Goal: Information Seeking & Learning: Learn about a topic

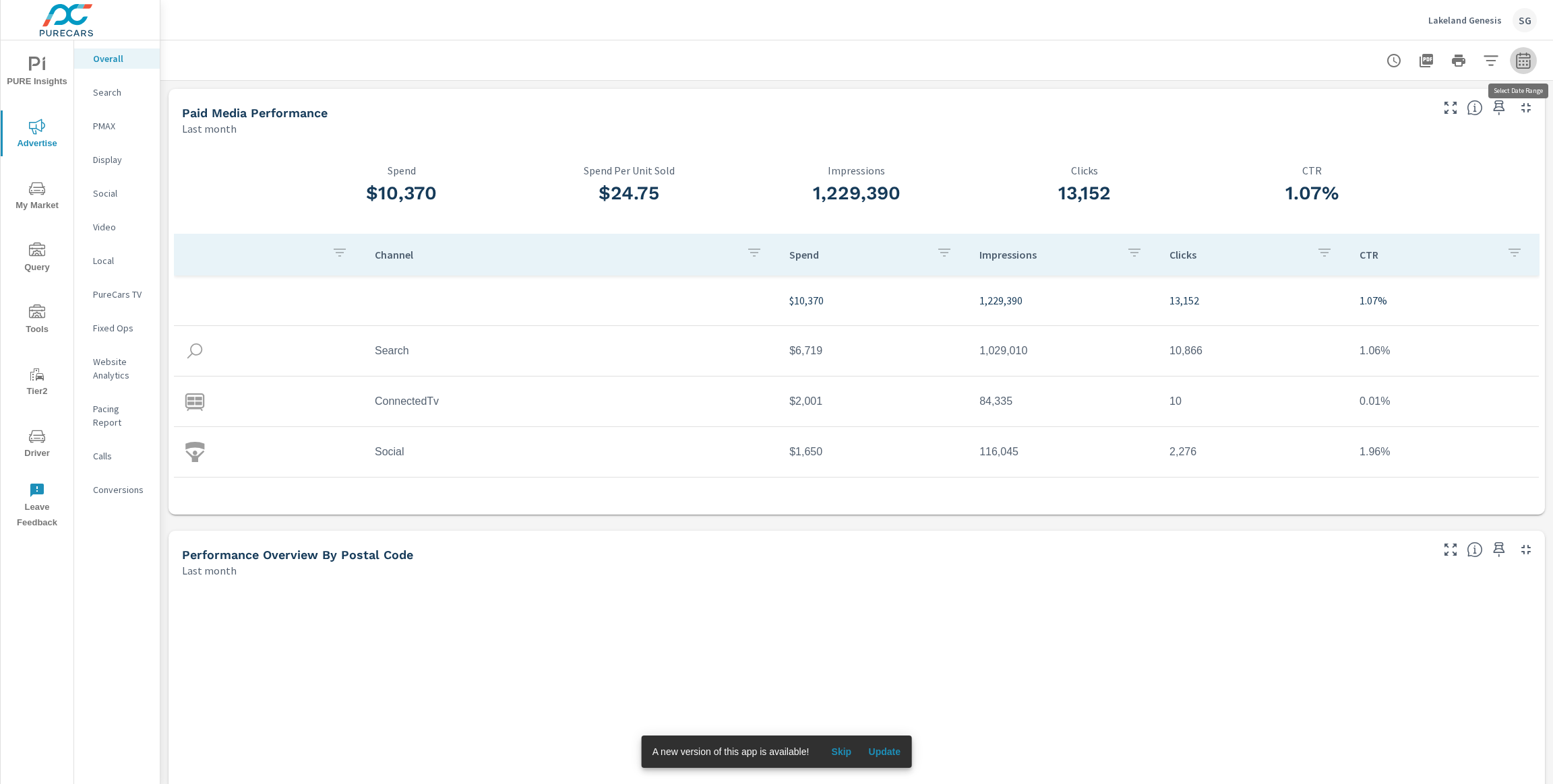
click at [1526, 62] on icon "button" at bounding box center [1522, 60] width 16 height 16
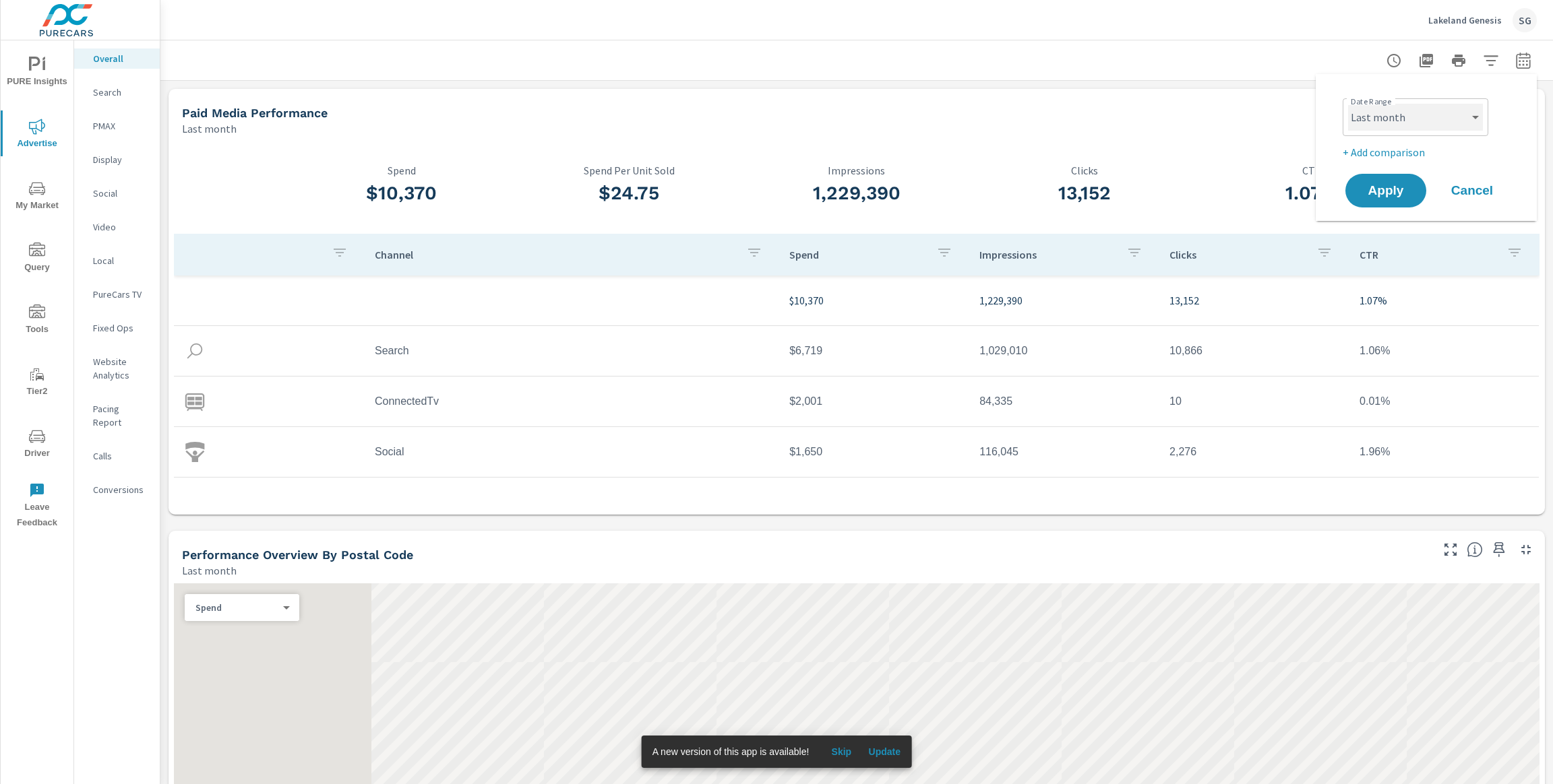
click at [1451, 119] on select "Custom Yesterday Last week Last 7 days Last 14 days Last 30 days Last 45 days L…" at bounding box center [1415, 116] width 135 height 27
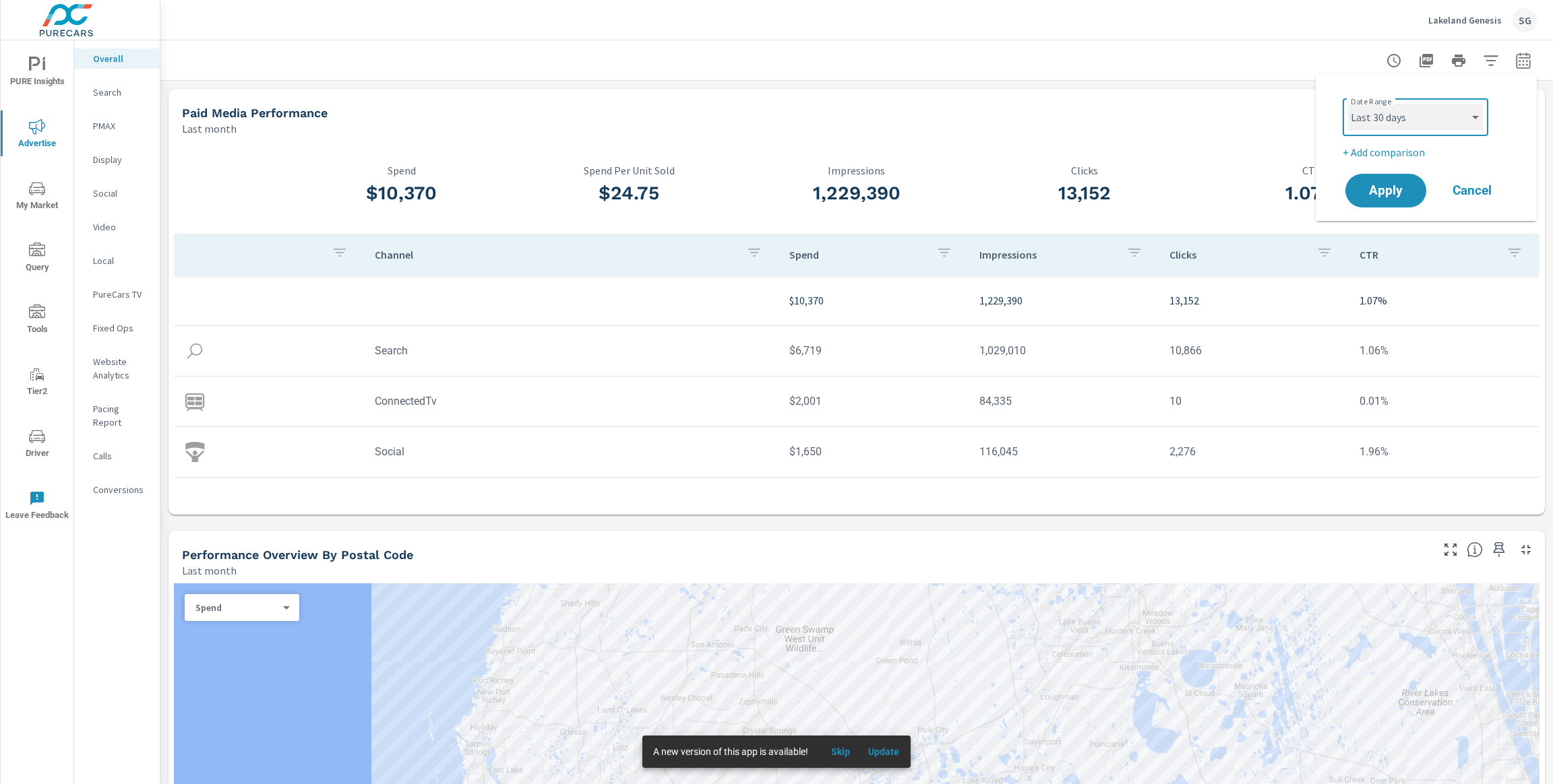
click at [1348, 103] on select "Custom Yesterday Last week Last 7 days Last 14 days Last 30 days Last 45 days L…" at bounding box center [1415, 116] width 135 height 27
select select "Last 30 days"
click at [1393, 156] on p "+ Add comparison" at bounding box center [1428, 152] width 172 height 16
select select "Previous period"
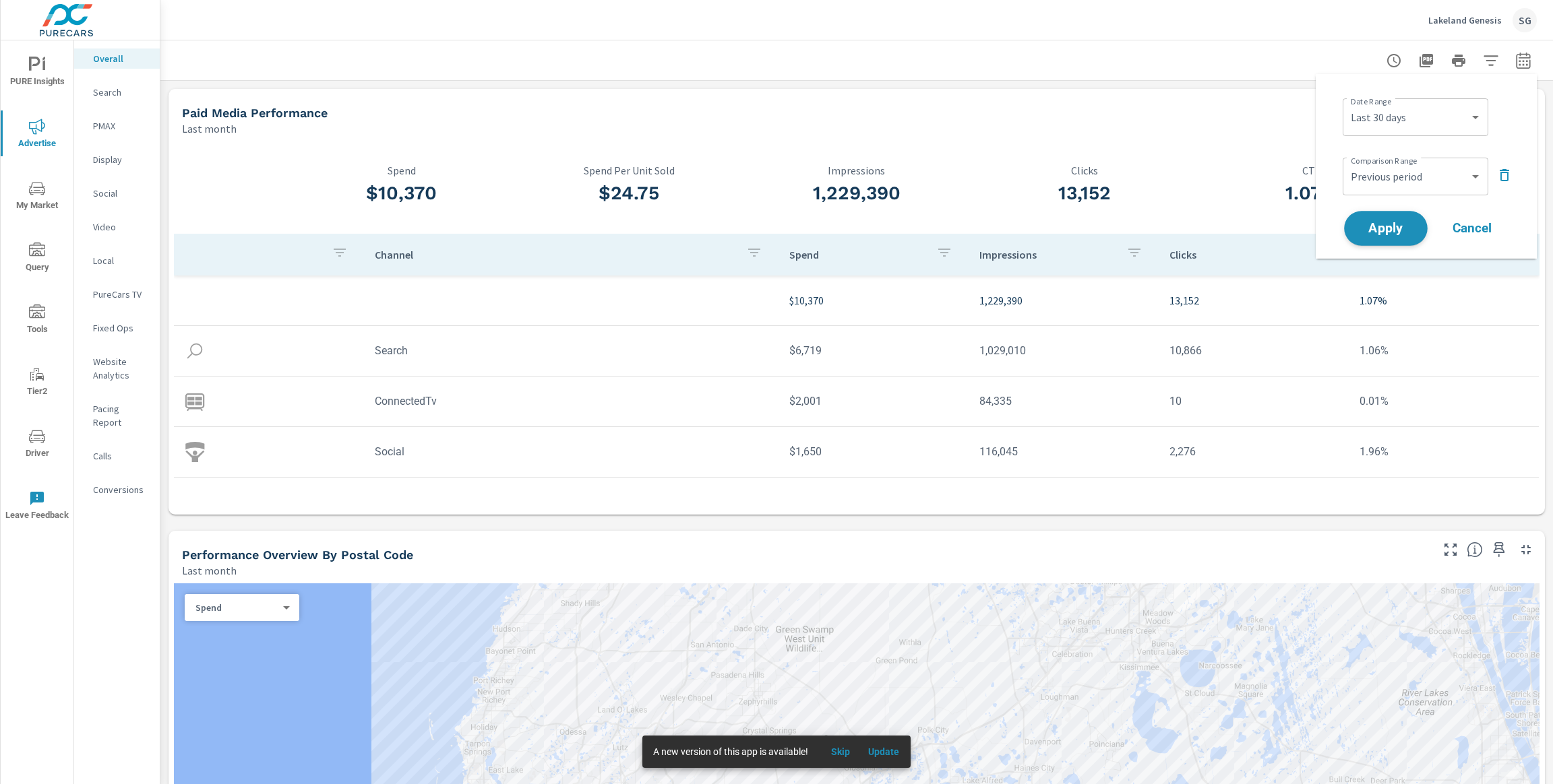
click at [1379, 226] on span "Apply" at bounding box center [1385, 229] width 55 height 13
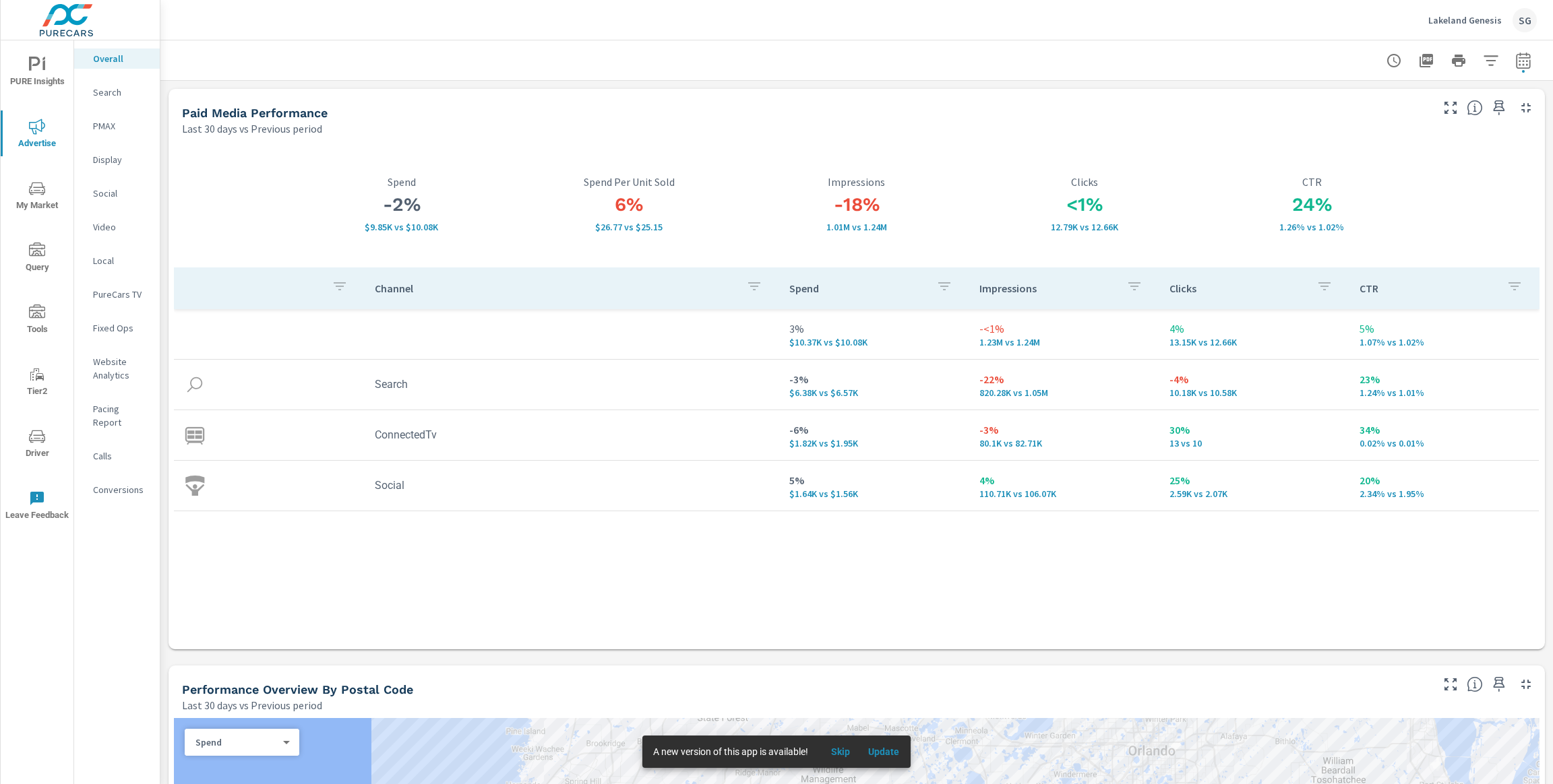
click at [96, 100] on div "Search" at bounding box center [117, 92] width 86 height 20
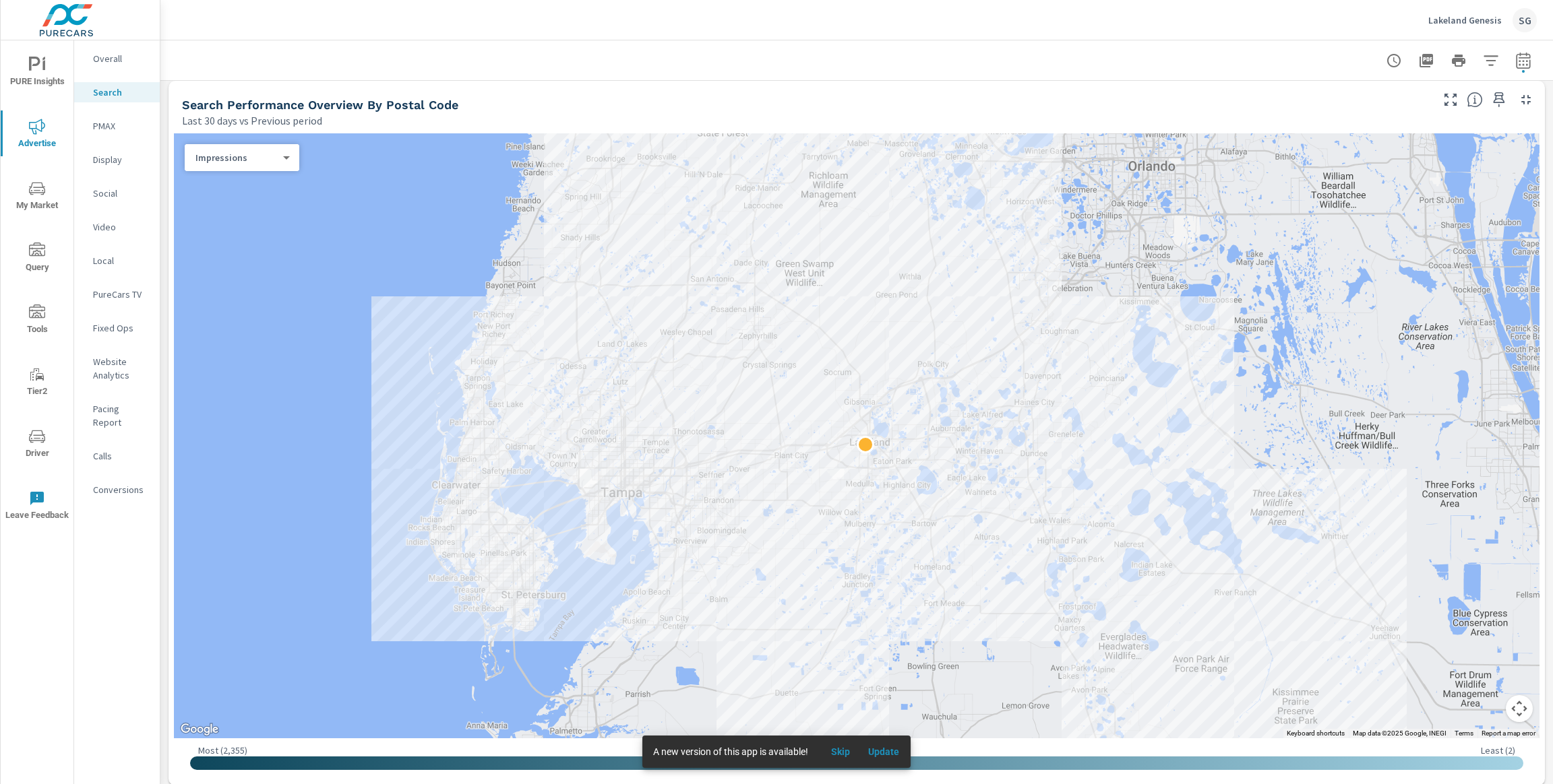
scroll to position [155, 0]
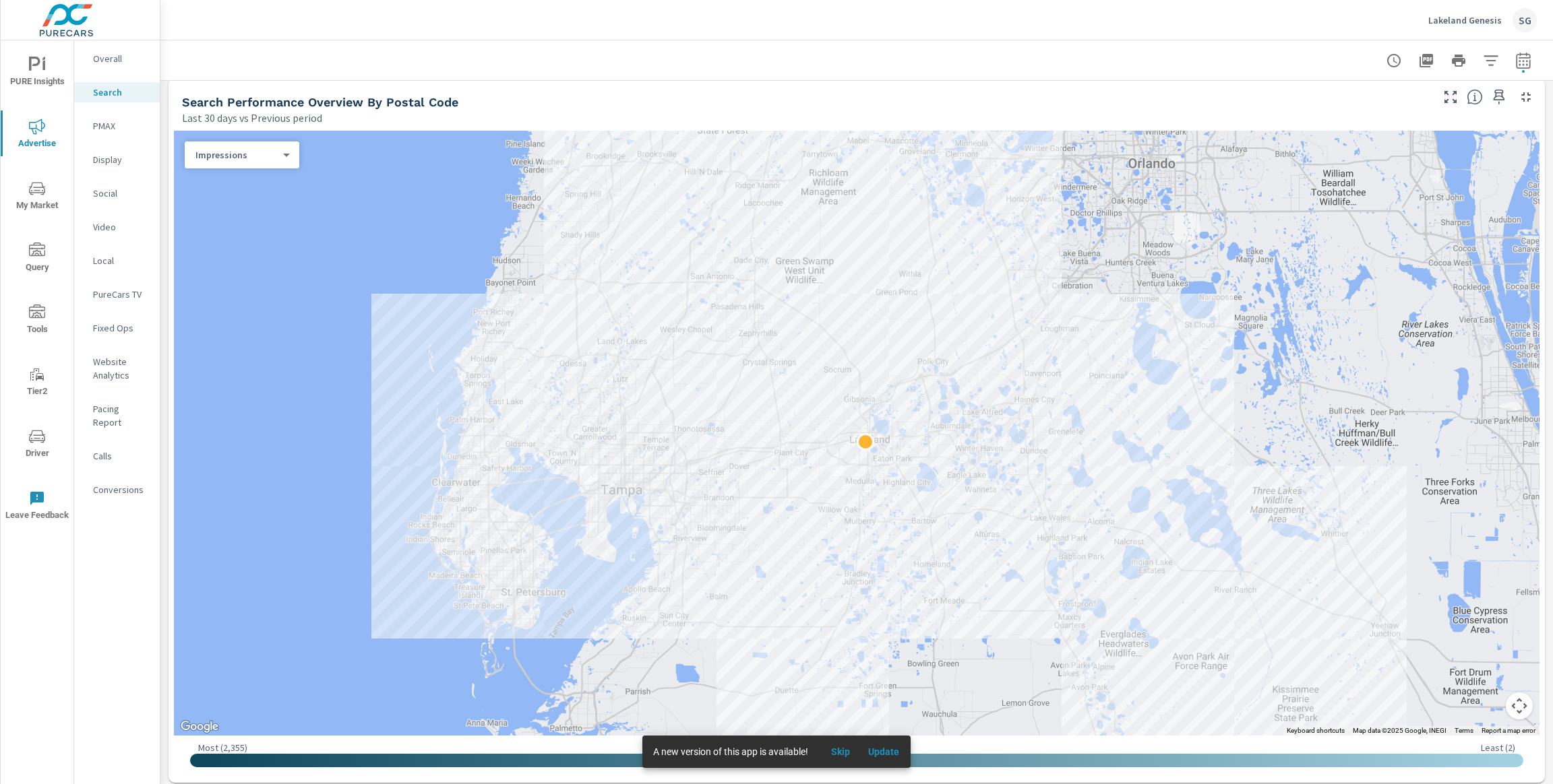
click at [274, 167] on div "Impressions 0 ​" at bounding box center [241, 155] width 115 height 27
click at [276, 151] on body "PURE Insights Advertise My Market Query Tools Tier2 Driver Leave Feedback Overa…" at bounding box center [776, 392] width 1553 height 784
click at [240, 241] on li "Income" at bounding box center [236, 240] width 103 height 21
click at [263, 165] on div "Income 4 ​" at bounding box center [241, 155] width 115 height 27
click at [273, 154] on body "PURE Insights Advertise My Market Query Tools Tier2 Driver Leave Feedback Overa…" at bounding box center [776, 392] width 1553 height 784
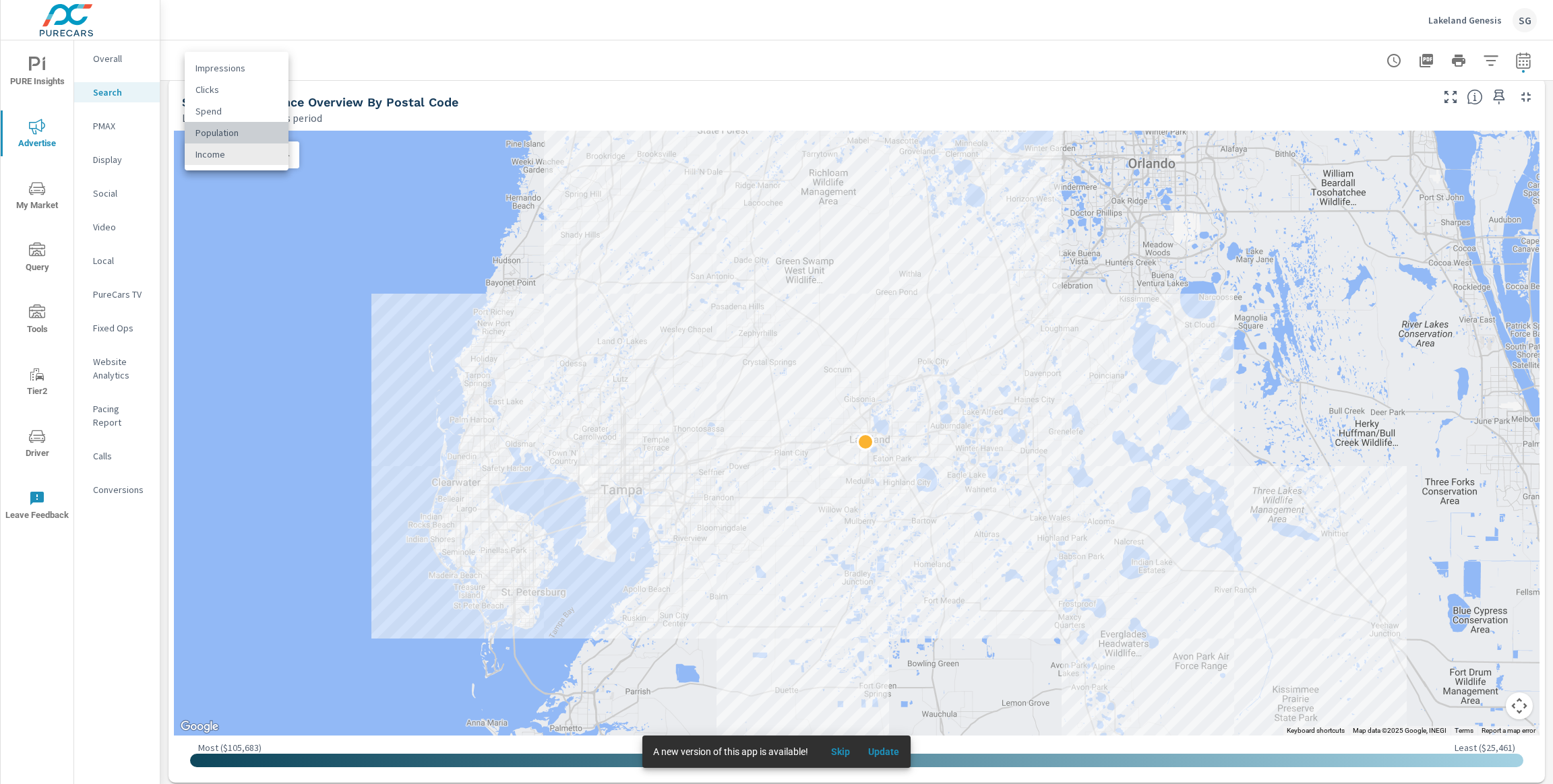
click at [264, 133] on li "Population" at bounding box center [236, 132] width 103 height 21
click at [262, 160] on body "PURE Insights Advertise My Market Query Tools Tier2 Driver Leave Feedback Overa…" at bounding box center [776, 392] width 1553 height 784
click at [257, 179] on li "Income" at bounding box center [236, 175] width 103 height 21
click at [260, 157] on body "PURE Insights Advertise My Market Query Tools Tier2 Driver Leave Feedback Overa…" at bounding box center [776, 392] width 1553 height 784
click at [267, 230] on div at bounding box center [776, 392] width 1553 height 784
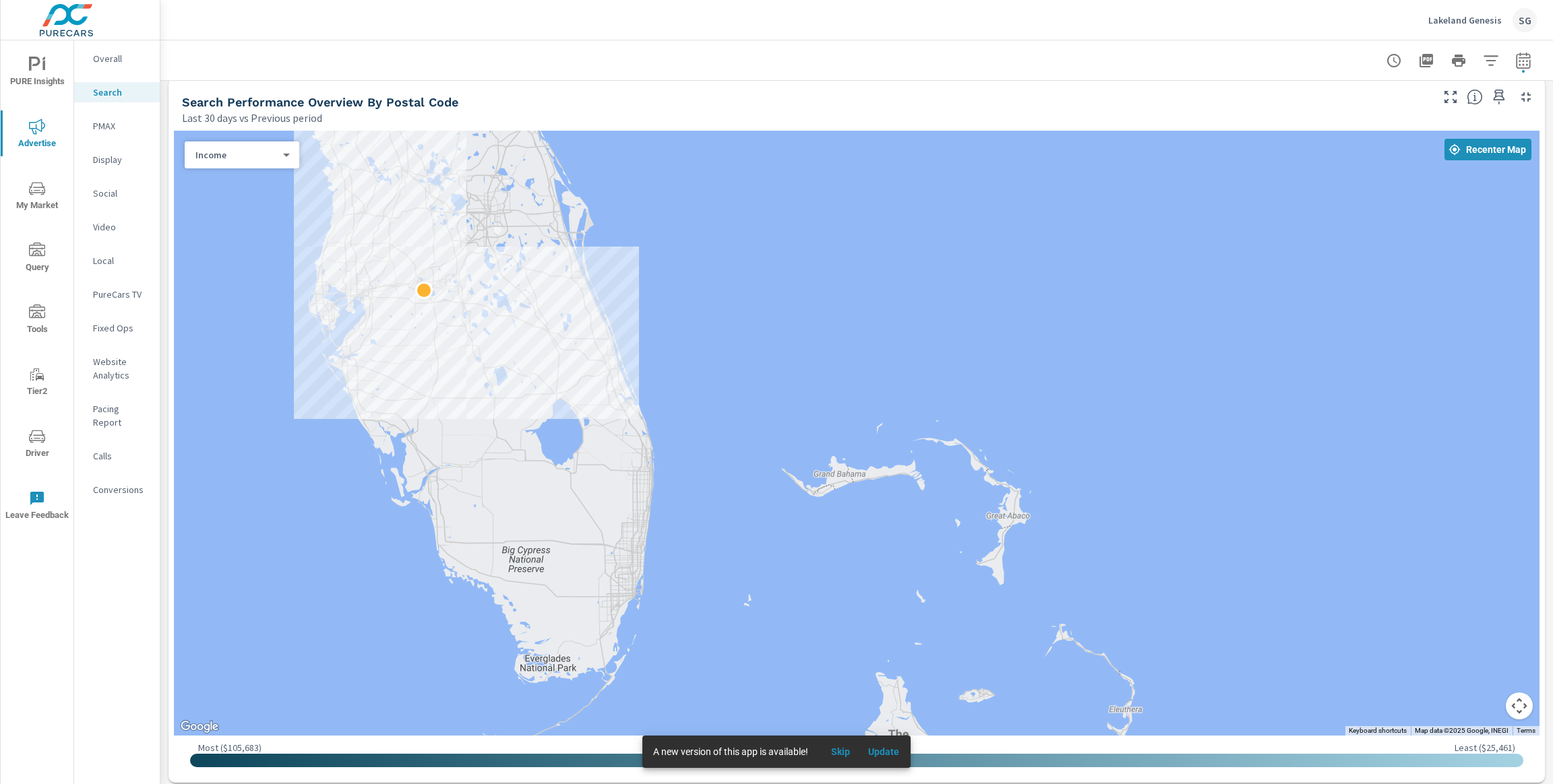
click at [336, 114] on div "Last 30 days vs Previous period" at bounding box center [805, 117] width 1246 height 16
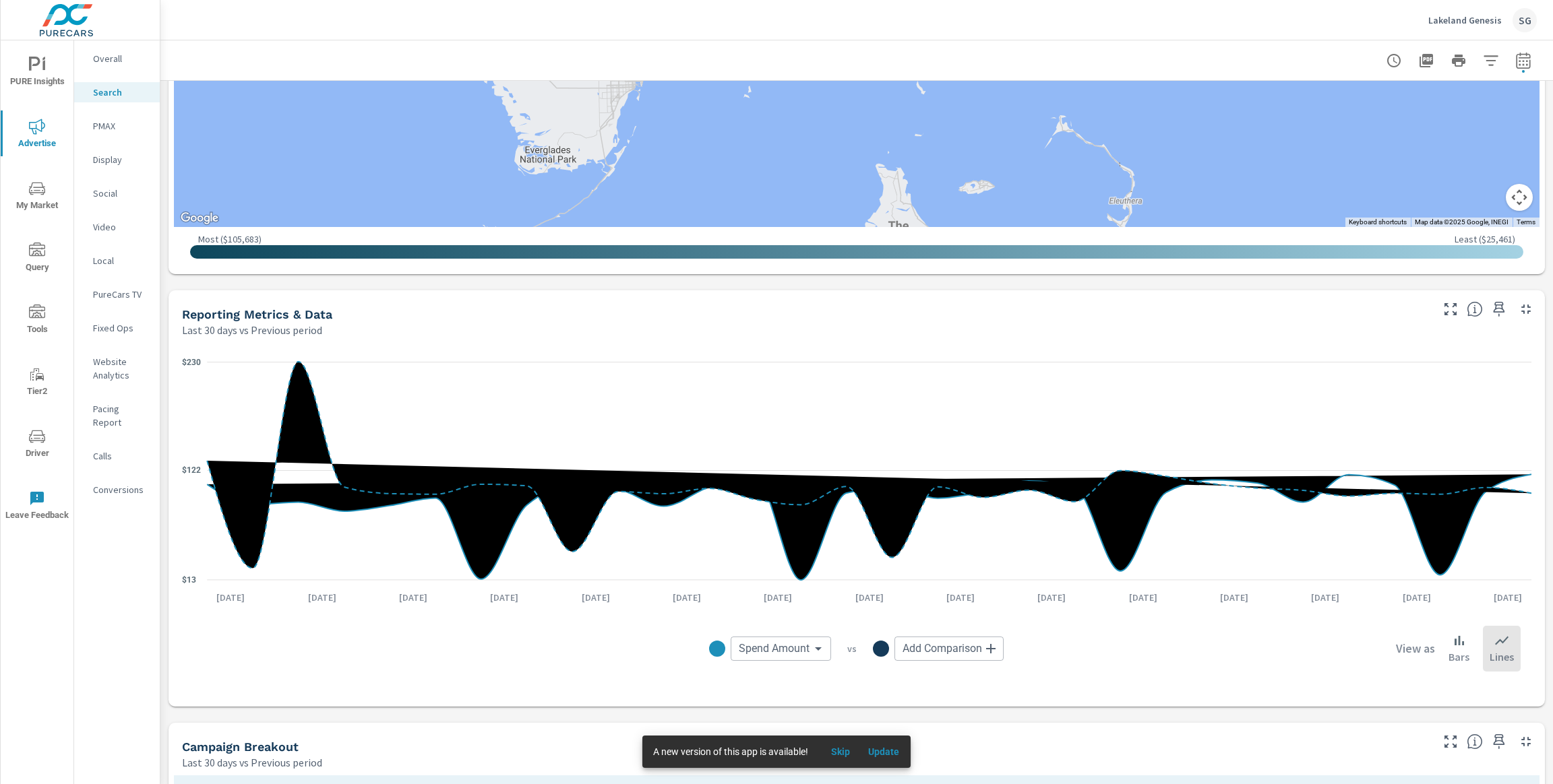
scroll to position [711, 0]
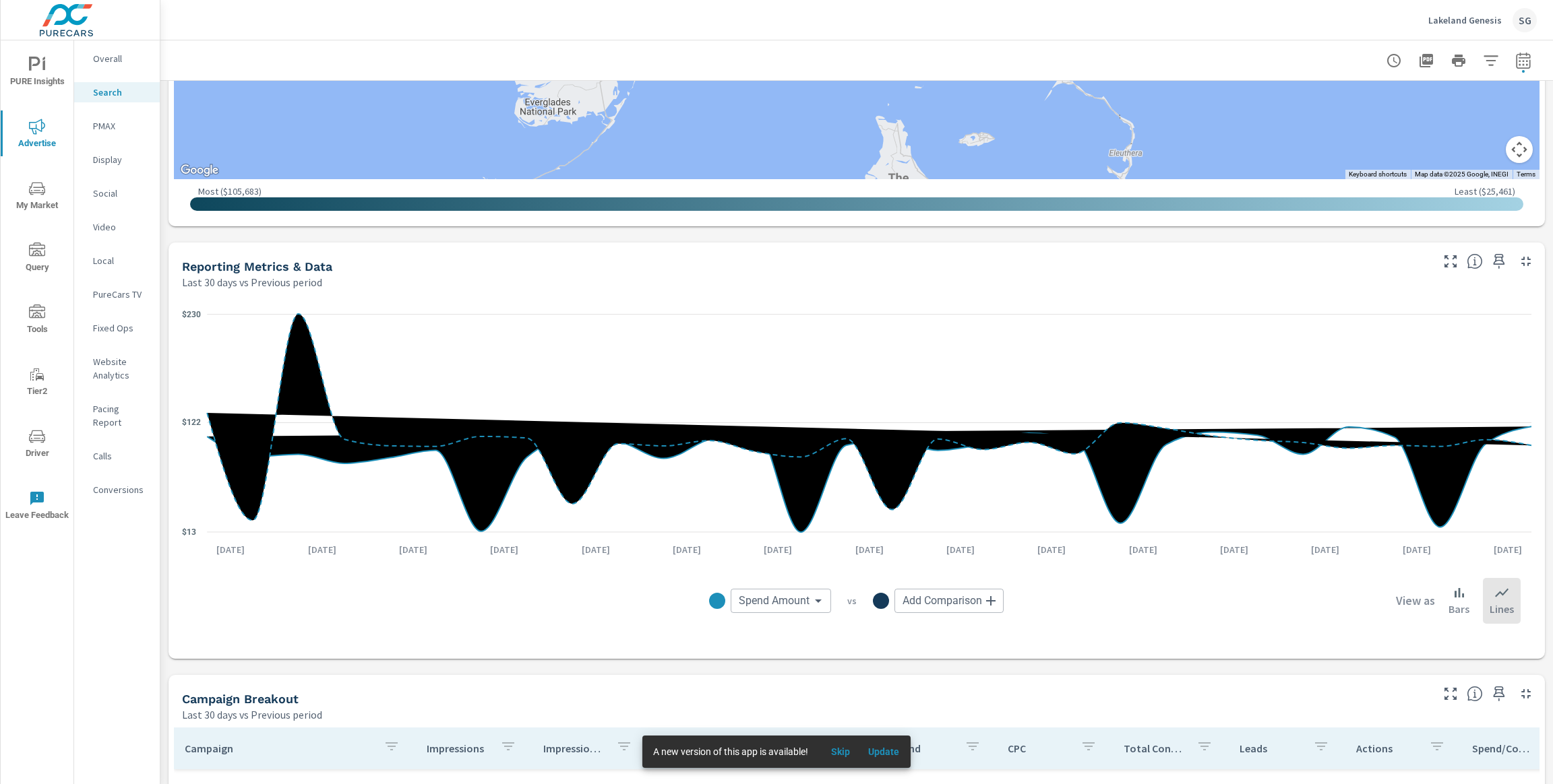
click at [212, 664] on div "Impressions Last 30 days vs Previous period 42% 26.66K vs 18.76K Clicks Last 30…" at bounding box center [856, 306] width 1392 height 1873
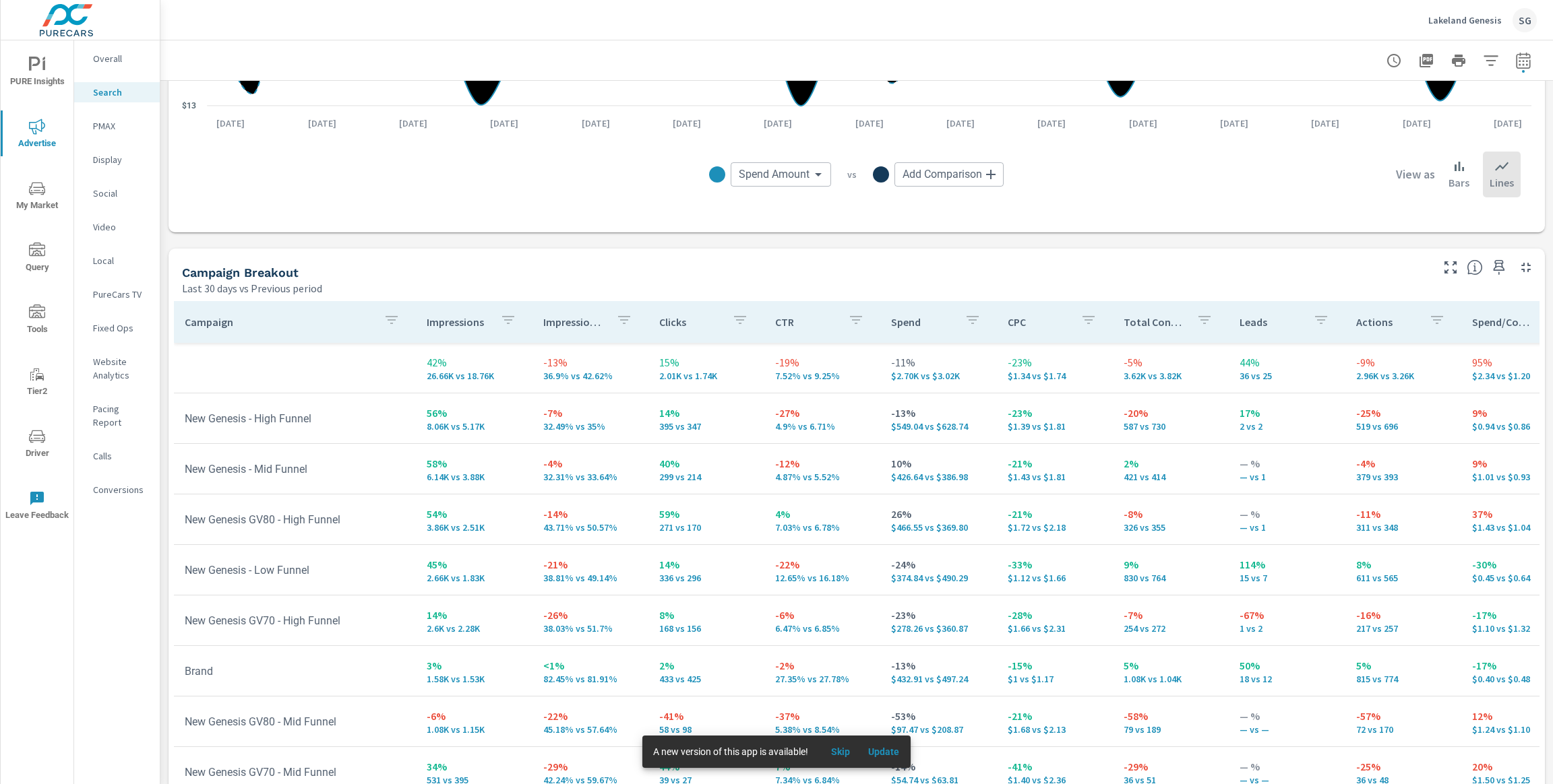
scroll to position [1170, 0]
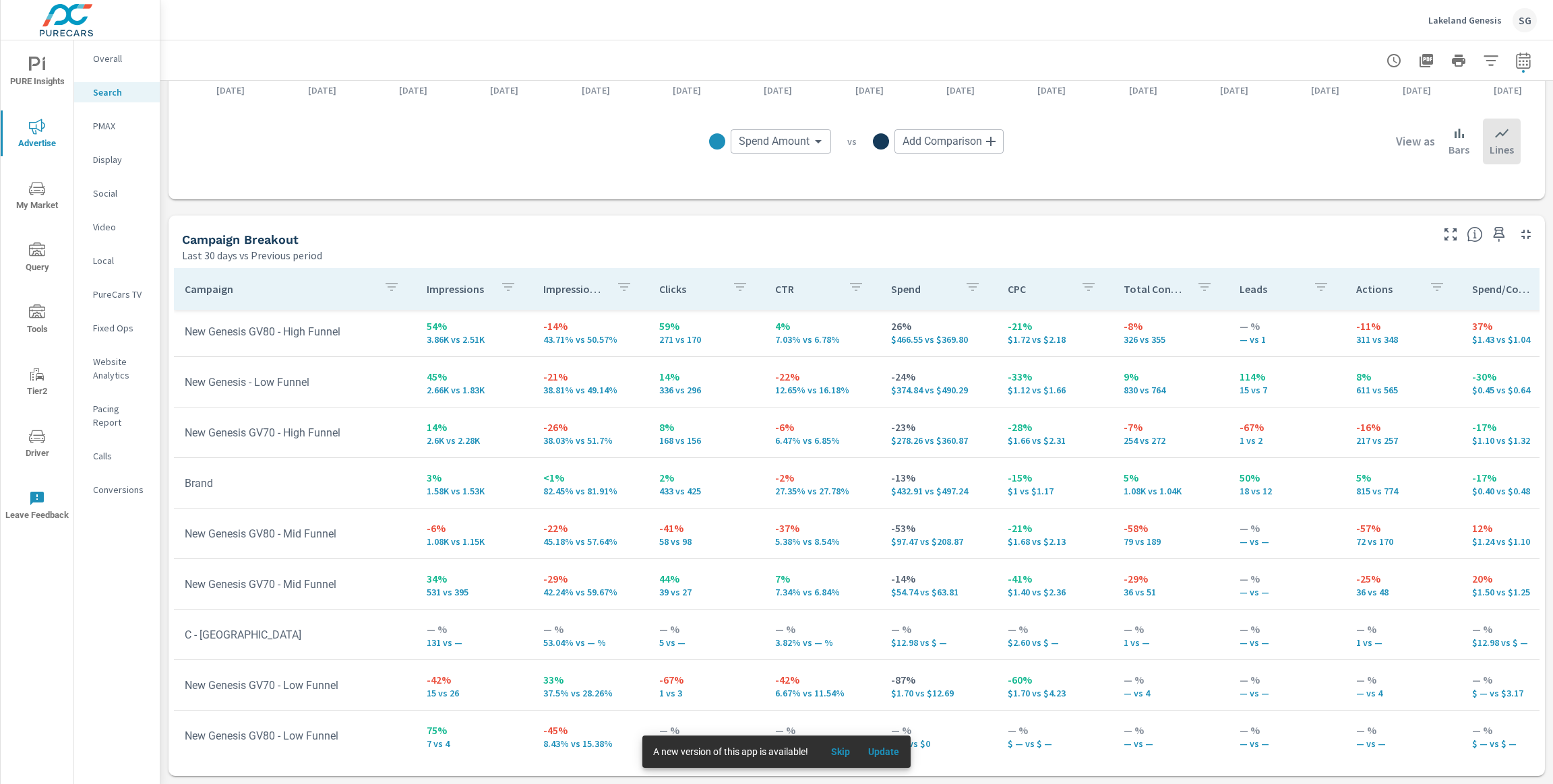
scroll to position [166, 0]
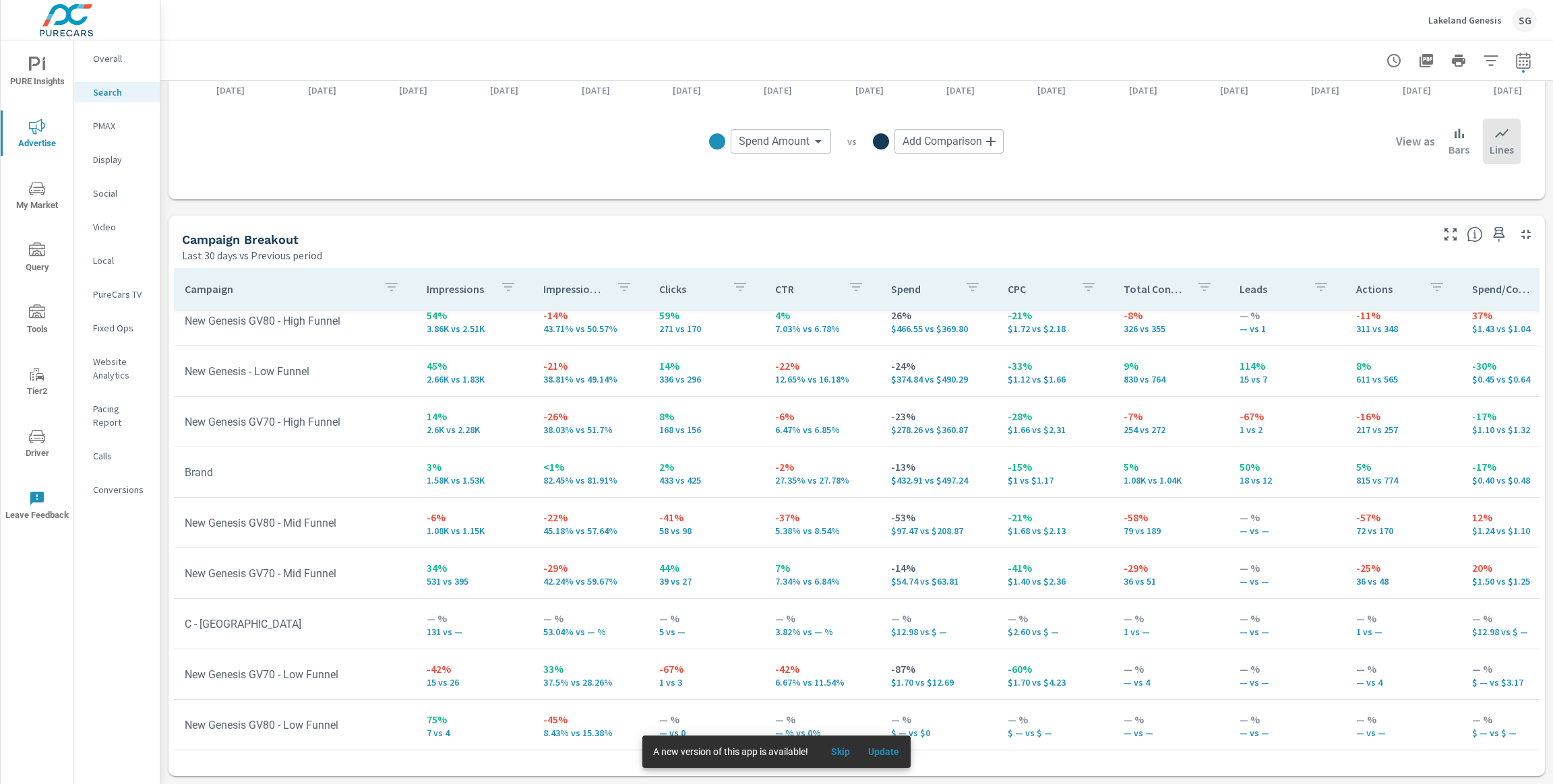
scroll to position [61, 0]
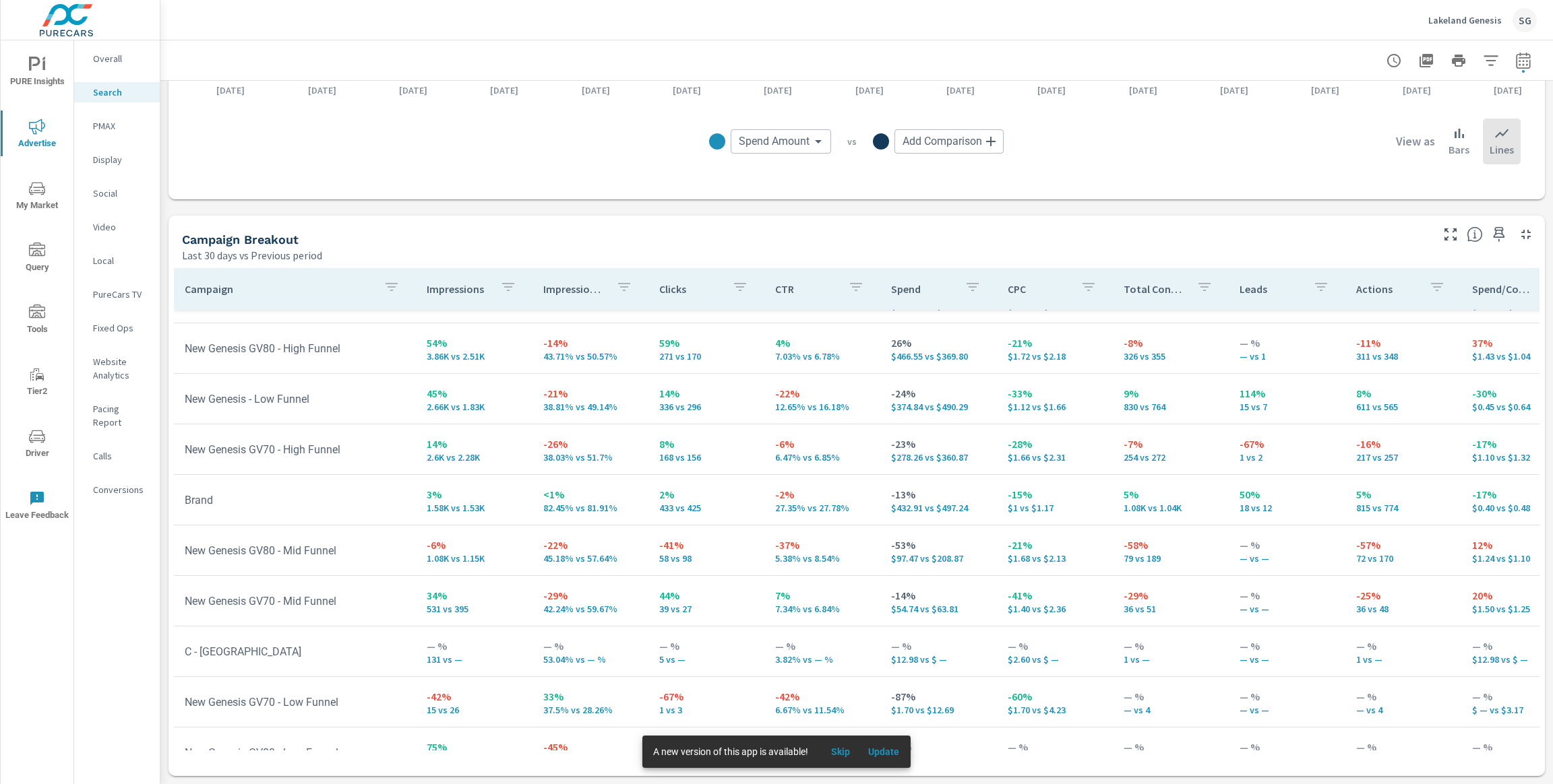
scroll to position [166, 0]
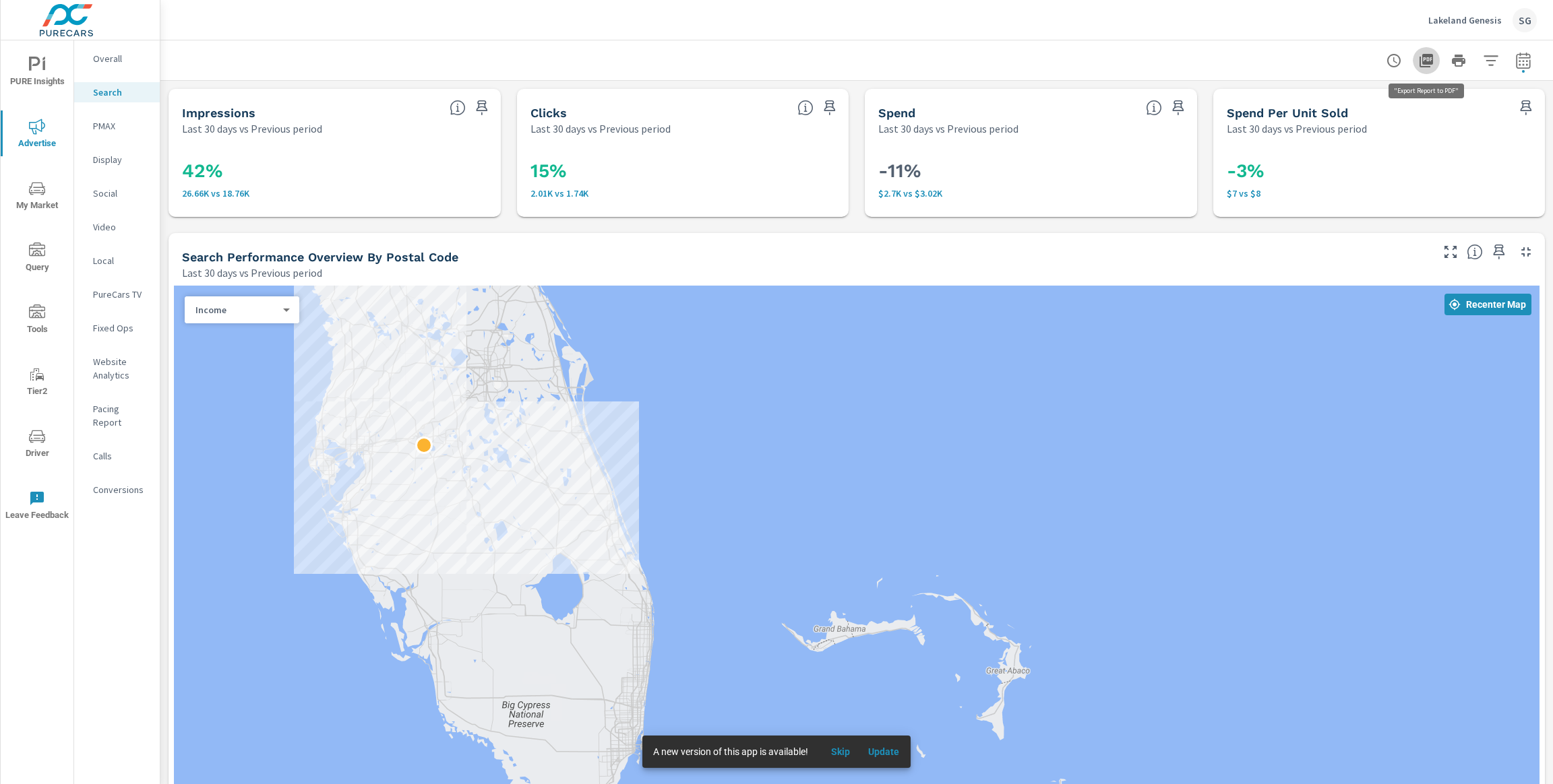
click at [1427, 60] on icon "button" at bounding box center [1425, 60] width 16 height 16
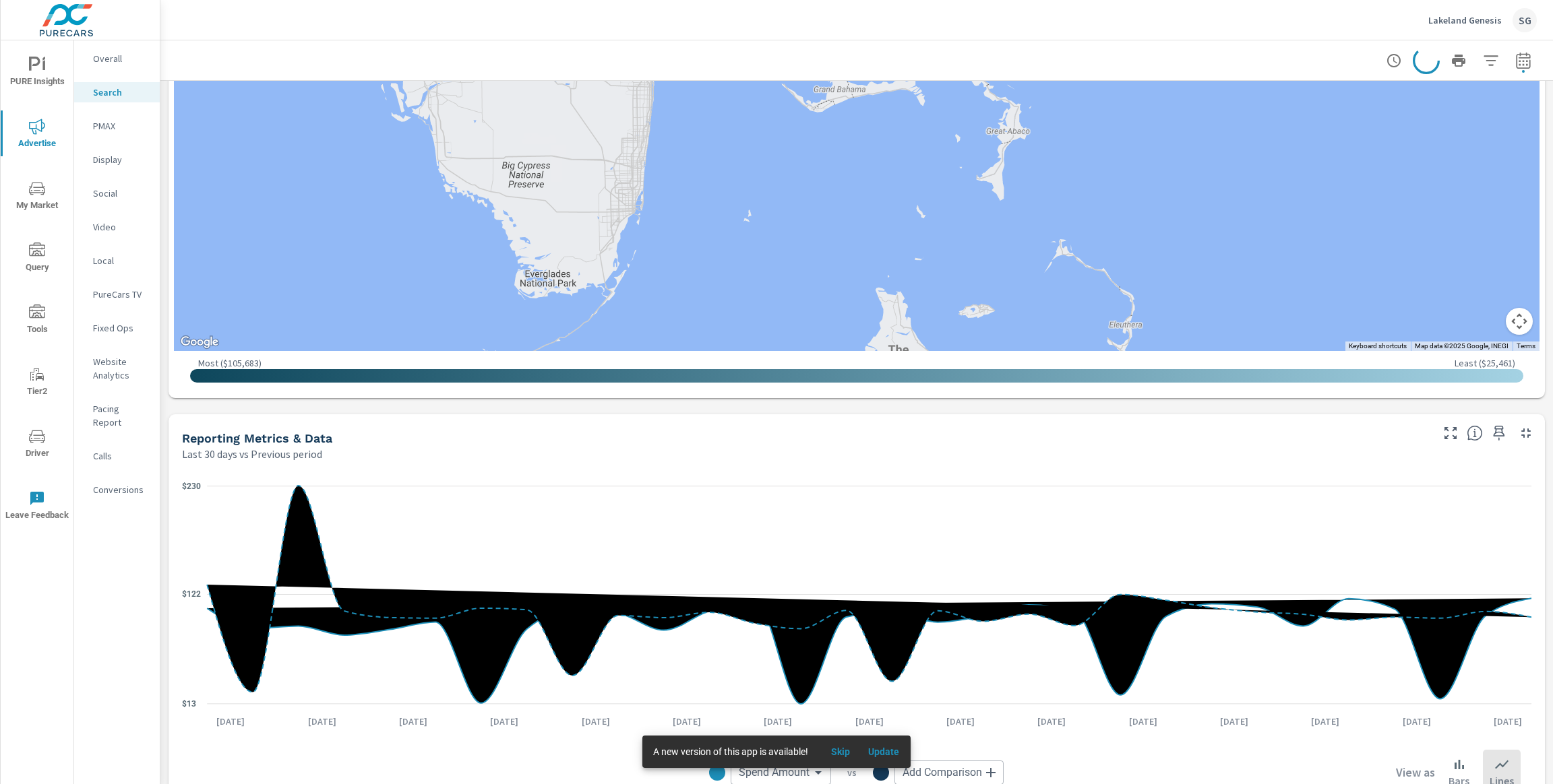
scroll to position [576, 0]
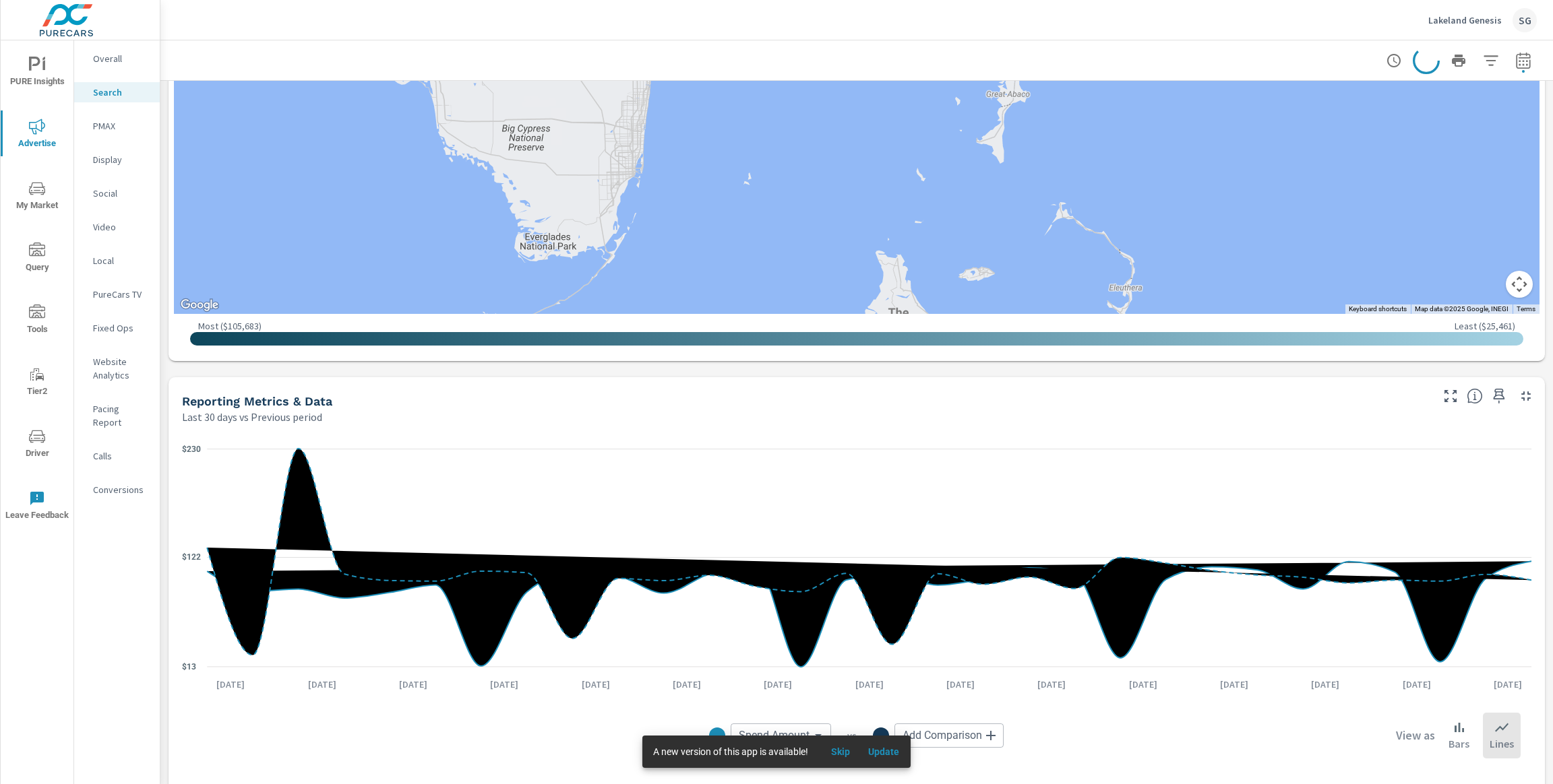
click at [165, 684] on div "Impressions Last 30 days vs Previous period 42% 26.66K vs 18.76K Clicks Last 30…" at bounding box center [856, 441] width 1392 height 1873
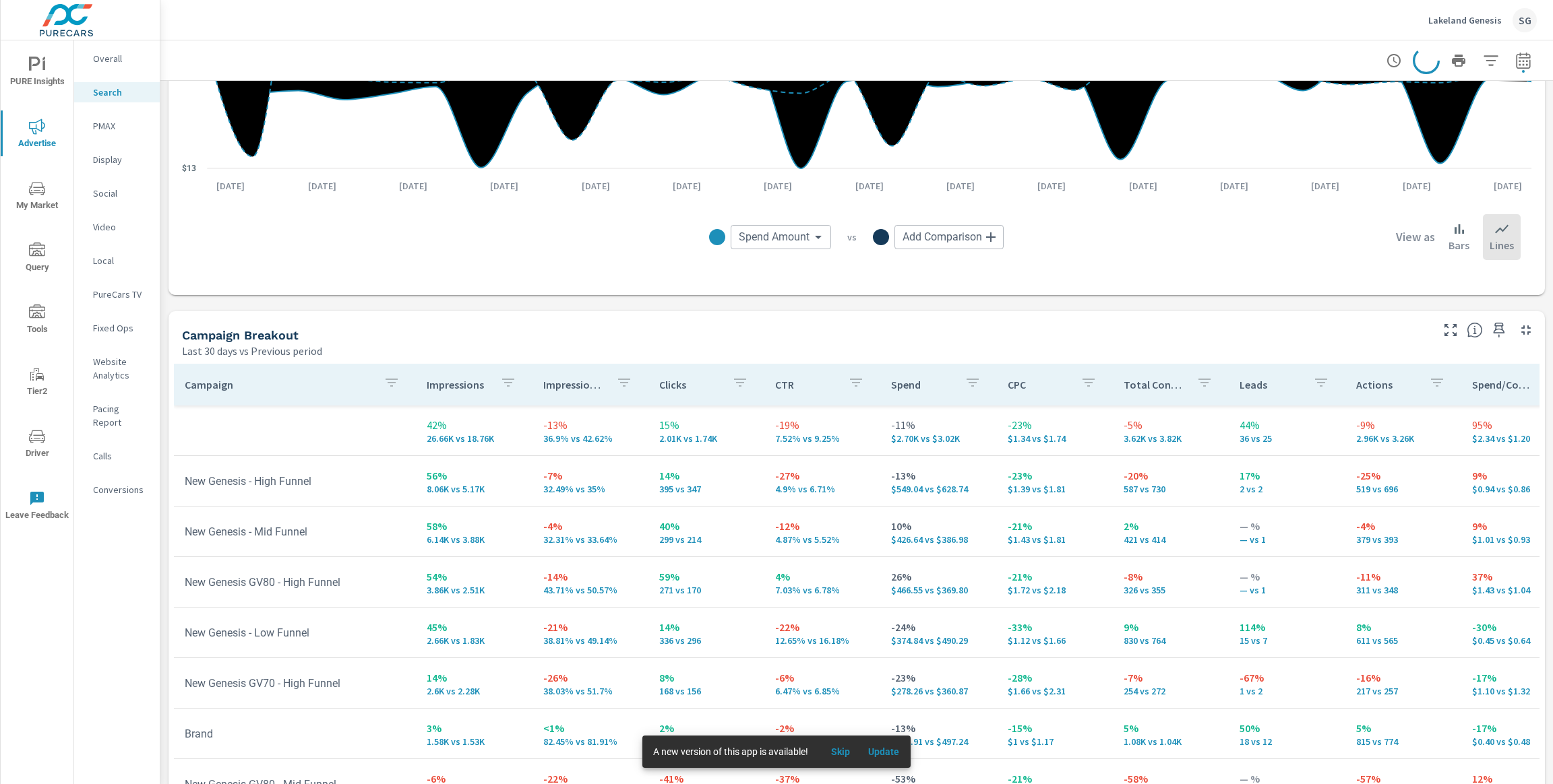
scroll to position [1170, 0]
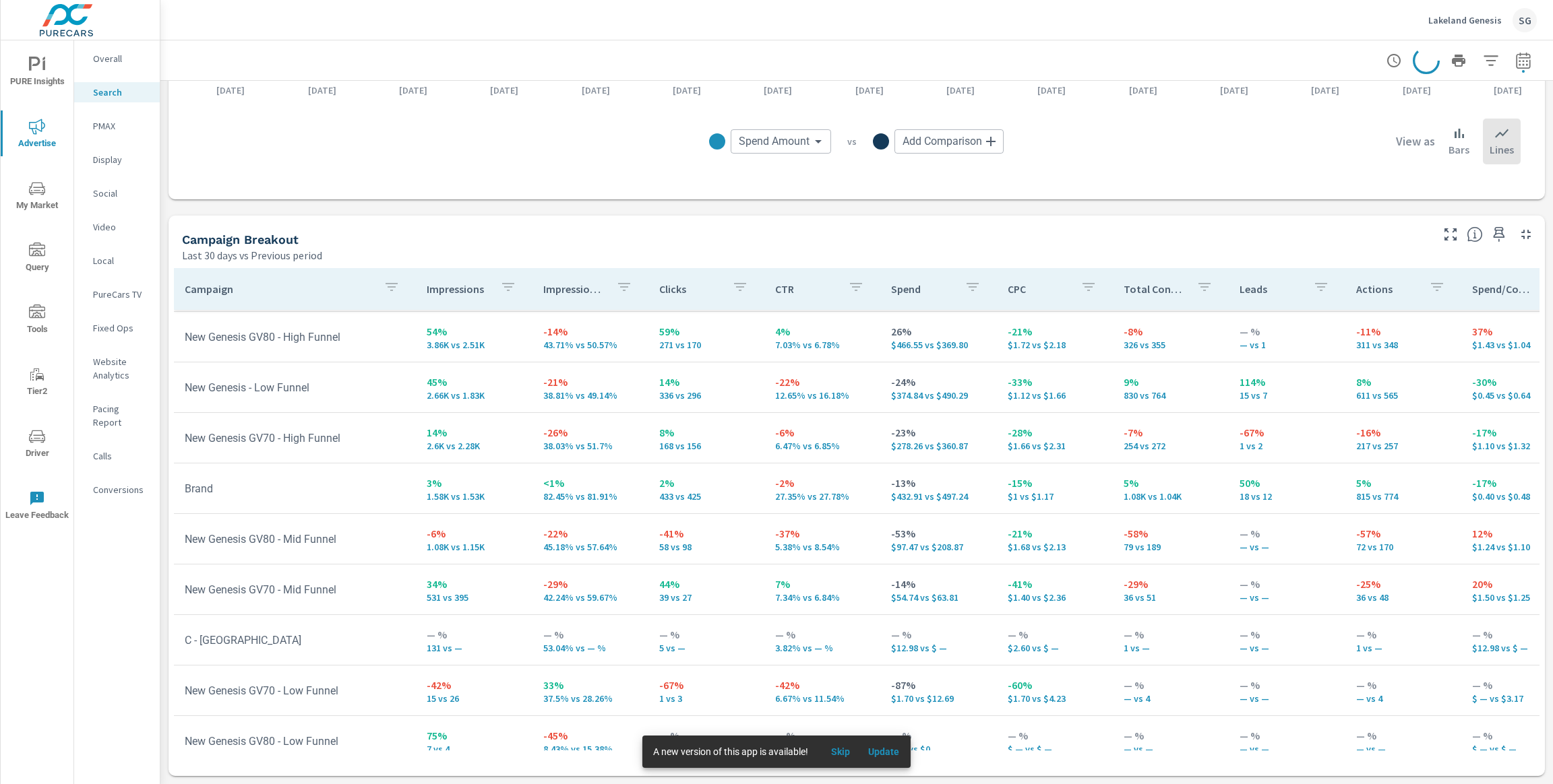
scroll to position [166, 0]
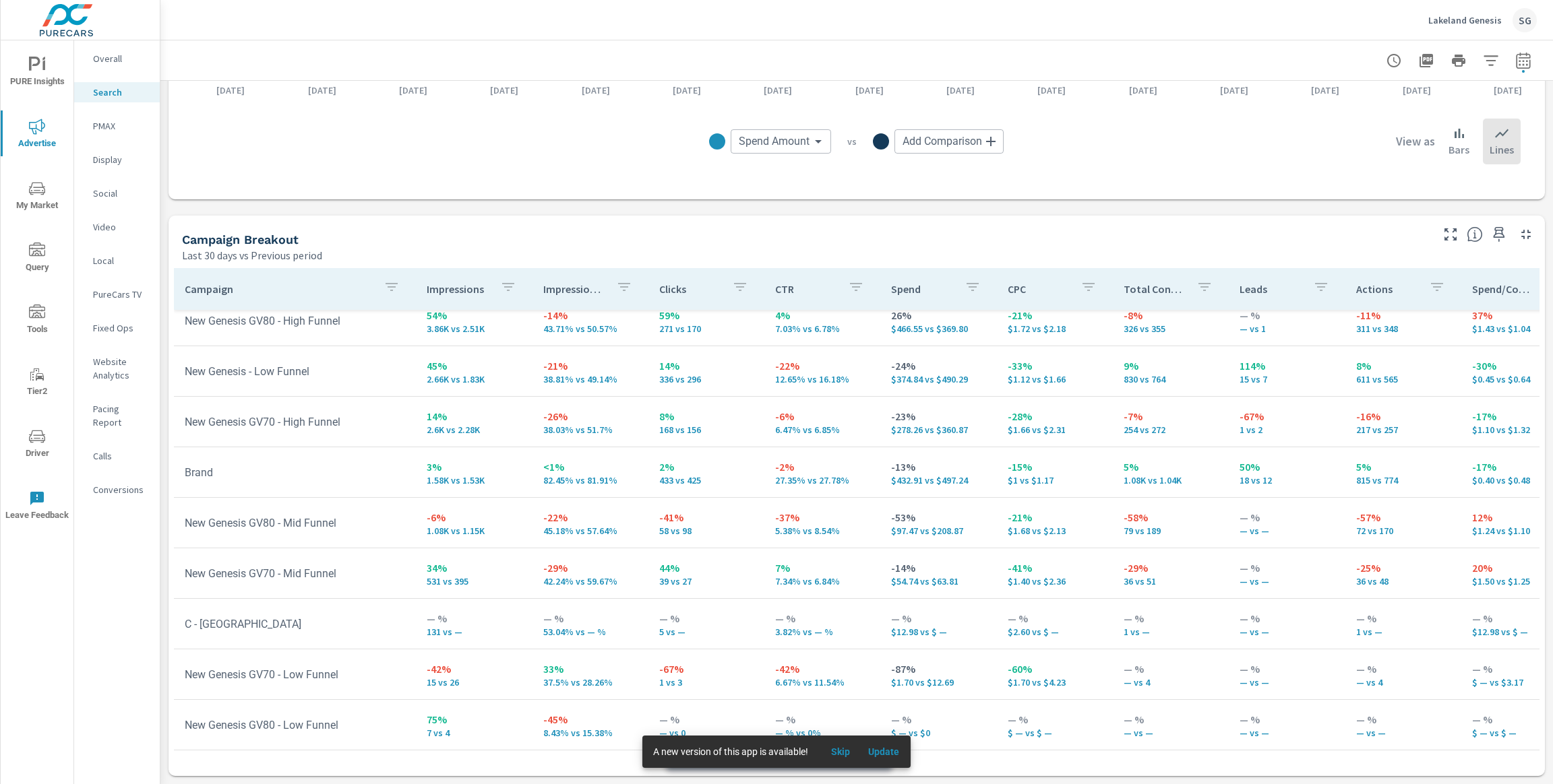
scroll to position [15, 0]
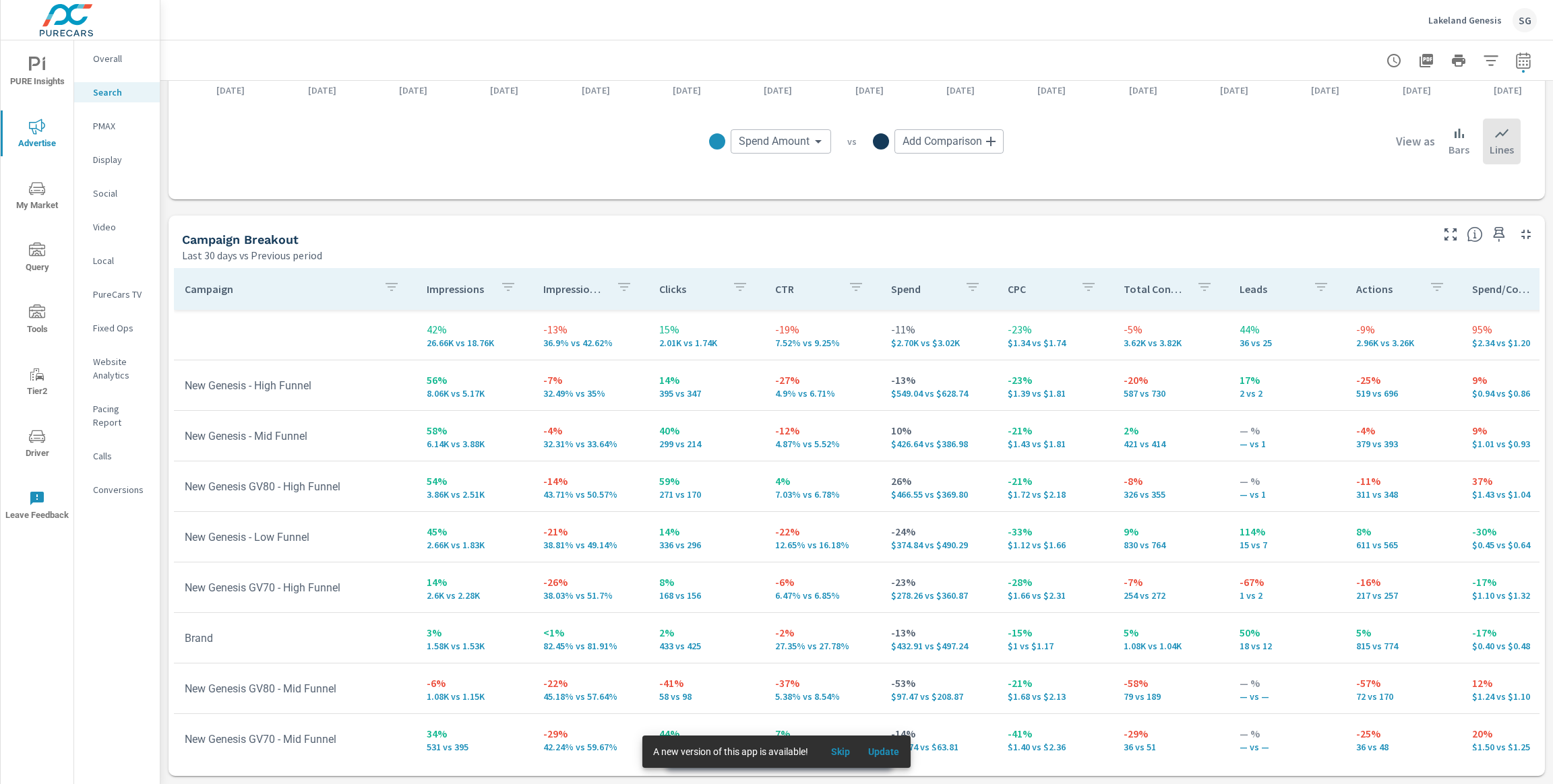
click at [108, 136] on nav "Overall Search PMAX Display Social Video Local PureCars TV Fixed Ops Website An…" at bounding box center [117, 279] width 86 height 479
click at [102, 122] on p "PMAX" at bounding box center [121, 126] width 56 height 13
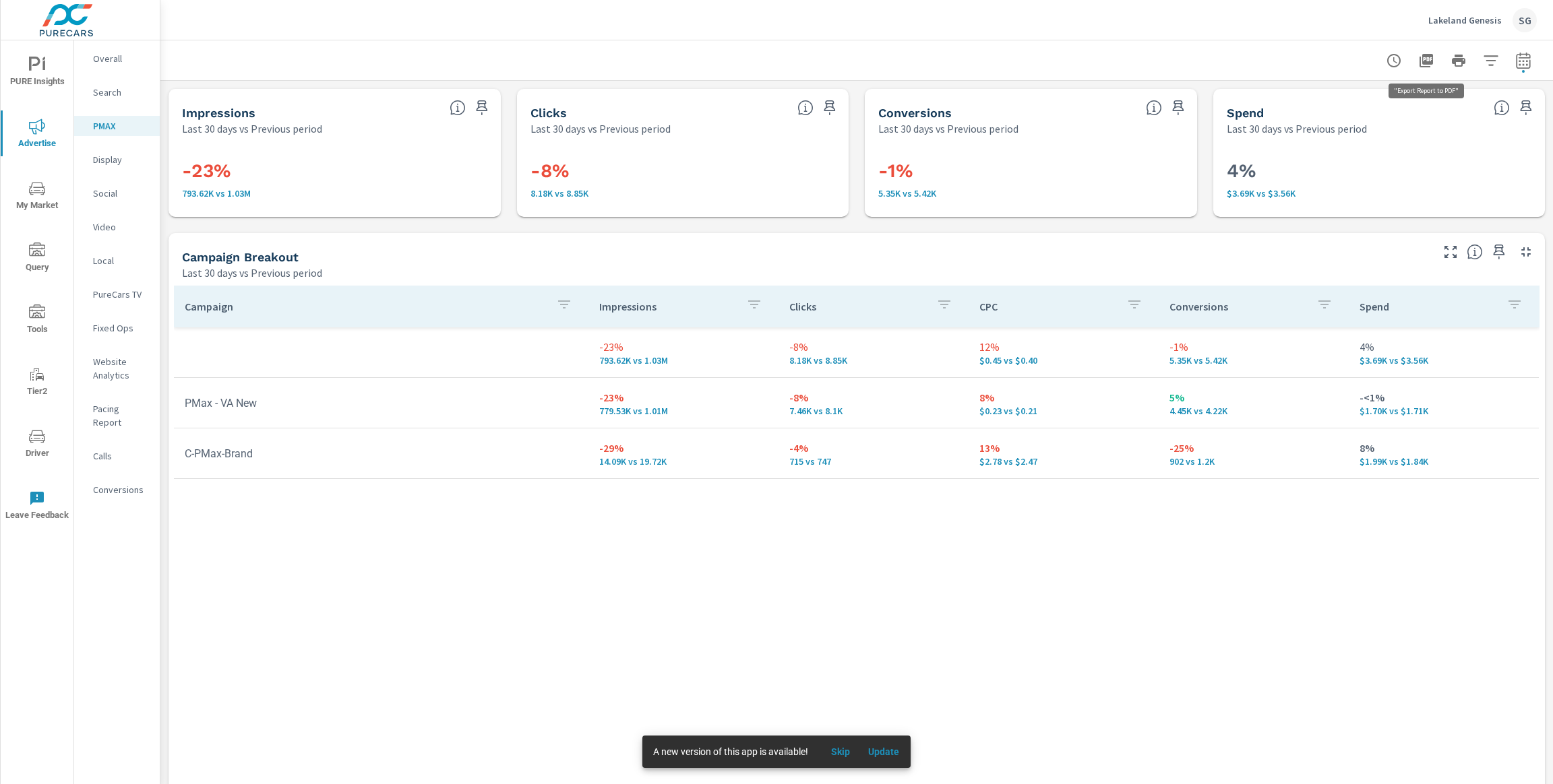
click at [1429, 67] on icon "button" at bounding box center [1425, 61] width 13 height 13
click at [1533, 65] on button "button" at bounding box center [1522, 61] width 27 height 27
select select "Last 30 days"
select select "Previous period"
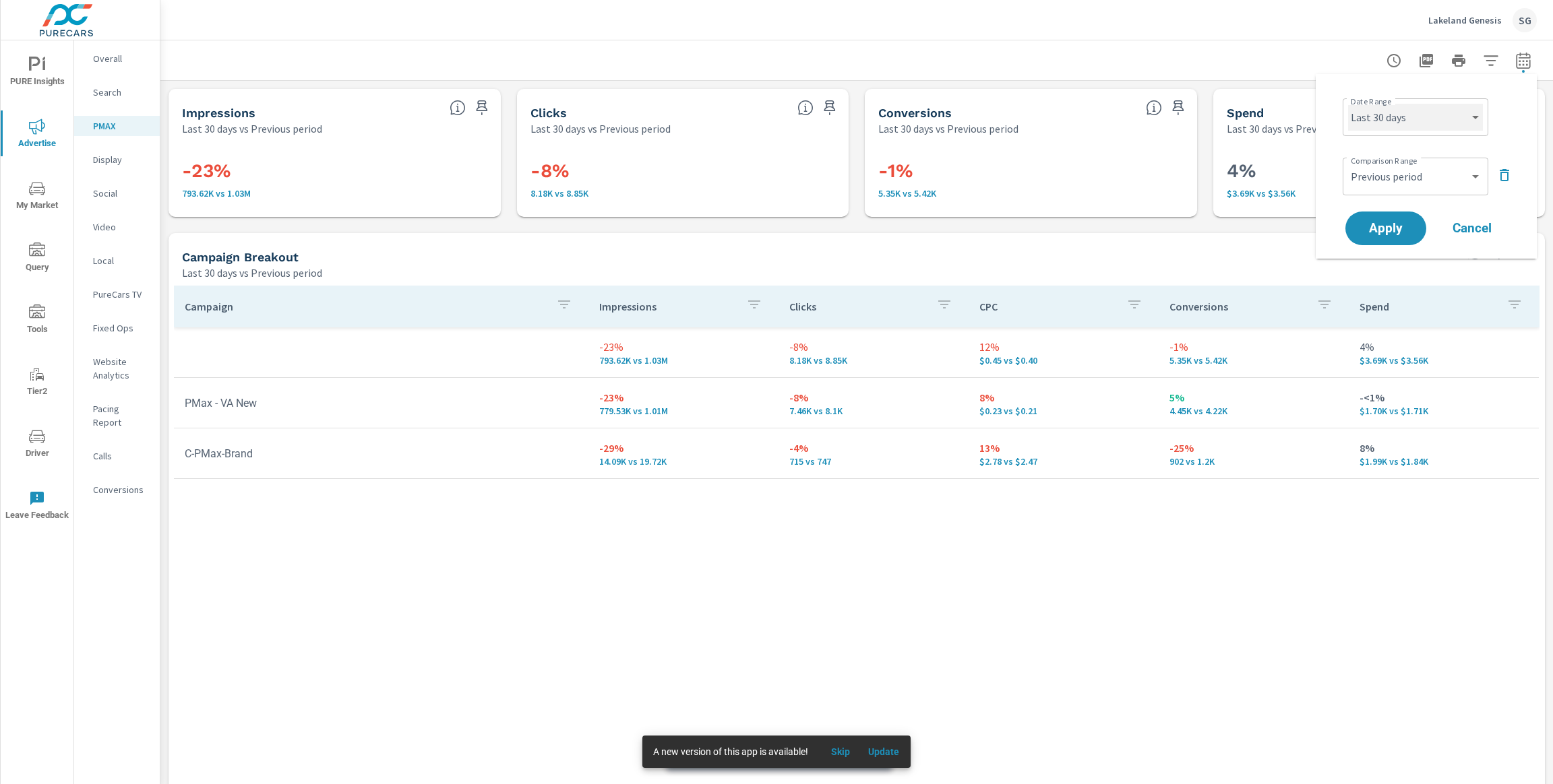
click at [1461, 118] on select "Custom Yesterday Last week Last 7 days Last 14 days Last 30 days Last 45 days L…" at bounding box center [1415, 116] width 135 height 27
click at [1348, 103] on select "Custom Yesterday Last week Last 7 days Last 14 days Last 30 days Last 45 days L…" at bounding box center [1415, 116] width 135 height 27
select select "Month to date"
click at [1400, 244] on button "Apply" at bounding box center [1385, 228] width 84 height 35
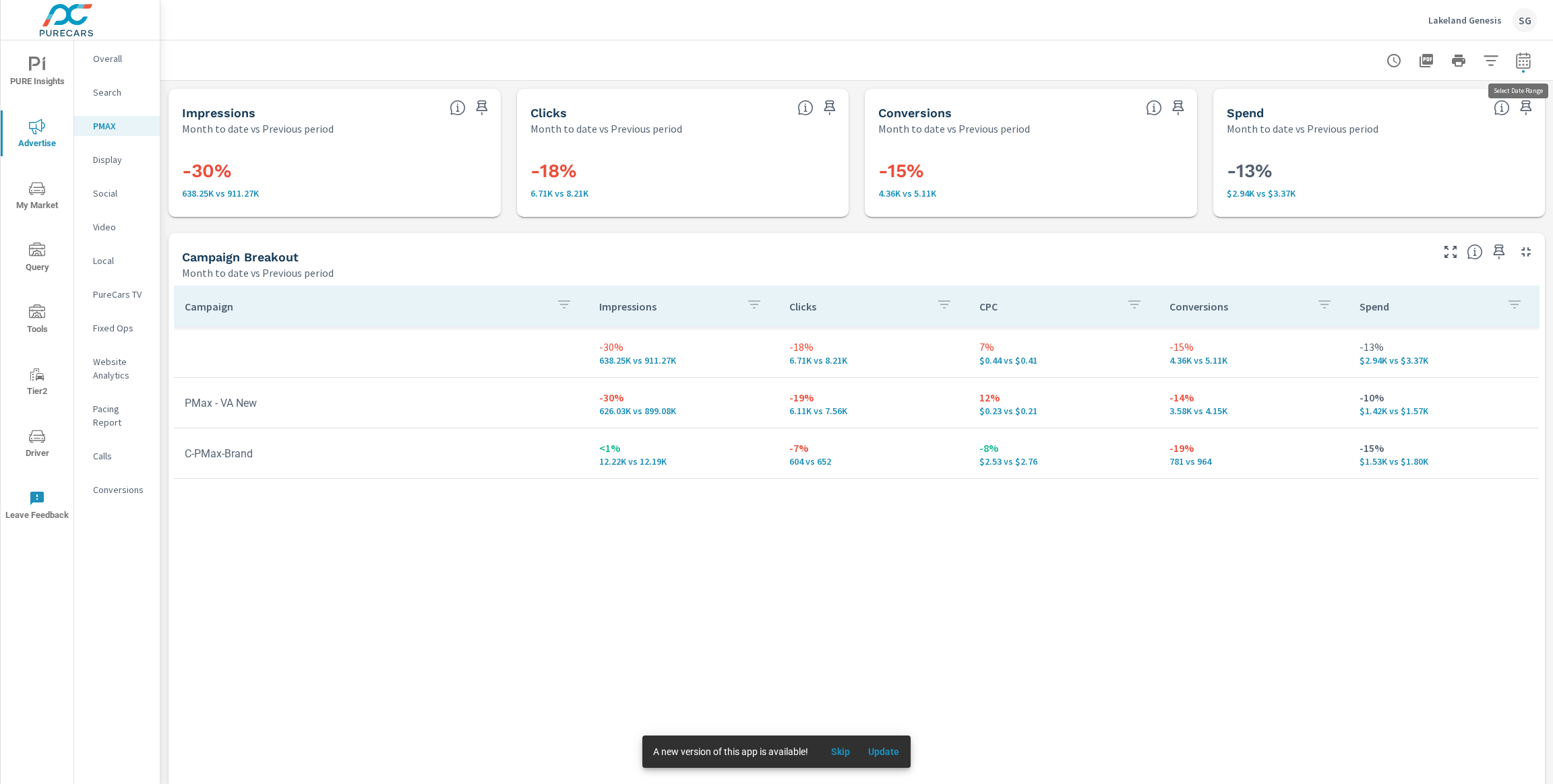
click at [1526, 64] on icon "button" at bounding box center [1522, 62] width 8 height 6
select select "Month to date"
select select "Previous period"
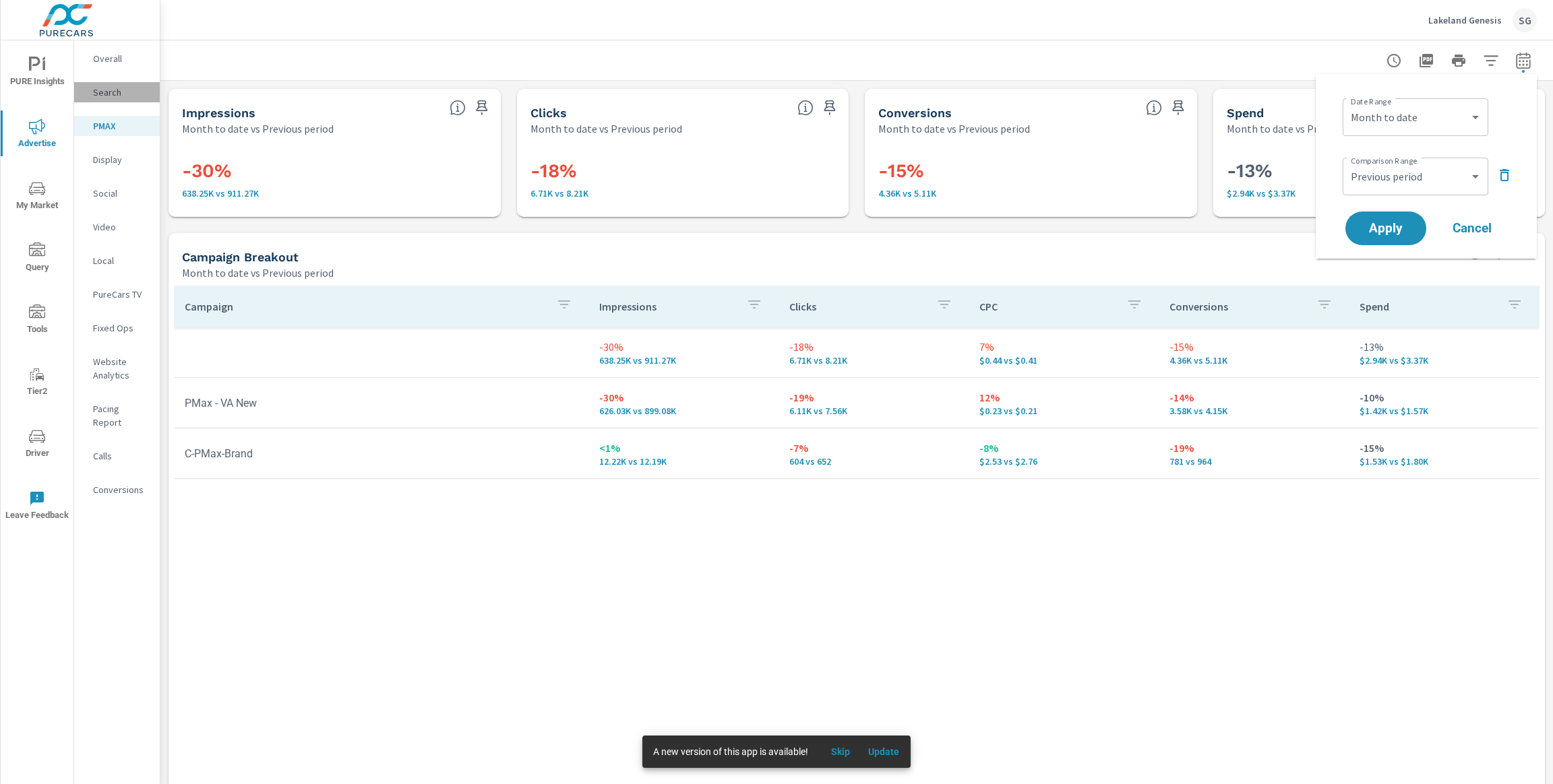
click at [102, 95] on p "Search" at bounding box center [121, 92] width 56 height 13
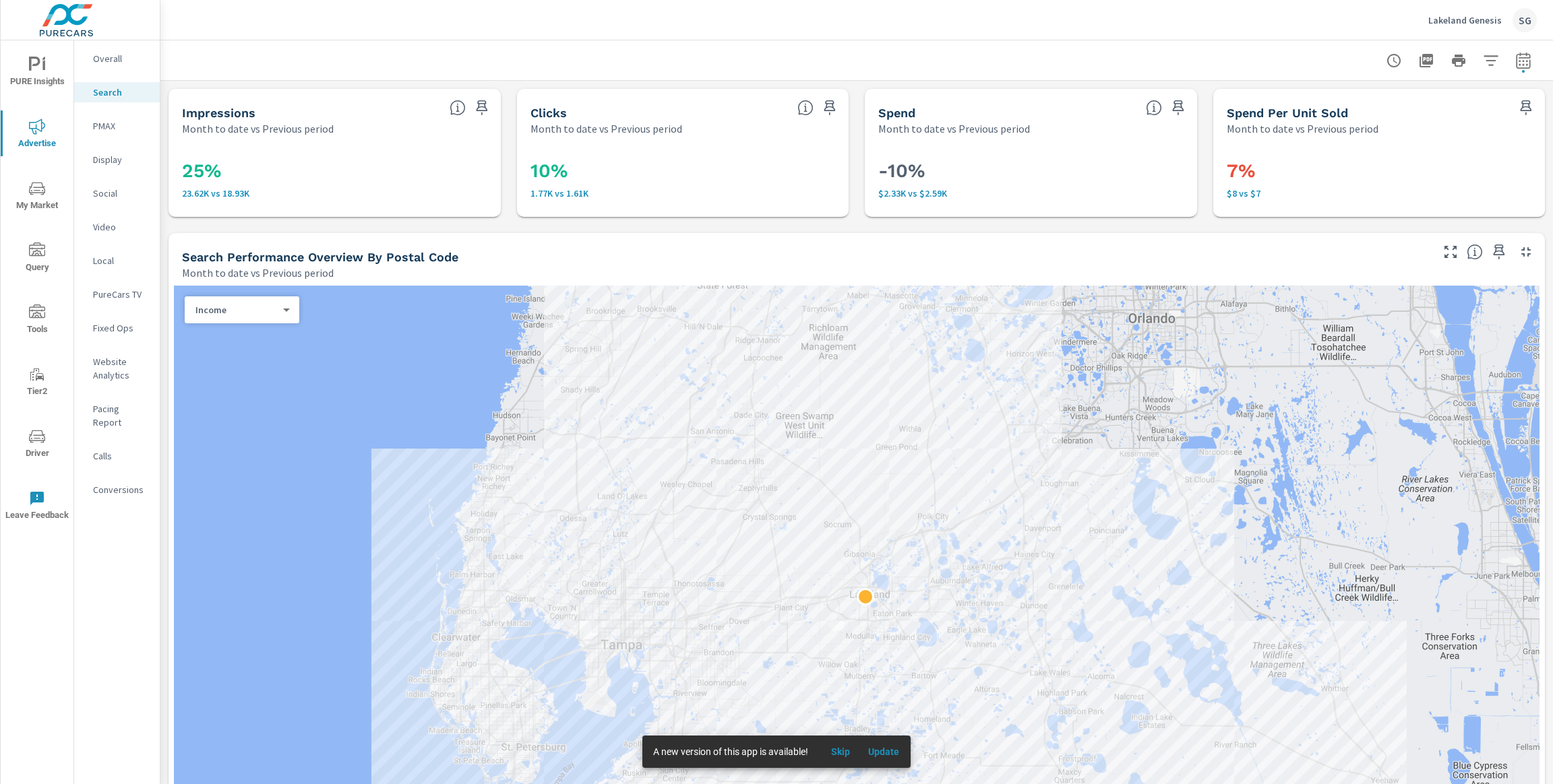
click at [415, 234] on div "Search Performance Overview By Postal Code Month to date vs Previous period" at bounding box center [801, 256] width 1265 height 47
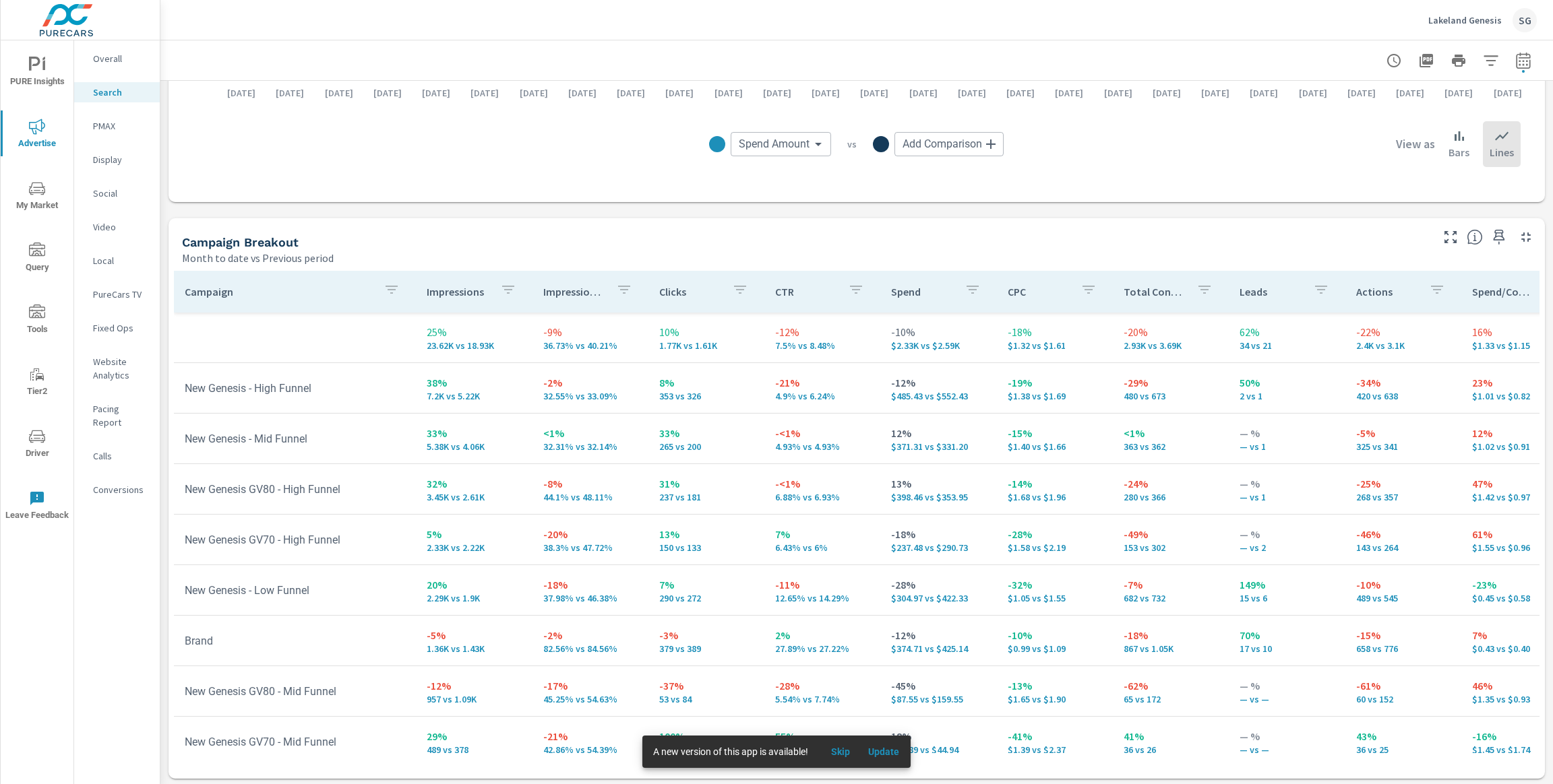
scroll to position [1170, 0]
click at [114, 156] on p "Display" at bounding box center [121, 159] width 56 height 13
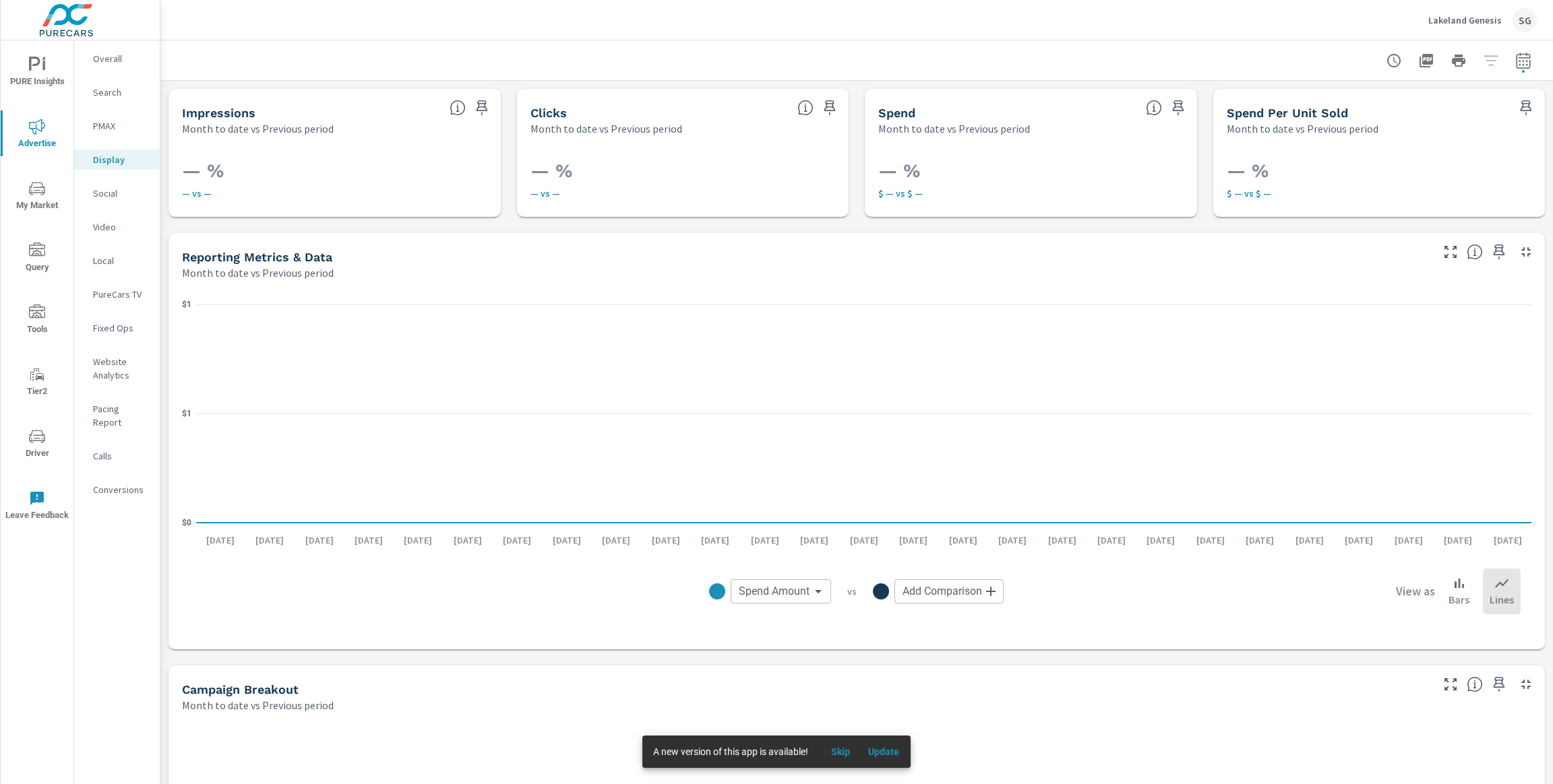
click at [108, 196] on p "Social" at bounding box center [121, 193] width 56 height 13
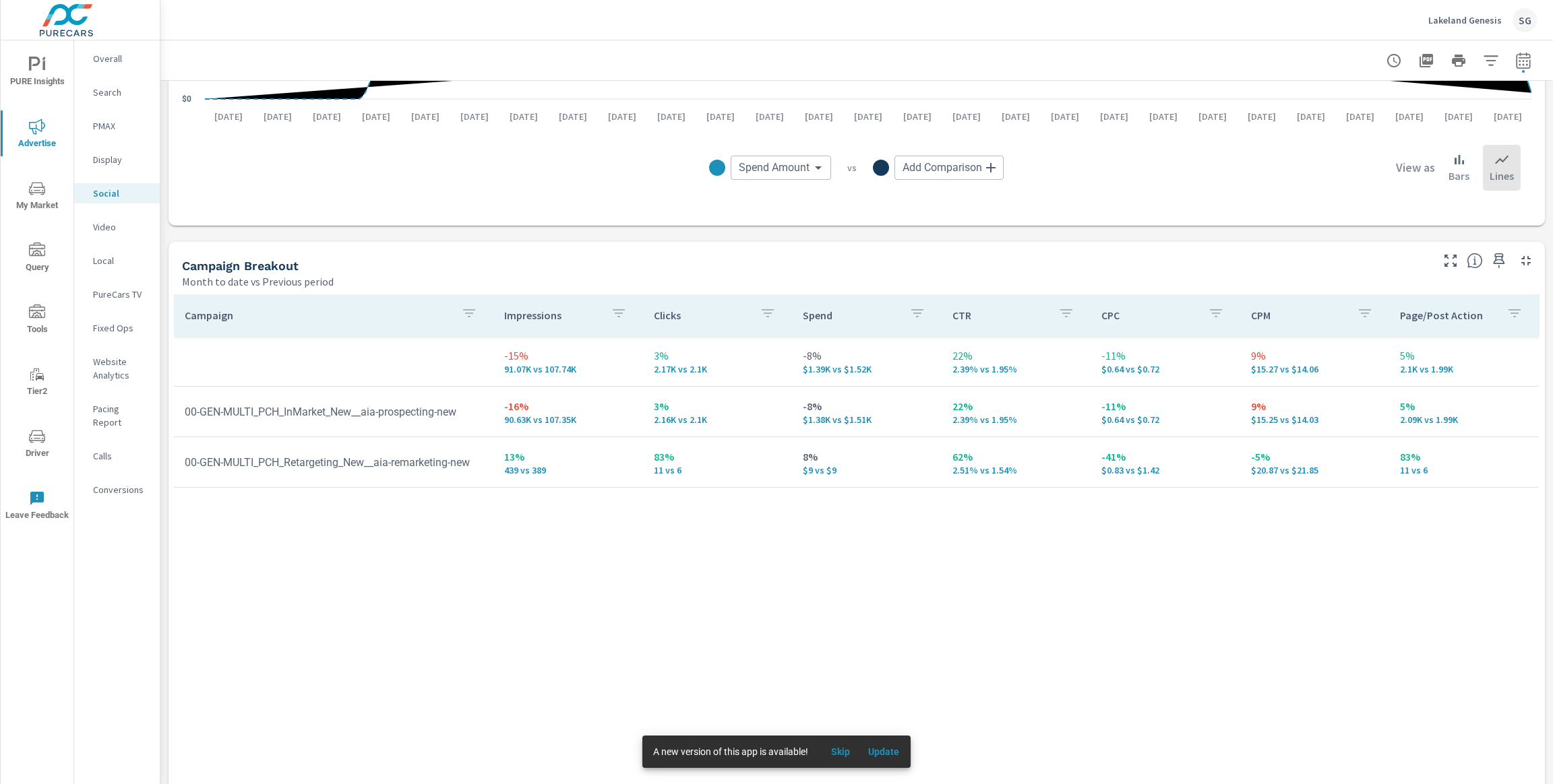
scroll to position [450, 0]
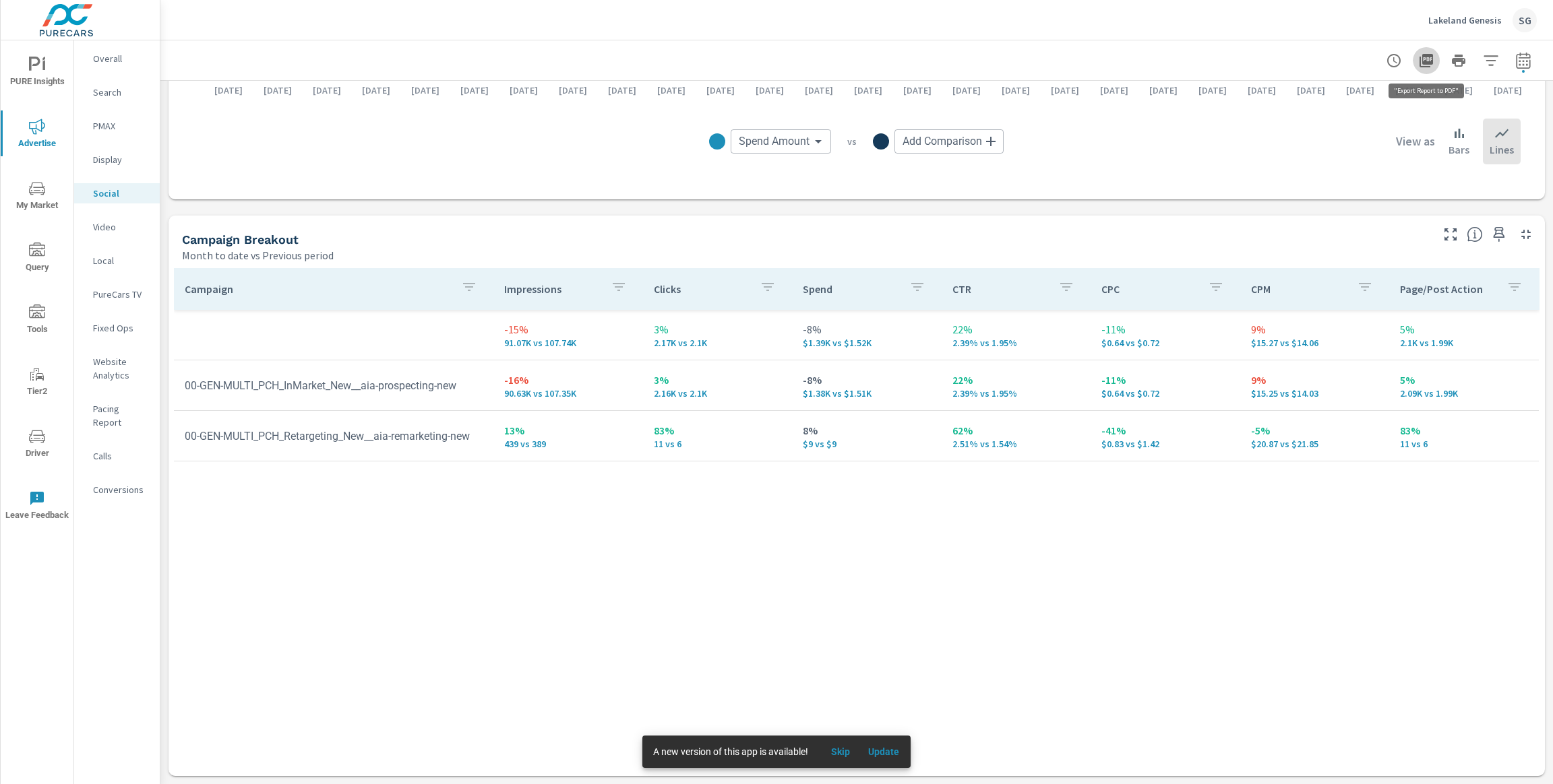
click at [1425, 61] on icon "button" at bounding box center [1425, 61] width 13 height 13
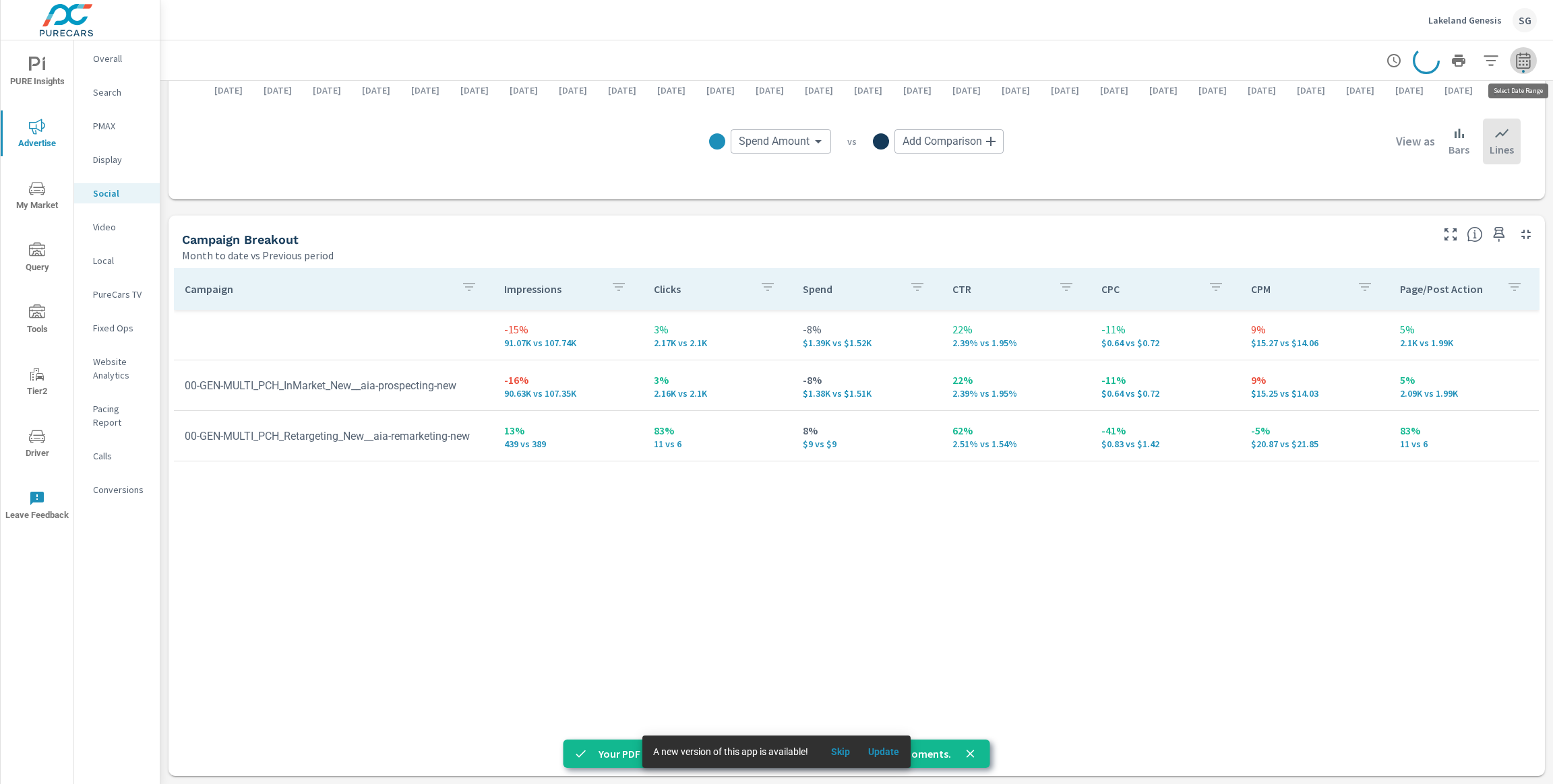
click at [1533, 61] on button "button" at bounding box center [1522, 61] width 27 height 27
select select "Month to date"
select select "Previous period"
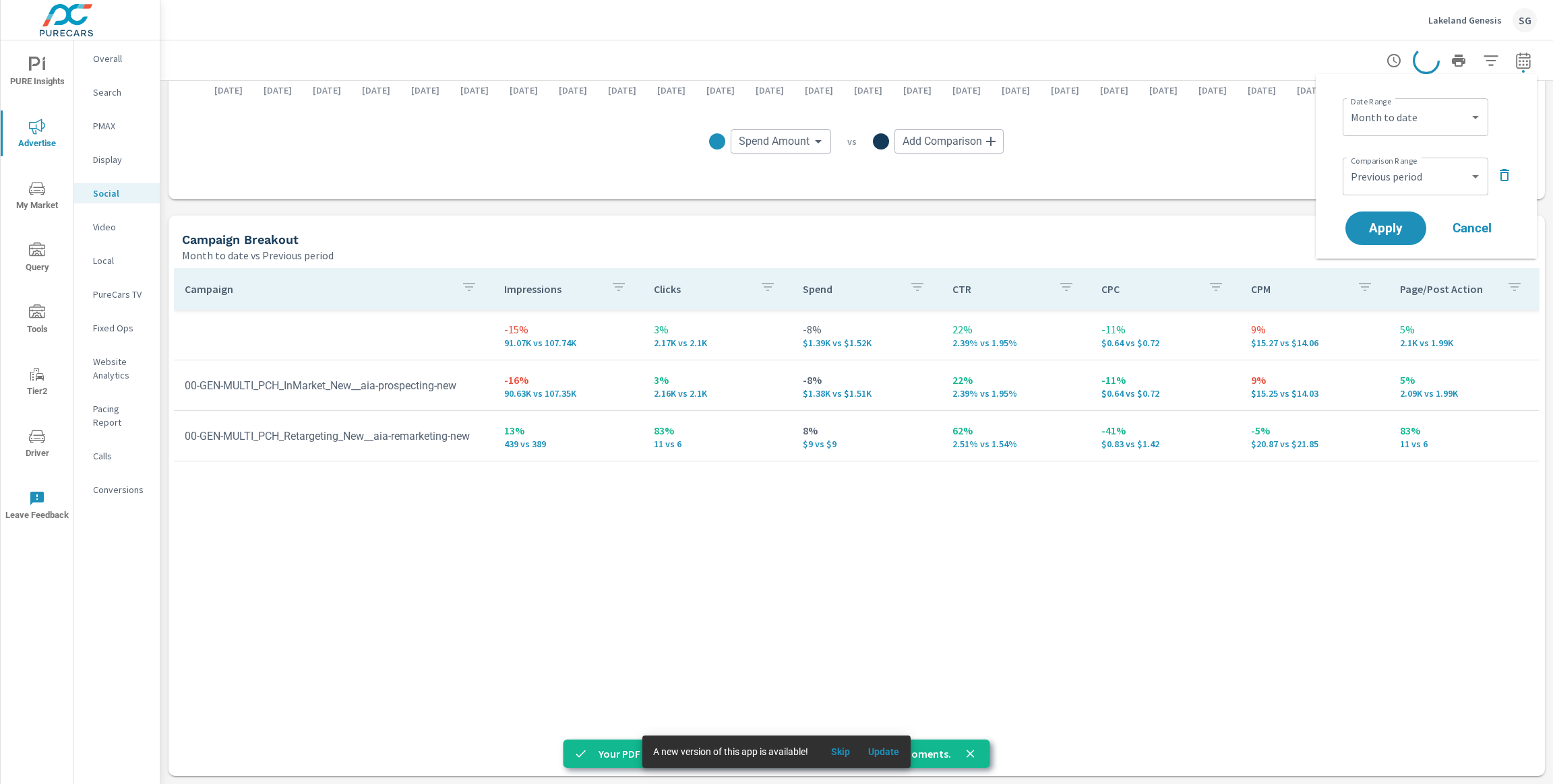
click at [1533, 61] on button "button" at bounding box center [1522, 61] width 27 height 27
select select "Month to date"
select select "Previous period"
click at [1424, 112] on select "Custom Yesterday Last week Last 7 days Last 14 days Last 30 days Last 45 days L…" at bounding box center [1415, 116] width 135 height 27
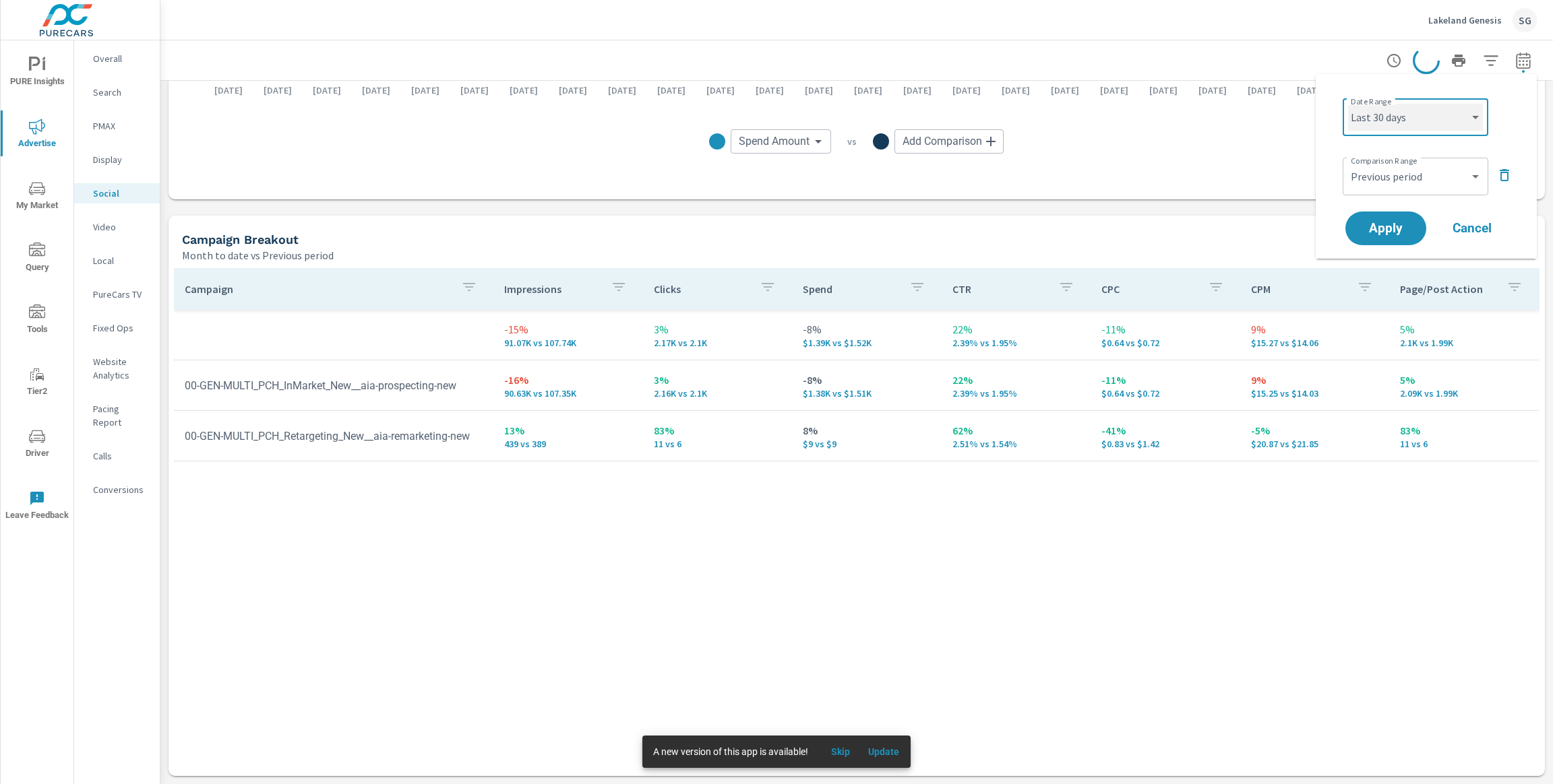
click at [1348, 103] on select "Custom Yesterday Last week Last 7 days Last 14 days Last 30 days Last 45 days L…" at bounding box center [1415, 116] width 135 height 27
select select "Last 30 days"
click at [1388, 233] on span "Apply" at bounding box center [1385, 229] width 55 height 13
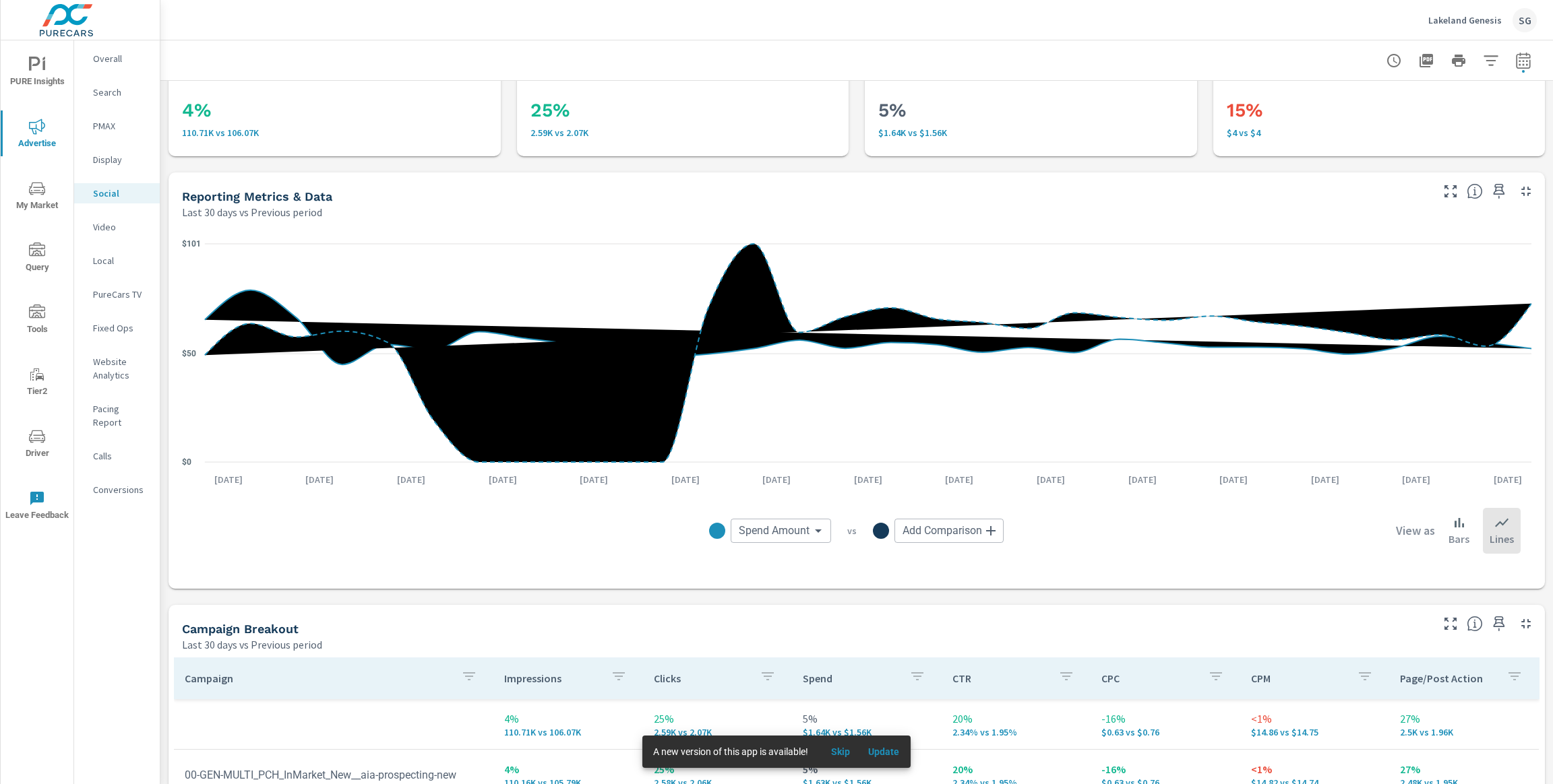
scroll to position [4, 0]
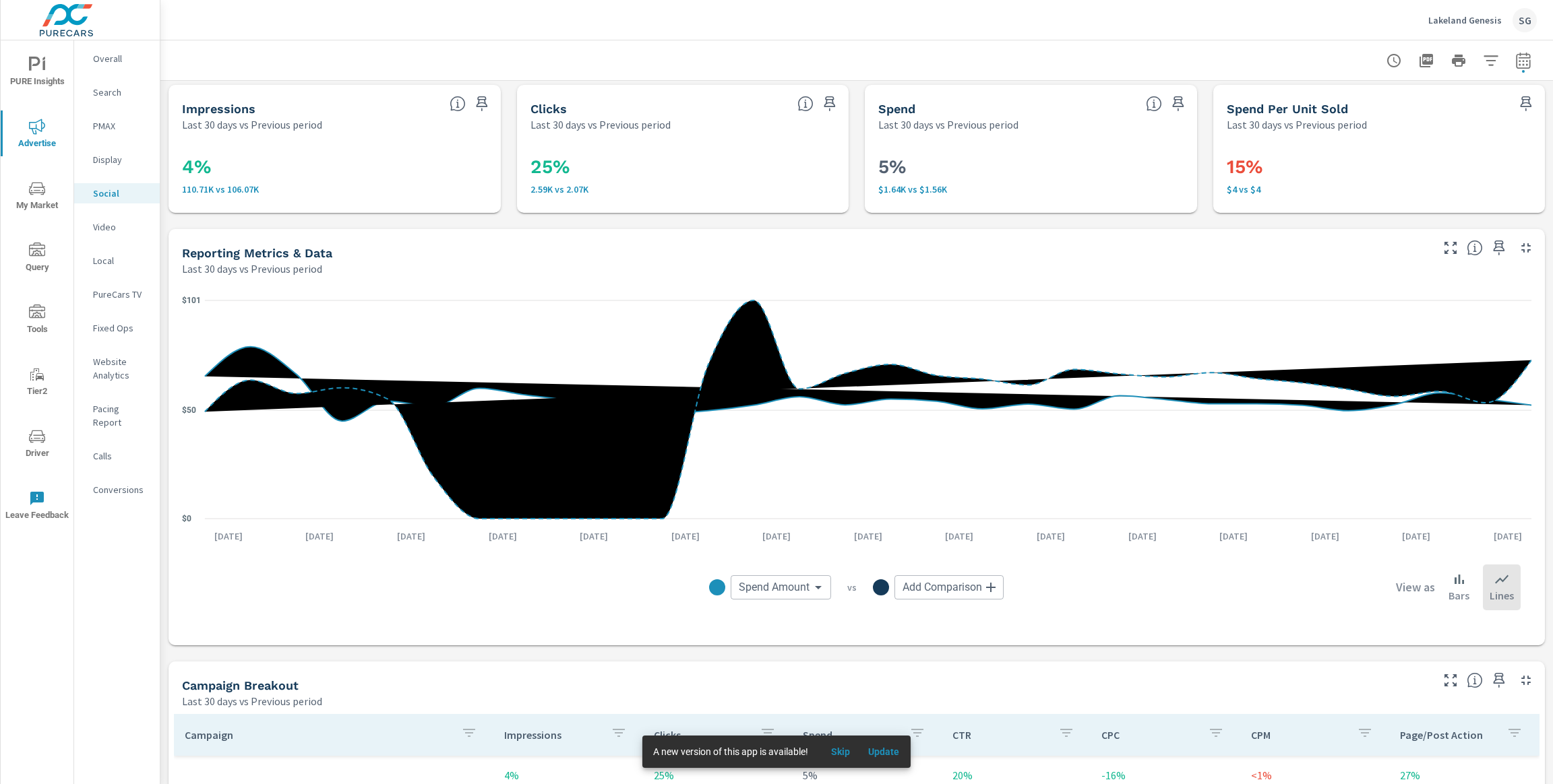
click at [1424, 61] on icon "button" at bounding box center [1425, 60] width 16 height 16
click at [119, 296] on p "PureCars TV" at bounding box center [121, 294] width 56 height 13
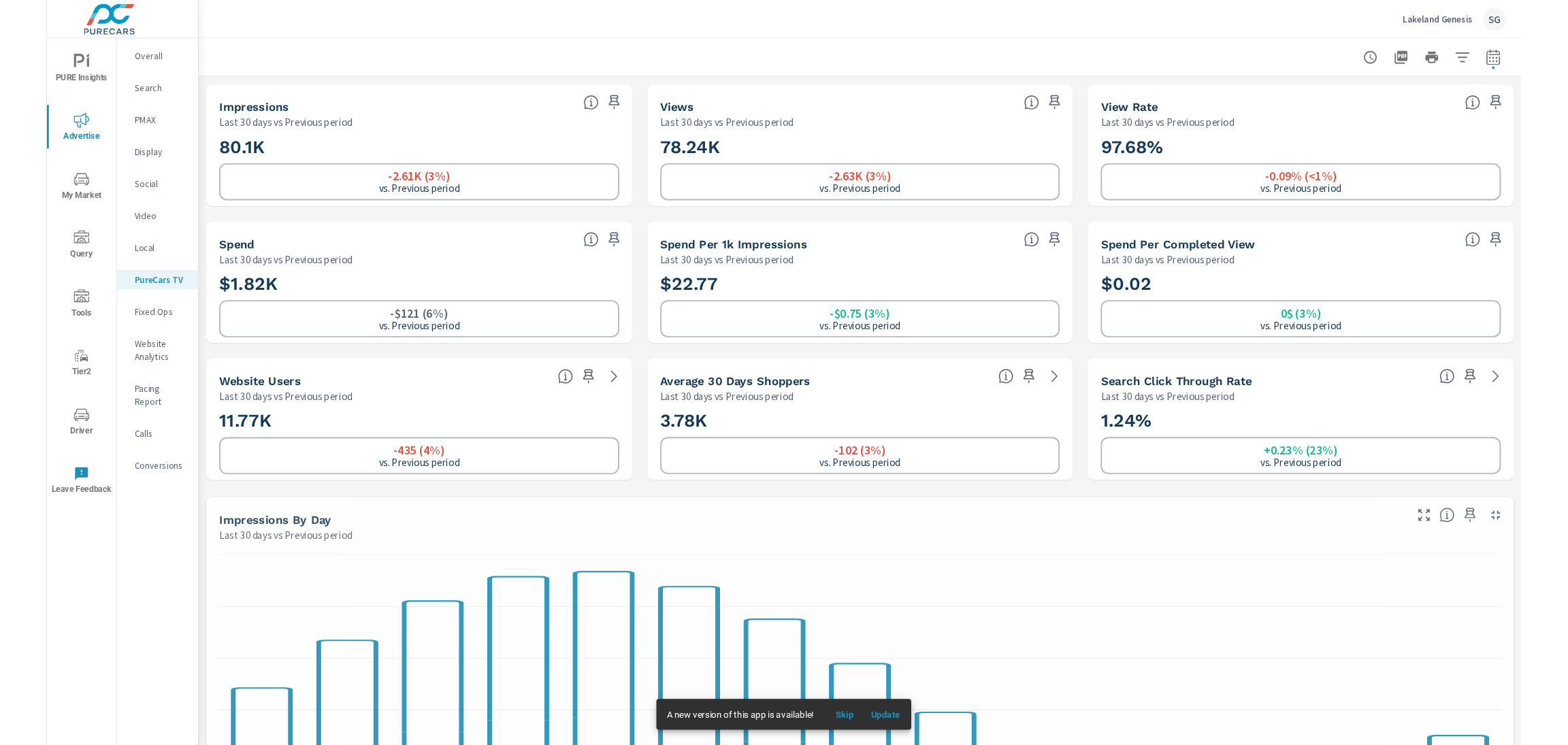
scroll to position [1, 0]
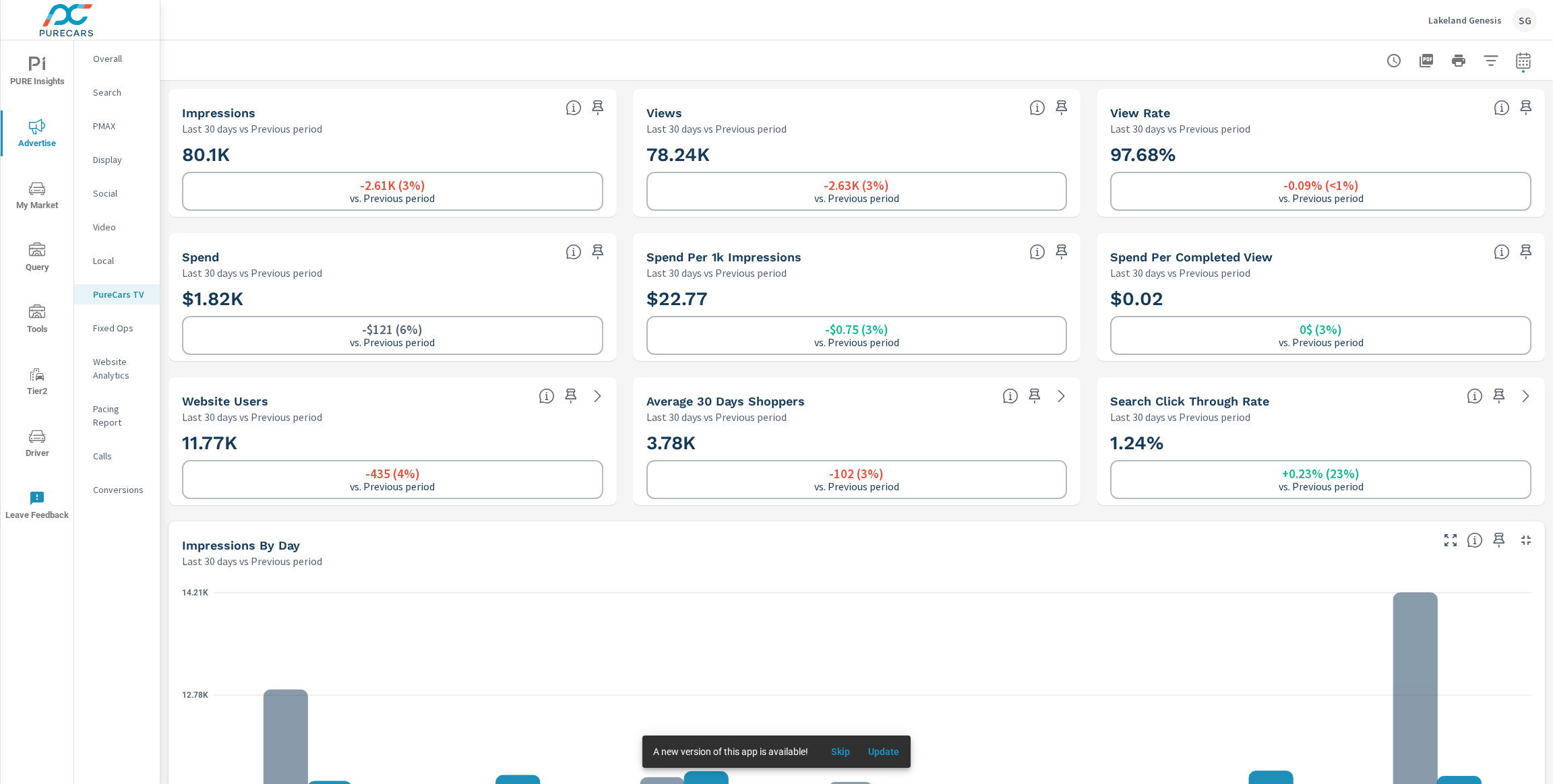
click at [107, 67] on div "Overall" at bounding box center [117, 59] width 86 height 20
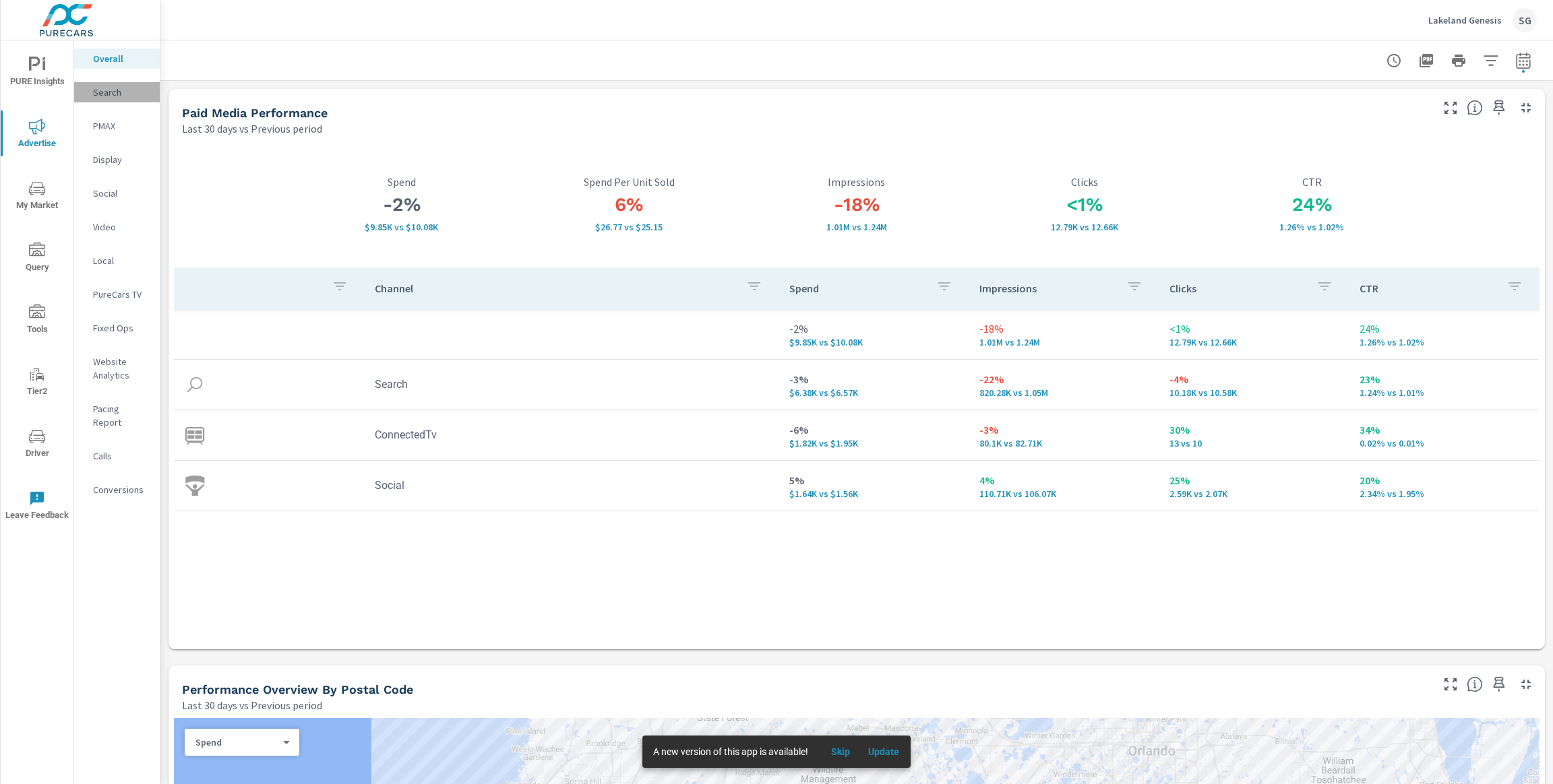
click at [106, 88] on p "Search" at bounding box center [121, 92] width 56 height 13
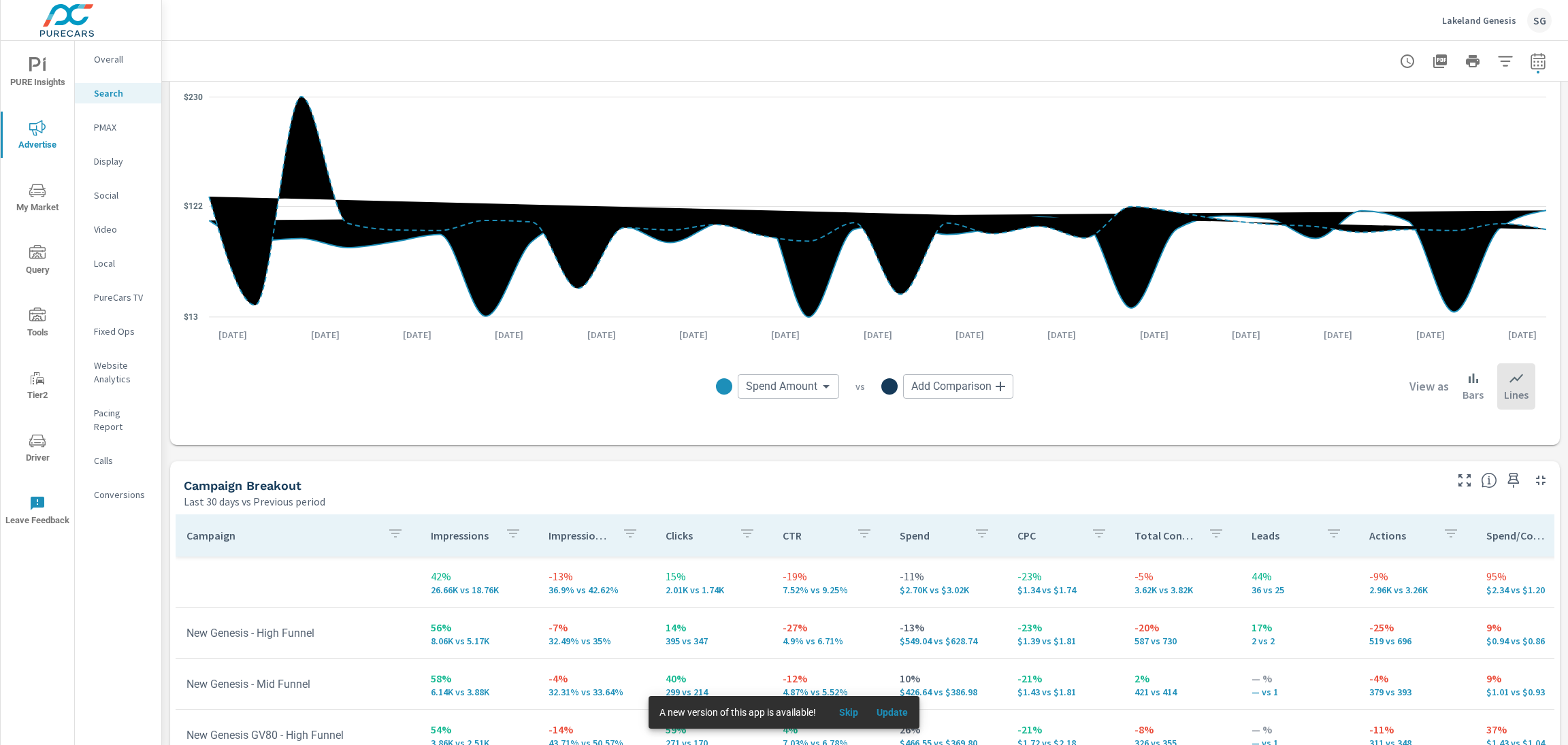
scroll to position [167, 0]
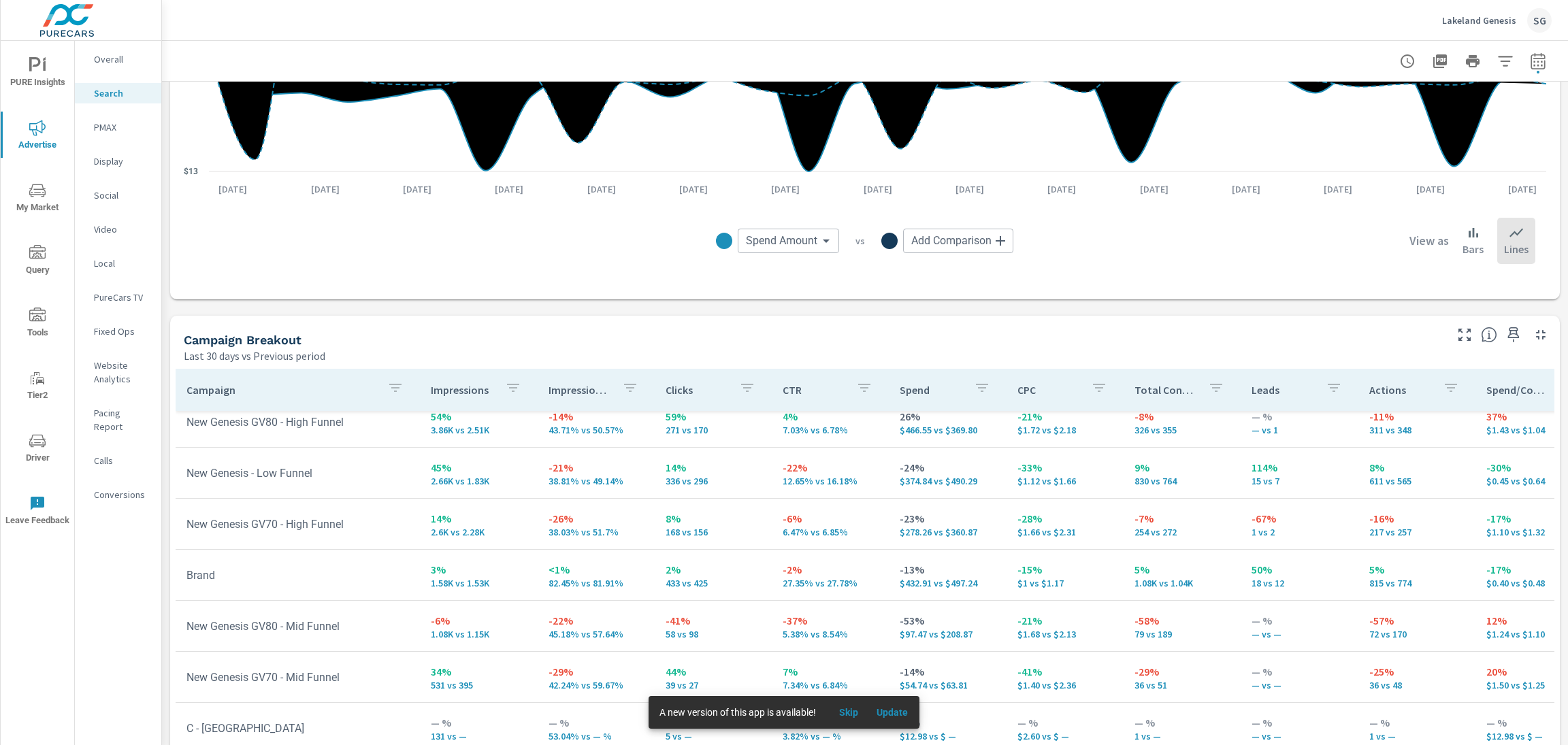
scroll to position [1229, 0]
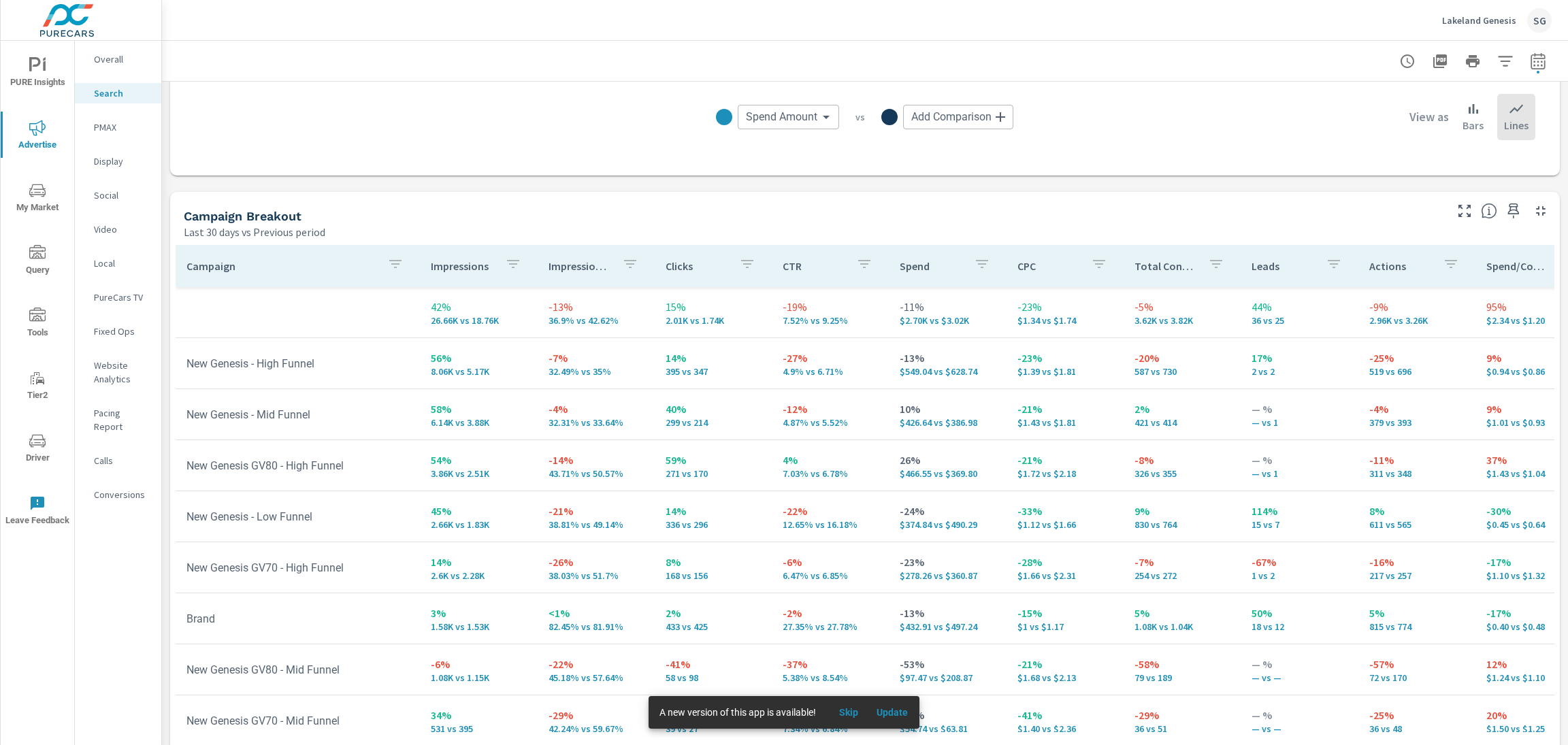
scroll to position [1229, 0]
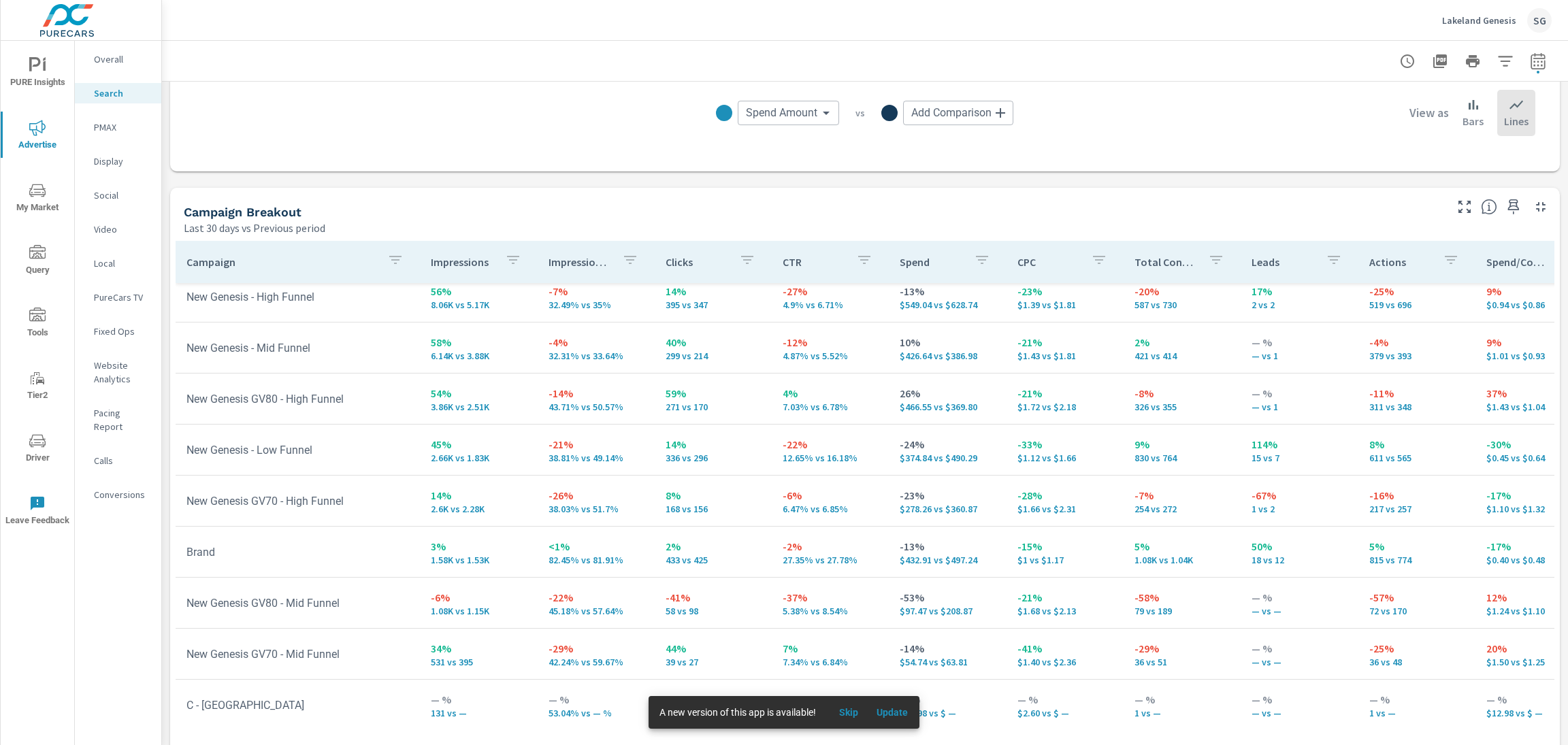
scroll to position [1215, 0]
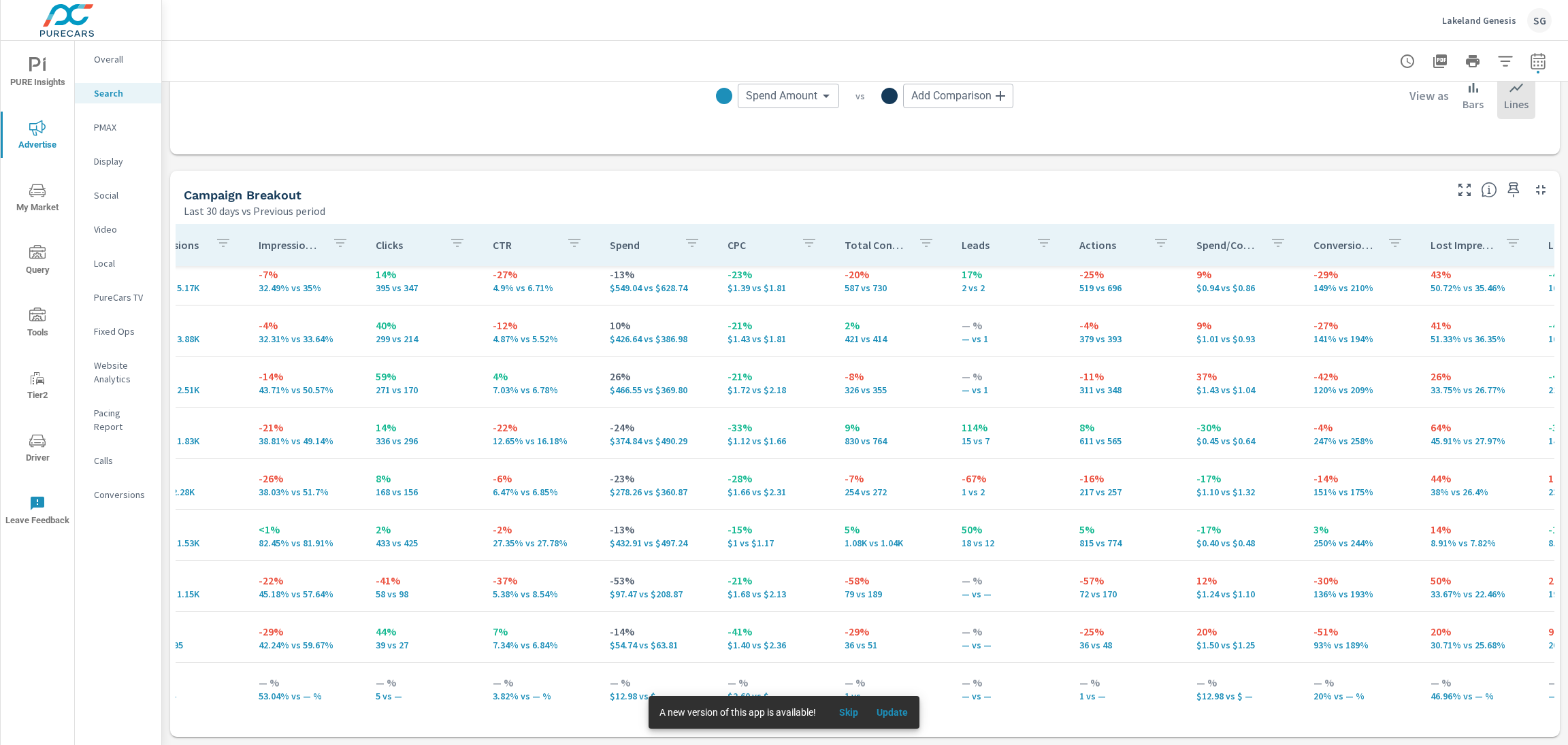
scroll to position [63, 369]
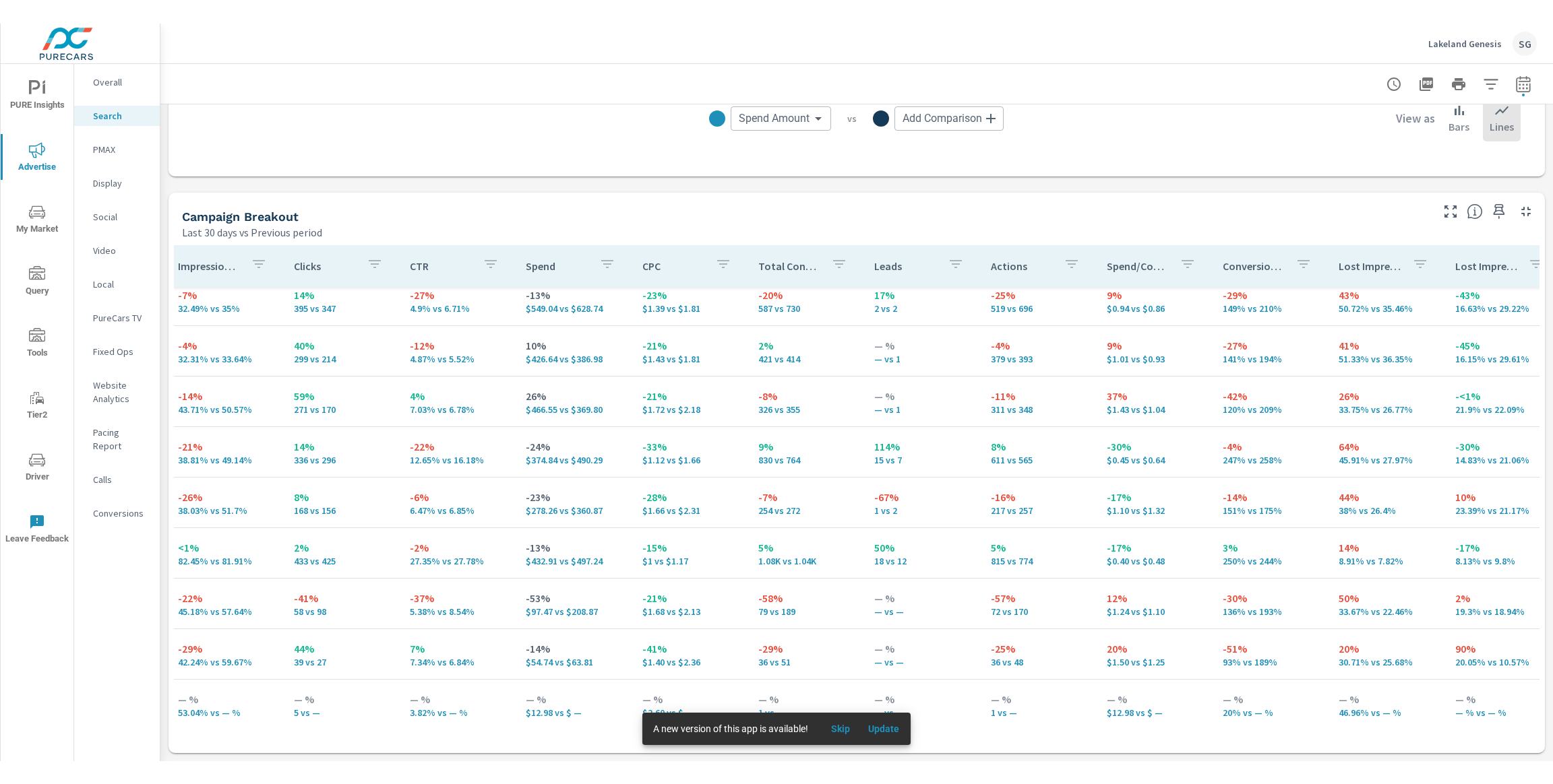
scroll to position [0, 365]
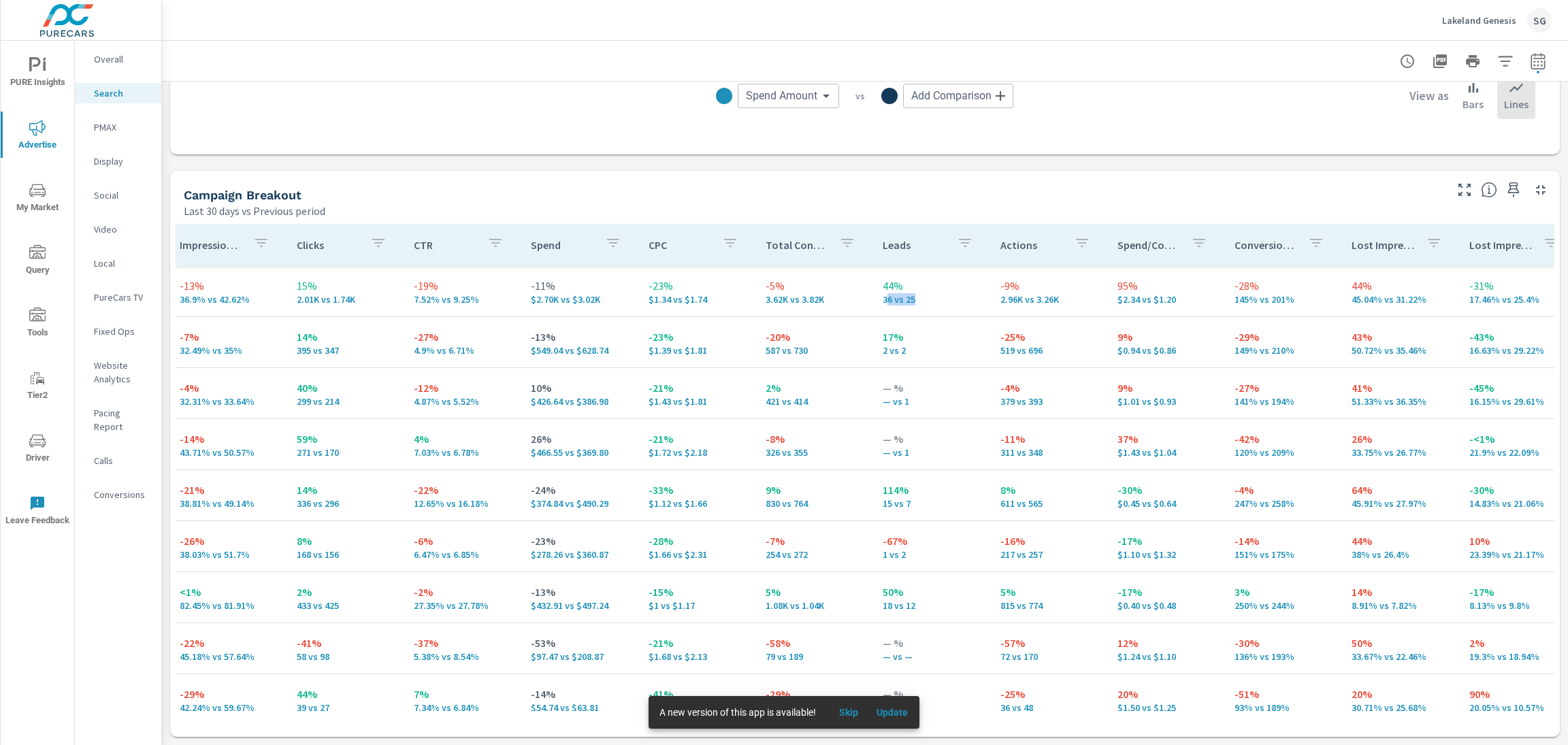
drag, startPoint x: 872, startPoint y: 301, endPoint x: 910, endPoint y: 307, distance: 38.5
click at [910, 307] on td "44% 36 vs 25" at bounding box center [930, 292] width 117 height 49
click at [100, 453] on p "Calls" at bounding box center [122, 460] width 56 height 13
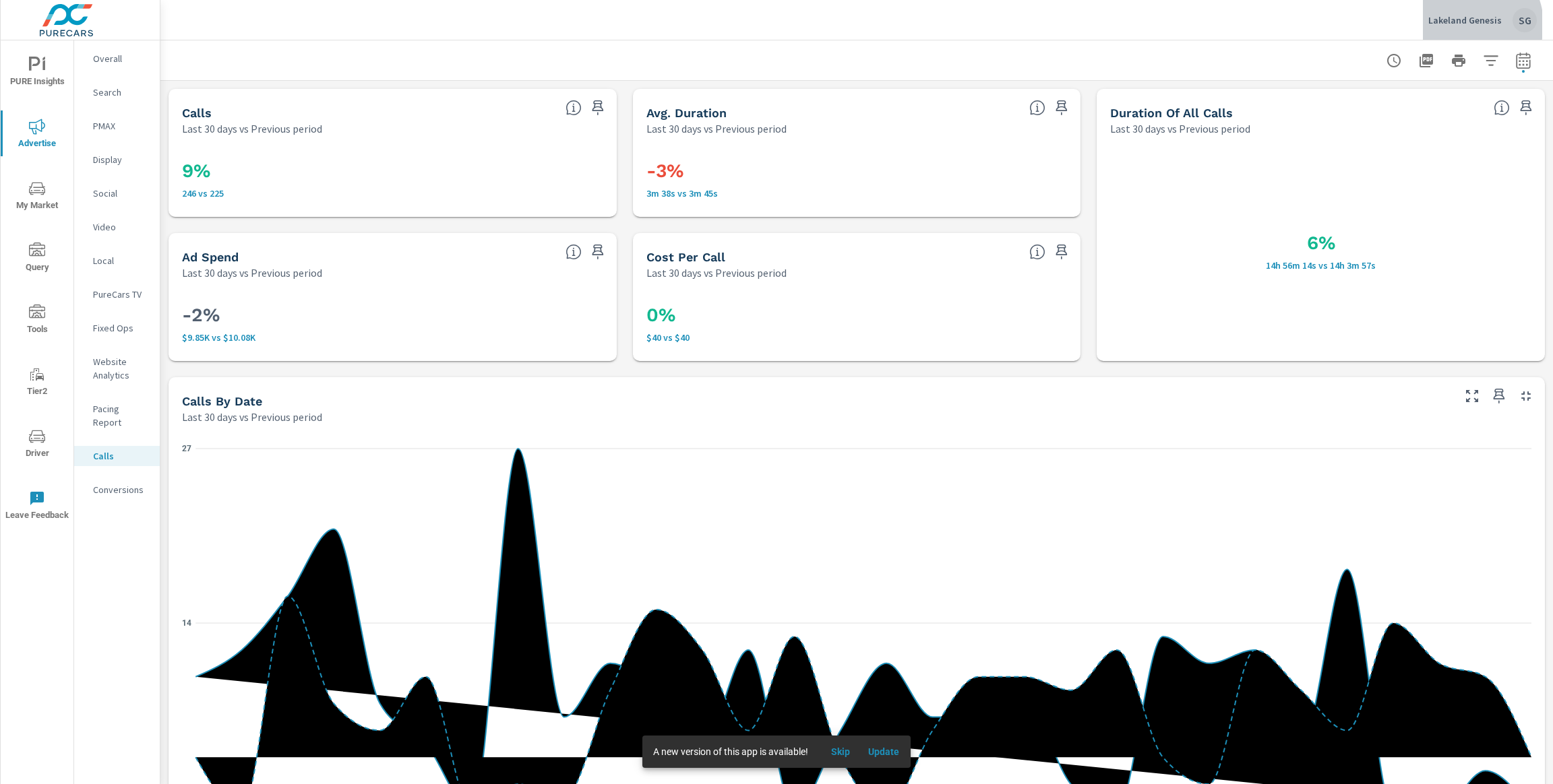
click at [1470, 24] on p "Lakeland Genesis" at bounding box center [1464, 20] width 74 height 12
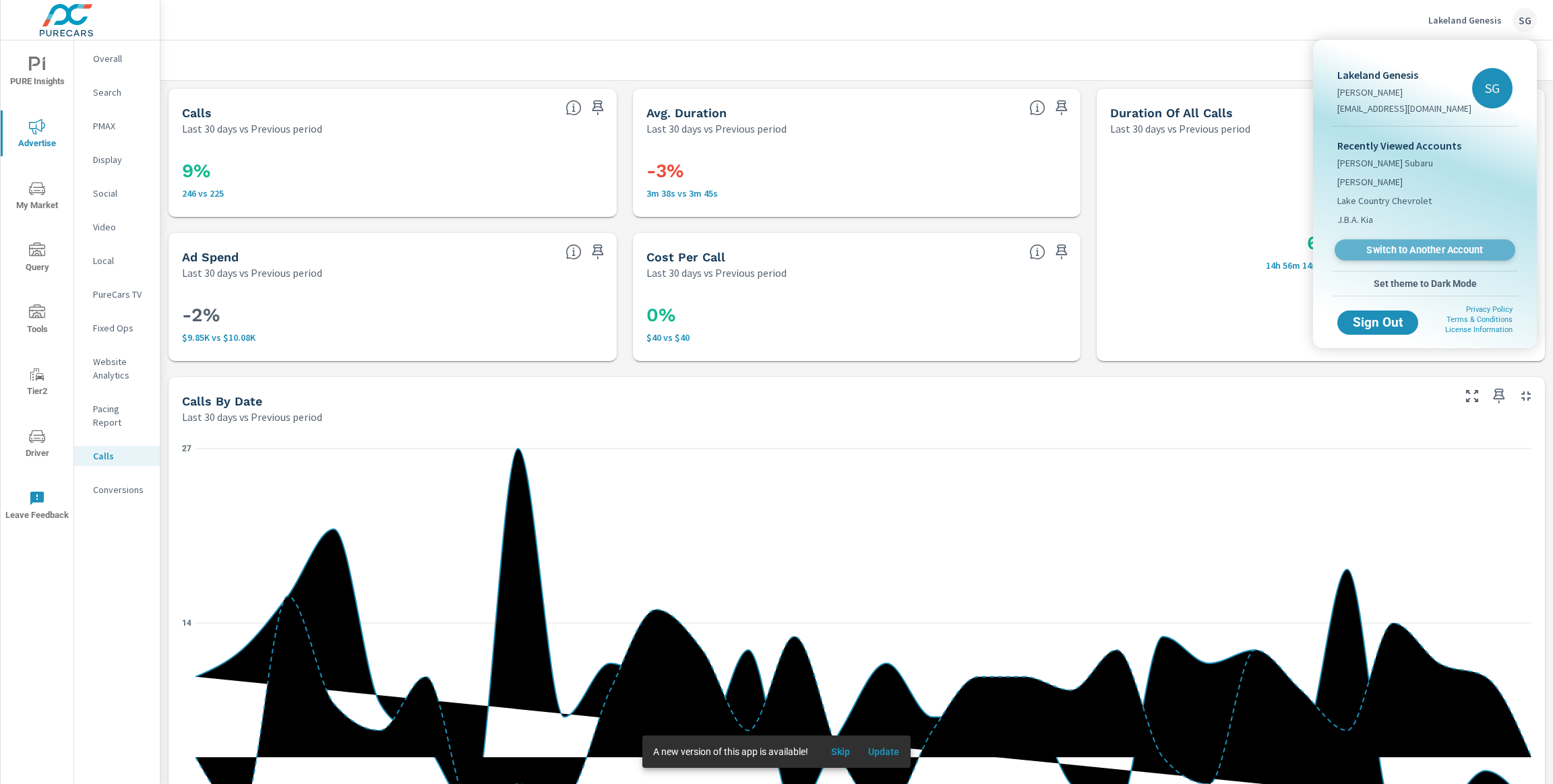
click at [1405, 257] on link "Switch to Another Account" at bounding box center [1424, 250] width 181 height 20
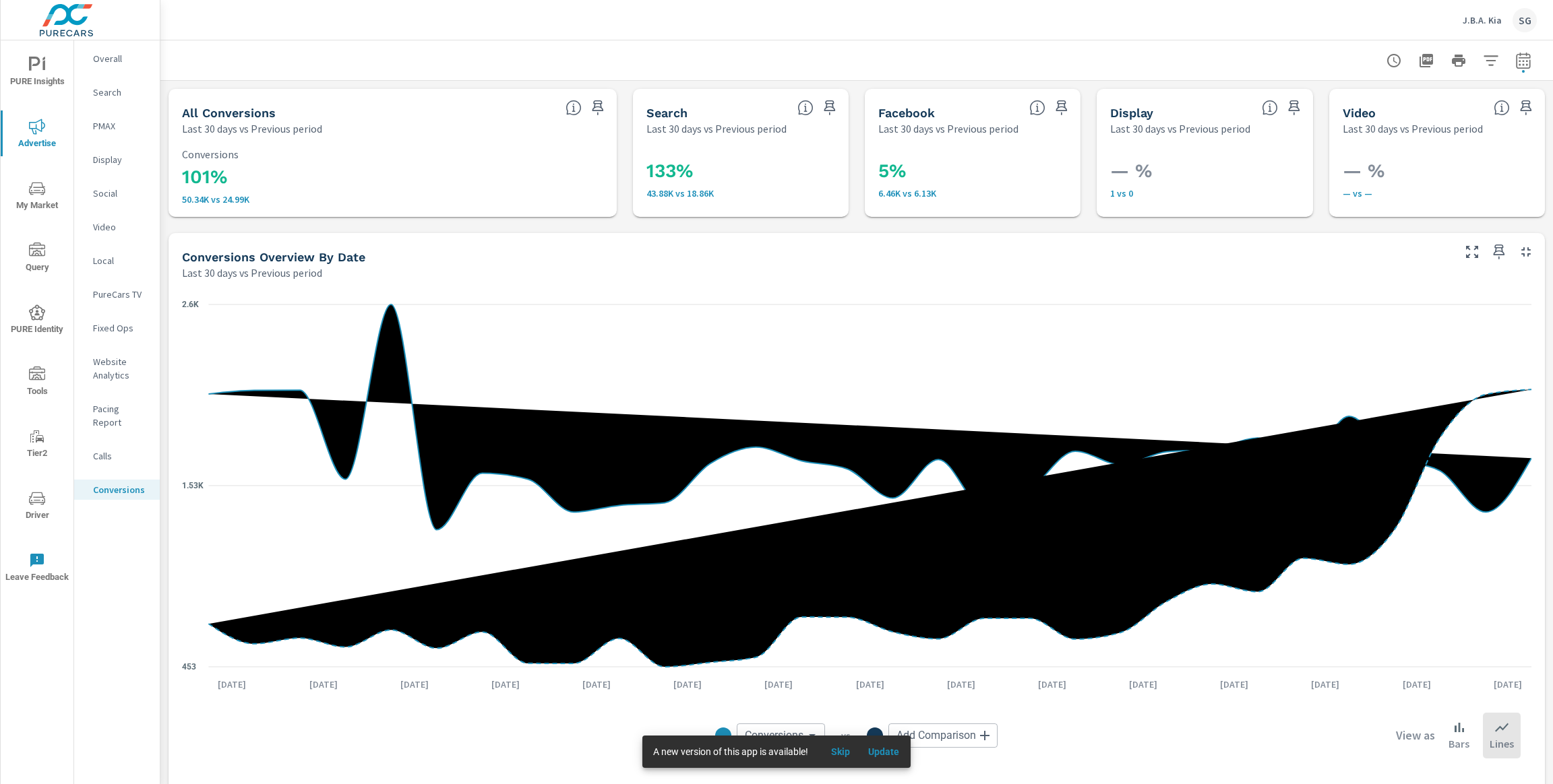
scroll to position [872, 0]
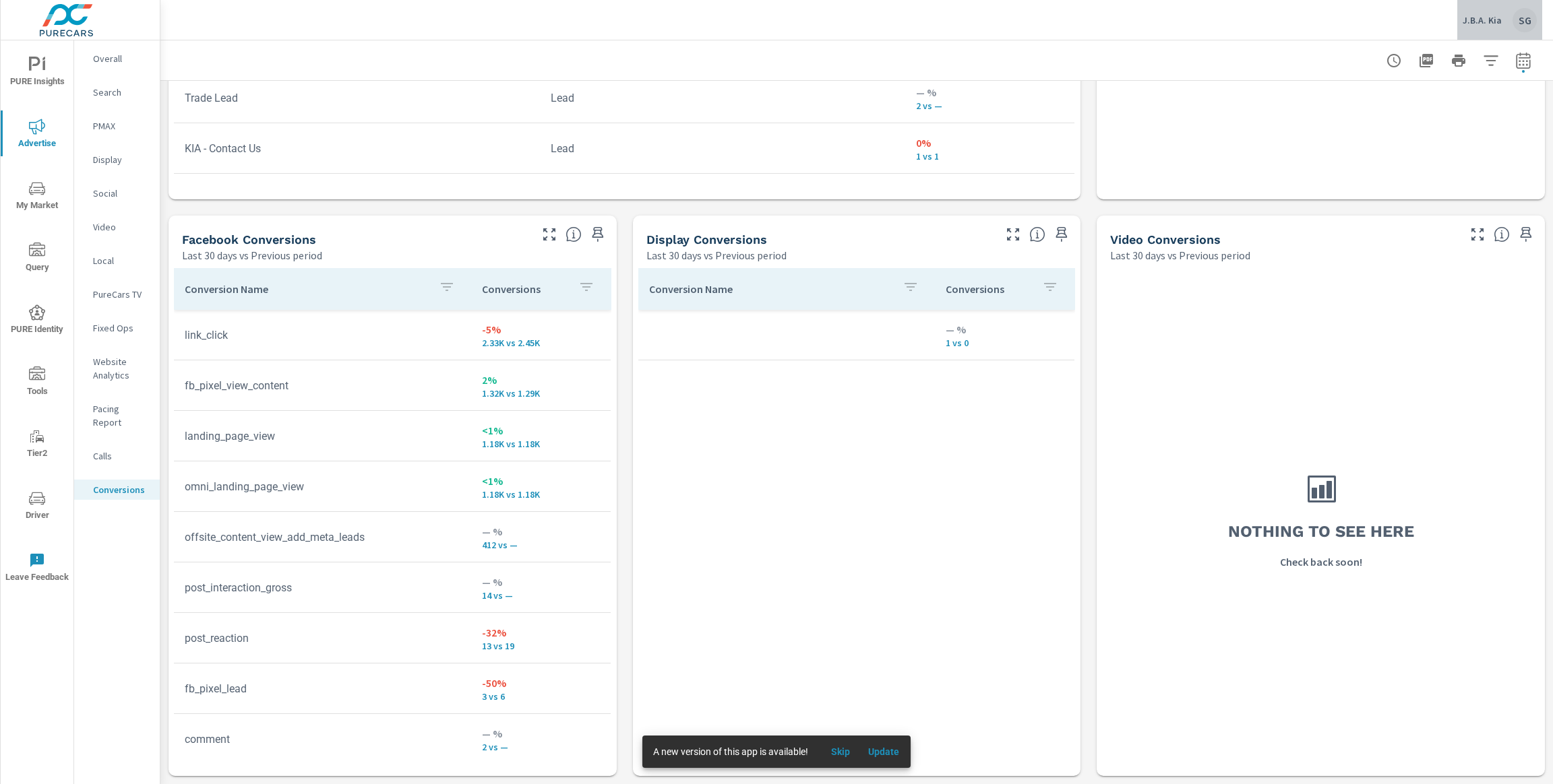
click at [1524, 20] on div "SG" at bounding box center [1524, 20] width 24 height 24
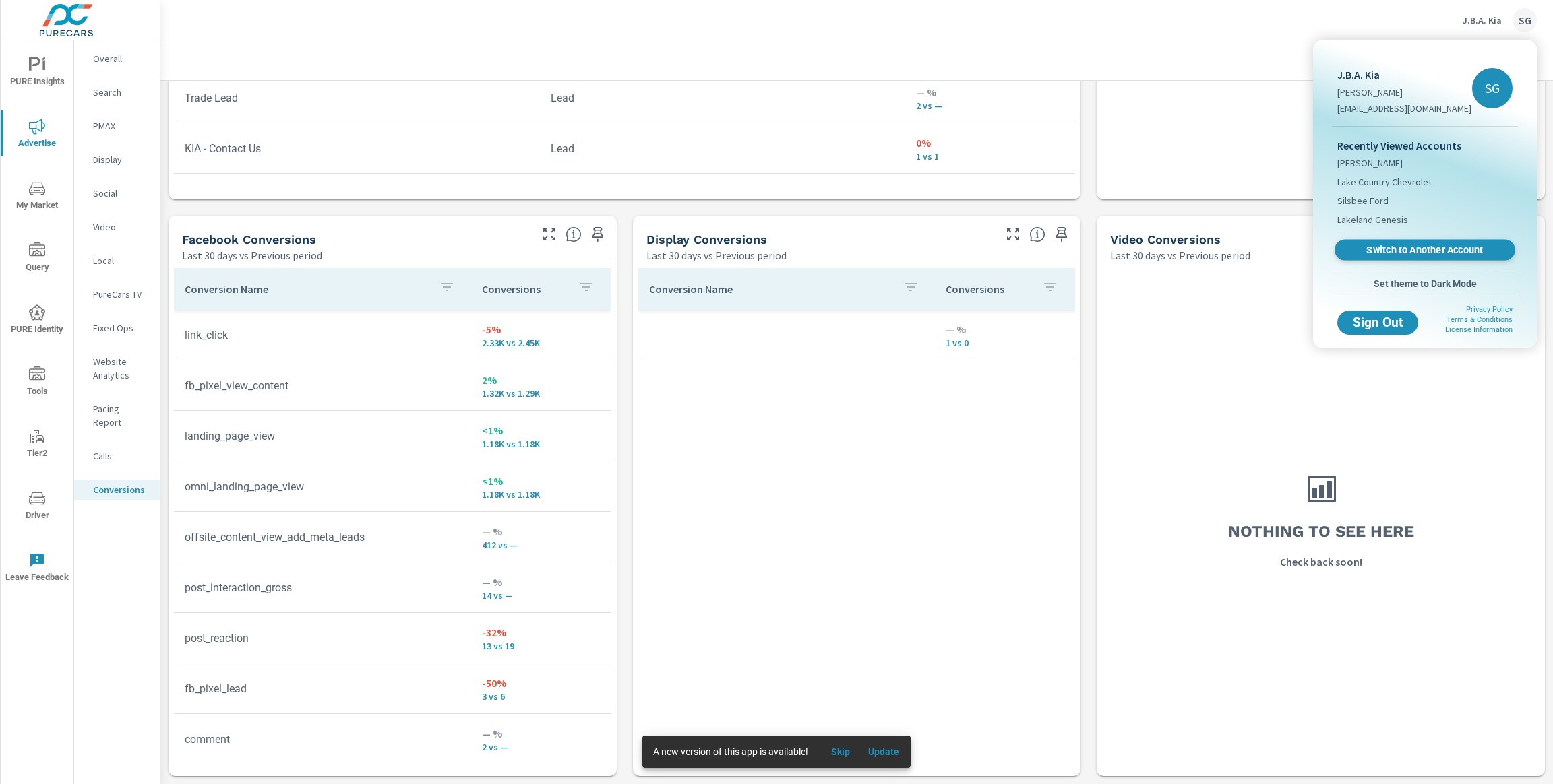
click at [1383, 249] on span "Switch to Another Account" at bounding box center [1424, 250] width 165 height 13
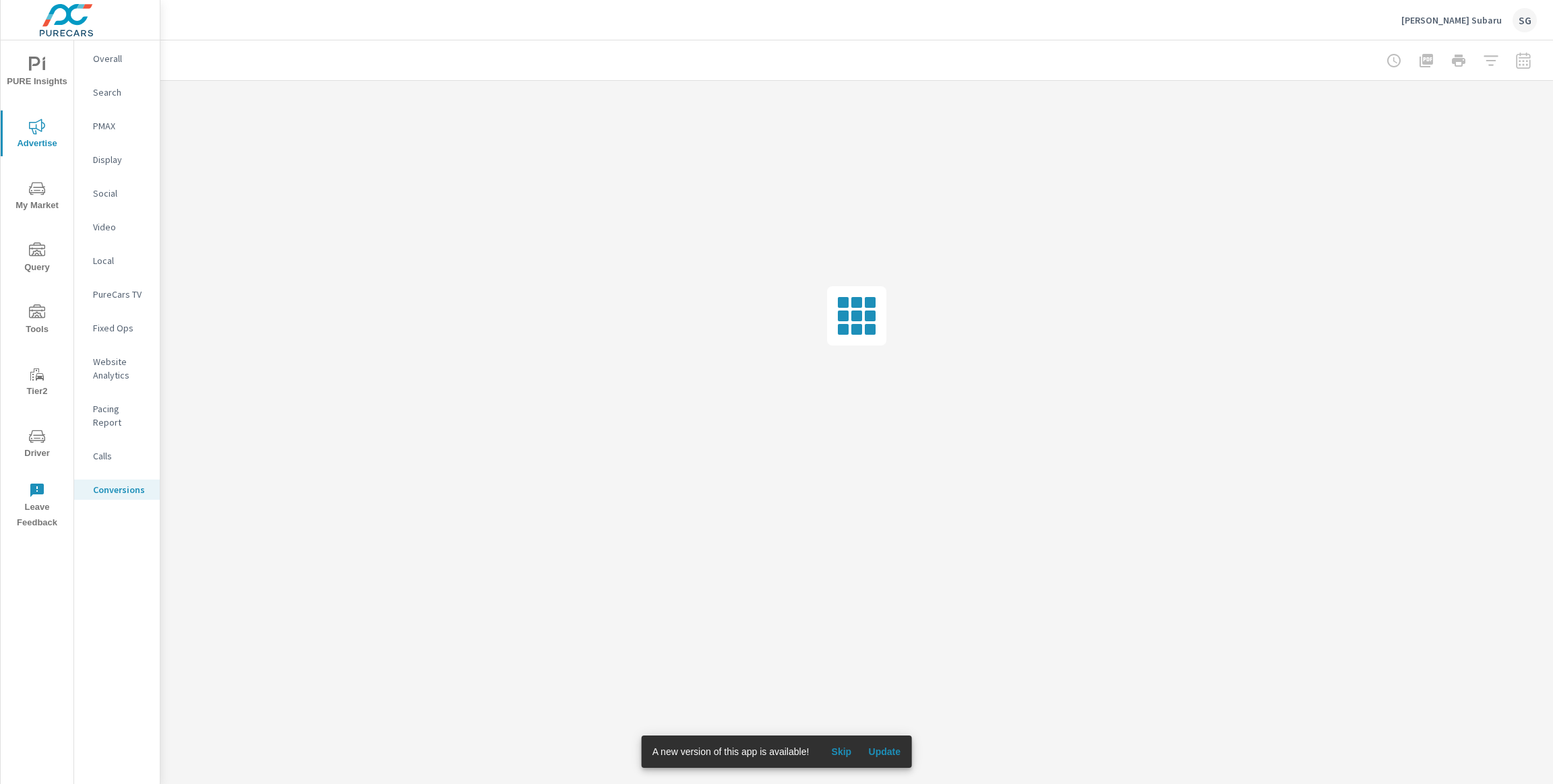
click at [52, 202] on span "My Market" at bounding box center [36, 196] width 64 height 33
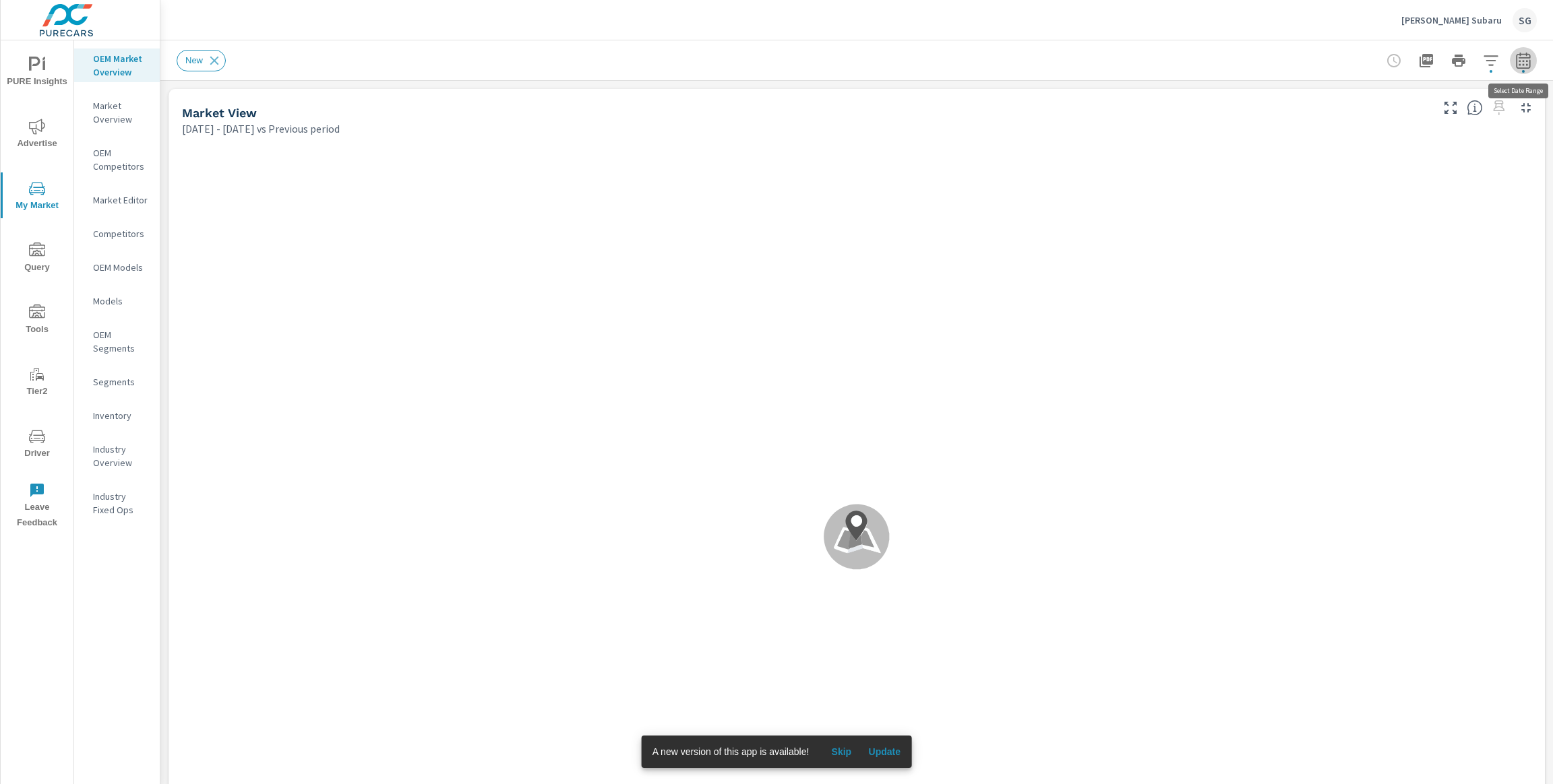
click at [1517, 62] on icon "button" at bounding box center [1522, 60] width 14 height 16
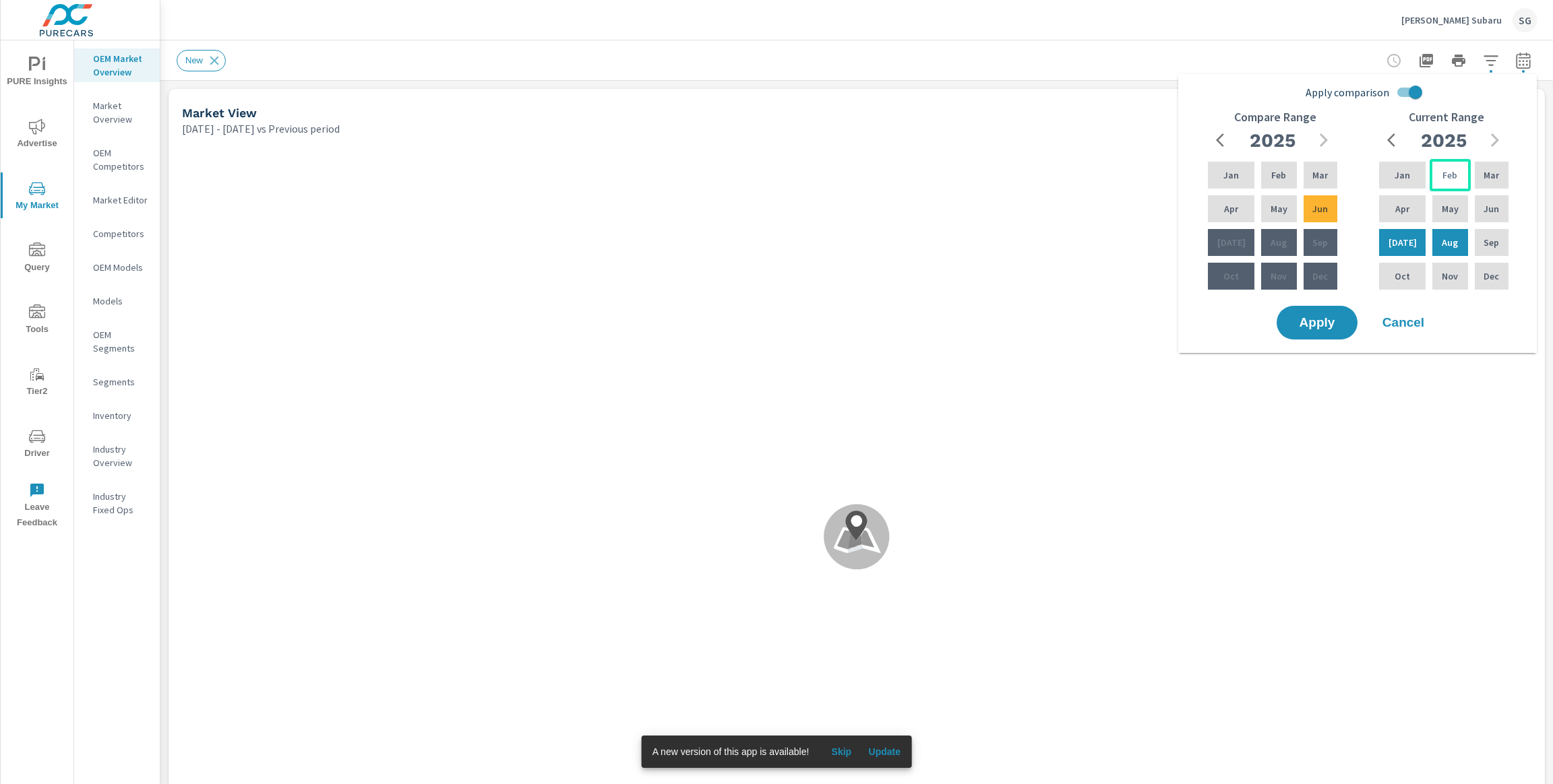
click at [1439, 183] on div "Feb" at bounding box center [1449, 175] width 40 height 33
click at [1451, 240] on p "Aug" at bounding box center [1449, 242] width 16 height 13
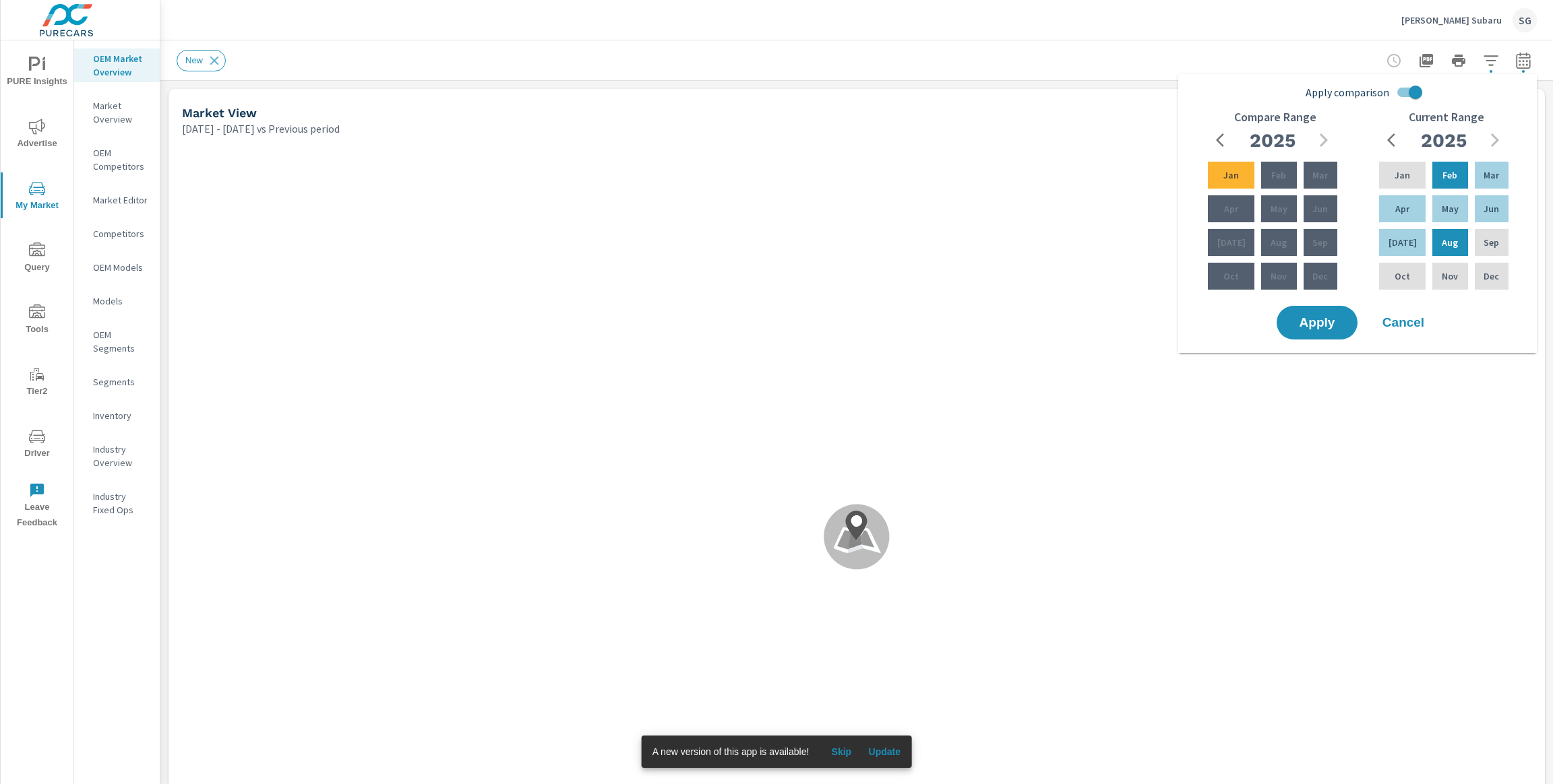
scroll to position [1, 0]
click at [1310, 330] on button "Apply" at bounding box center [1317, 323] width 84 height 35
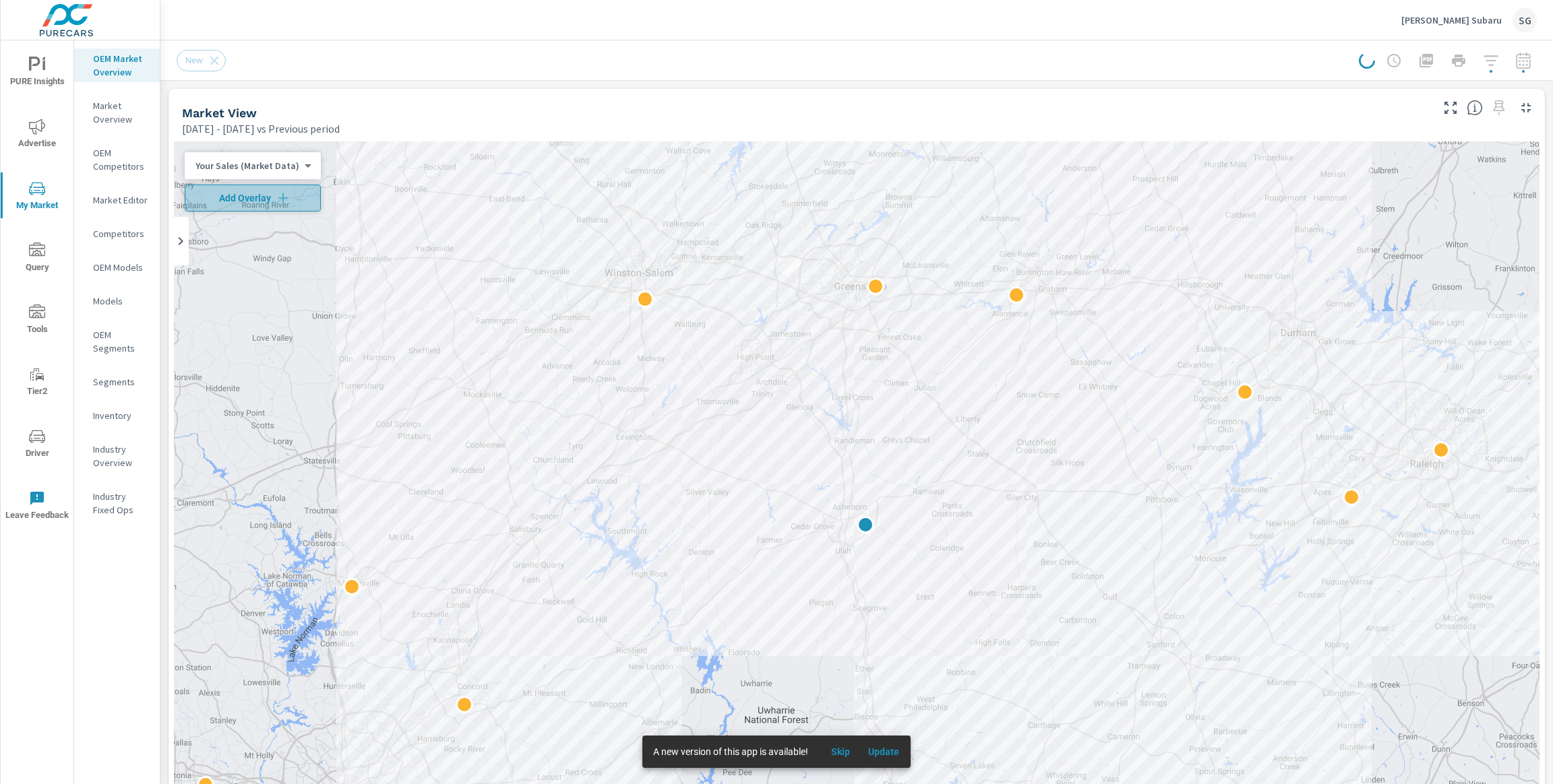
click at [268, 201] on span "Add Overlay" at bounding box center [252, 197] width 124 height 13
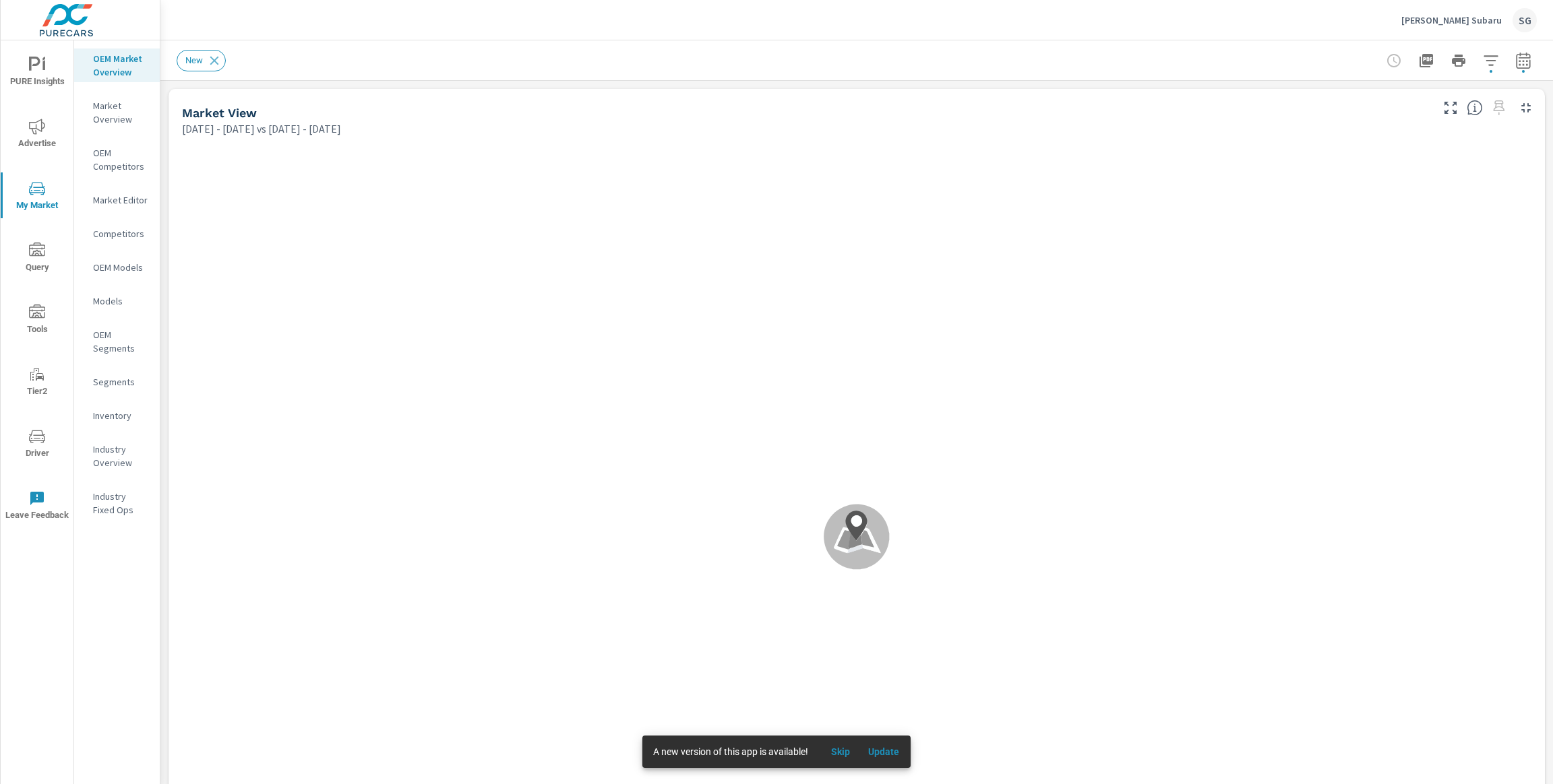
scroll to position [1, 0]
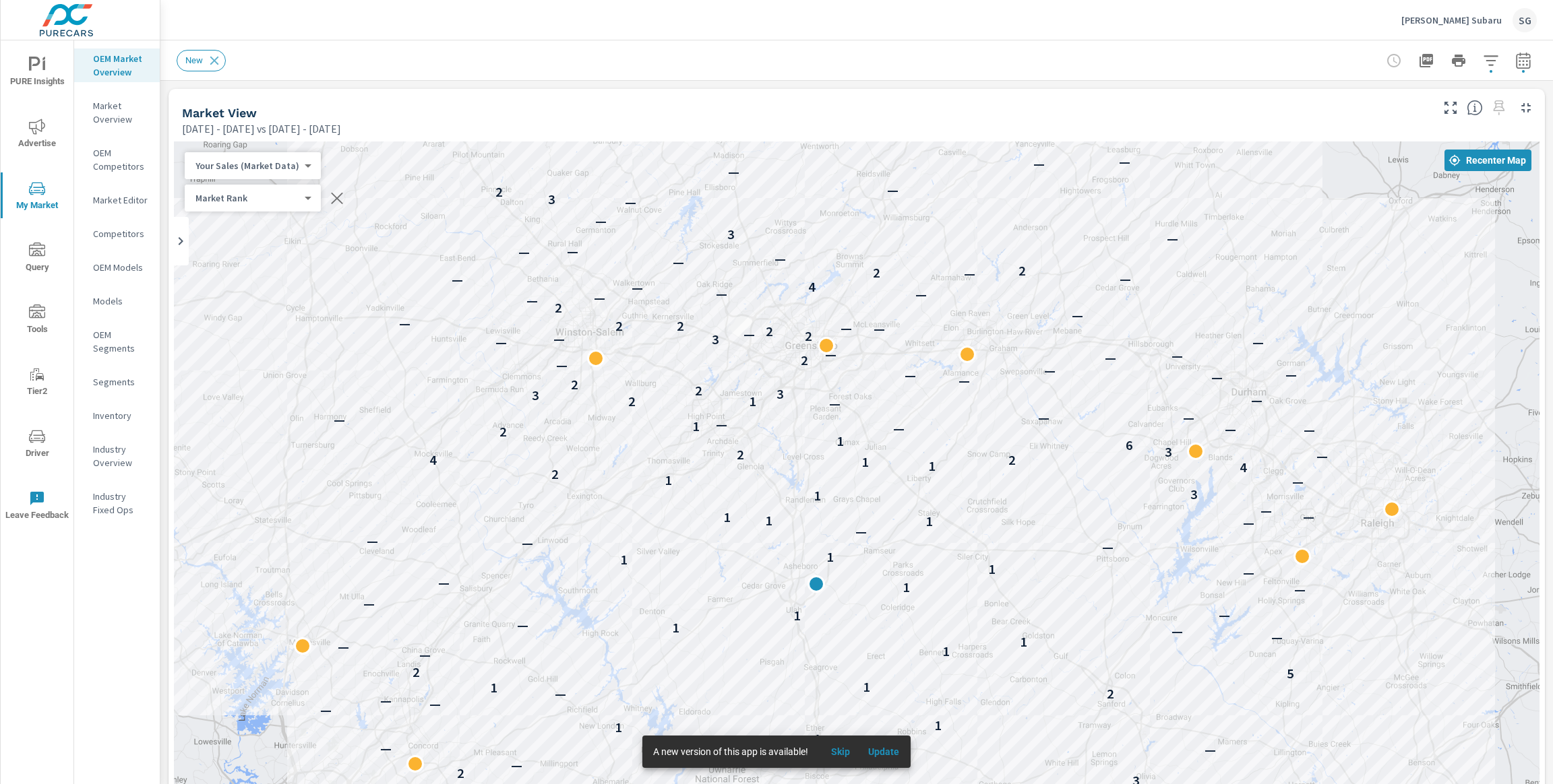
drag, startPoint x: 348, startPoint y: 305, endPoint x: 297, endPoint y: 366, distance: 79.5
click at [297, 366] on div "— — — — 1 — 2 — — — — — — — — — 4 — 1 2 — — — — 2 — — — 3 — — — 1 3 — — 3 2 — —…" at bounding box center [857, 516] width 1366 height 749
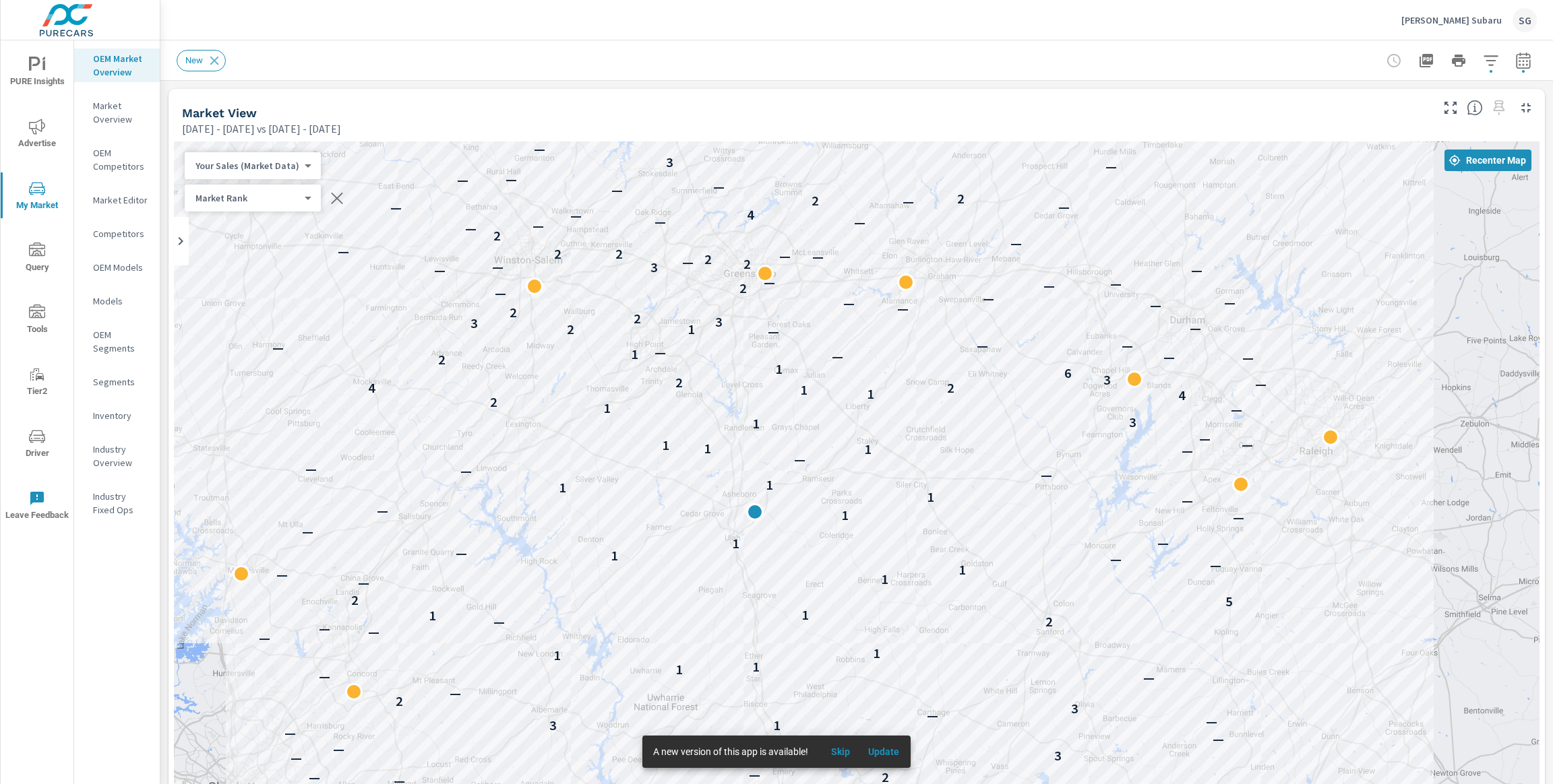
drag, startPoint x: 902, startPoint y: 329, endPoint x: 840, endPoint y: 258, distance: 94.3
click at [840, 258] on div "— — — — 1 — 2 — — — — — — — — — 4 — 1 2 — — — — 2 — — — 3 — — — 1 3 — — 3 2 — —…" at bounding box center [857, 516] width 1366 height 749
click at [402, 100] on div "Market View Feb 01, 2025 - Aug 27, 2025 vs Jan 01, 2025 - Jan 31, 2025" at bounding box center [801, 112] width 1265 height 47
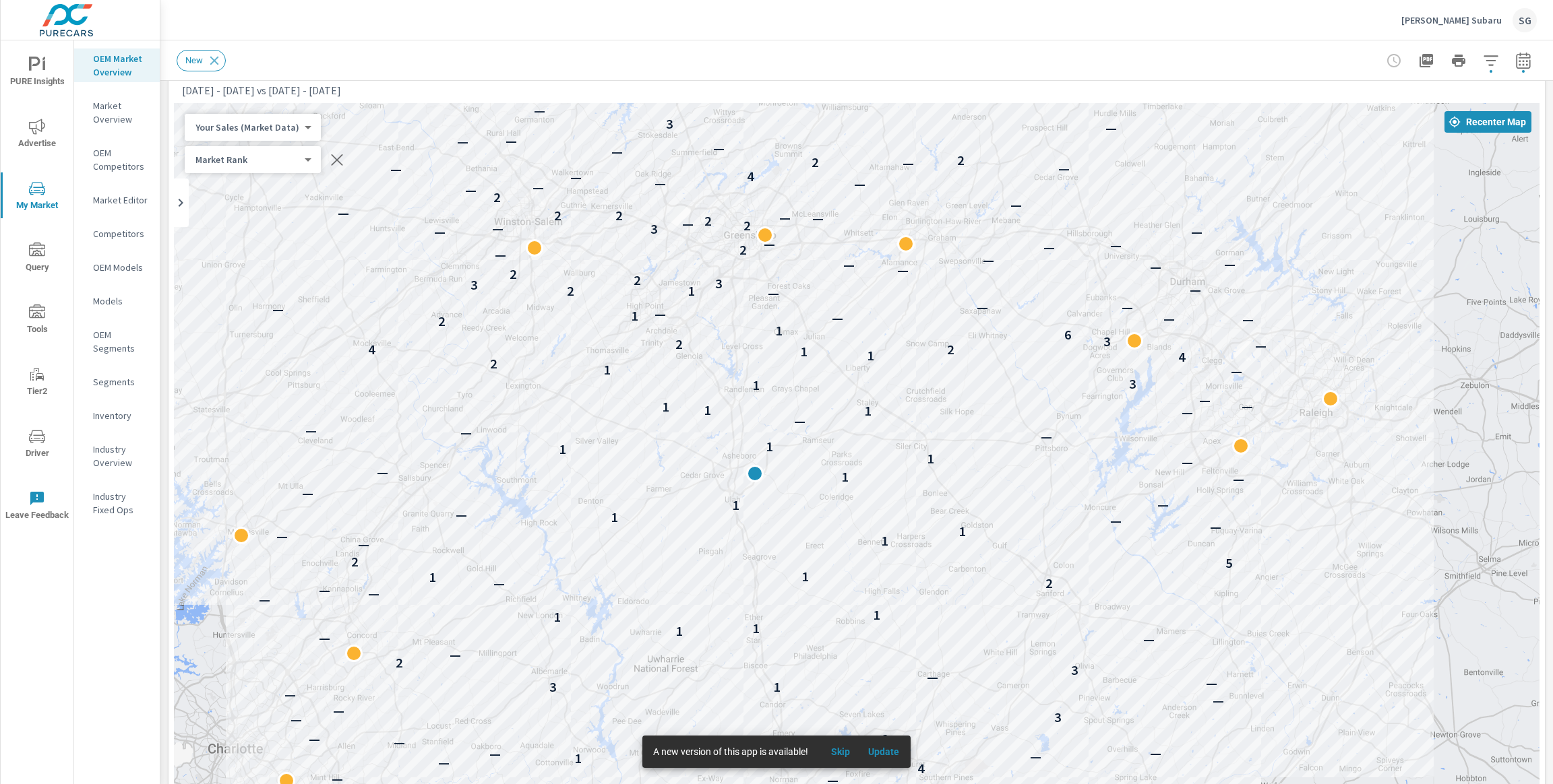
scroll to position [40, 0]
click at [496, 87] on div "Feb 01, 2025 - Aug 27, 2025 vs Jan 01, 2025 - Jan 31, 2025" at bounding box center [805, 88] width 1246 height 16
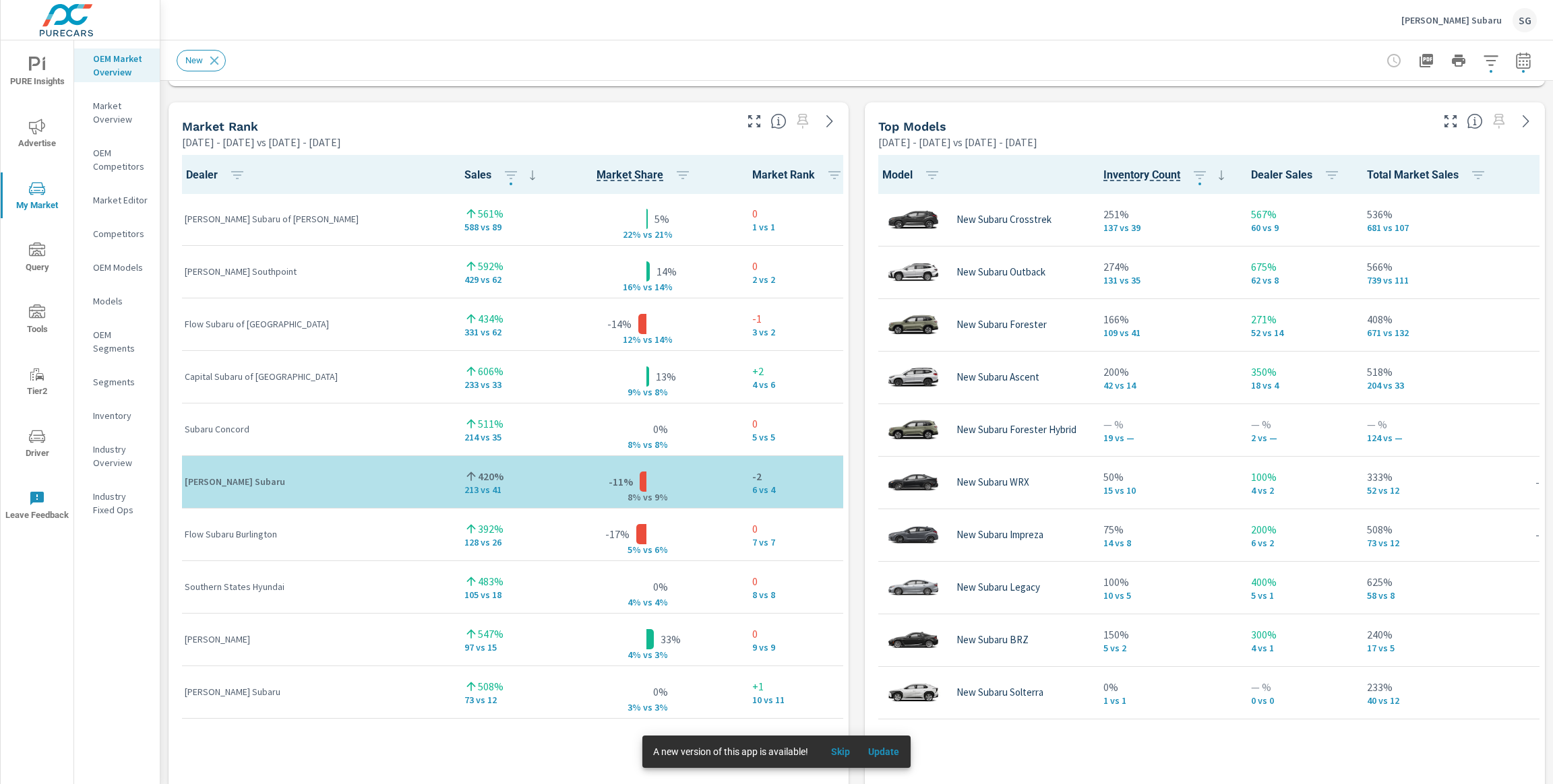
scroll to position [844, 0]
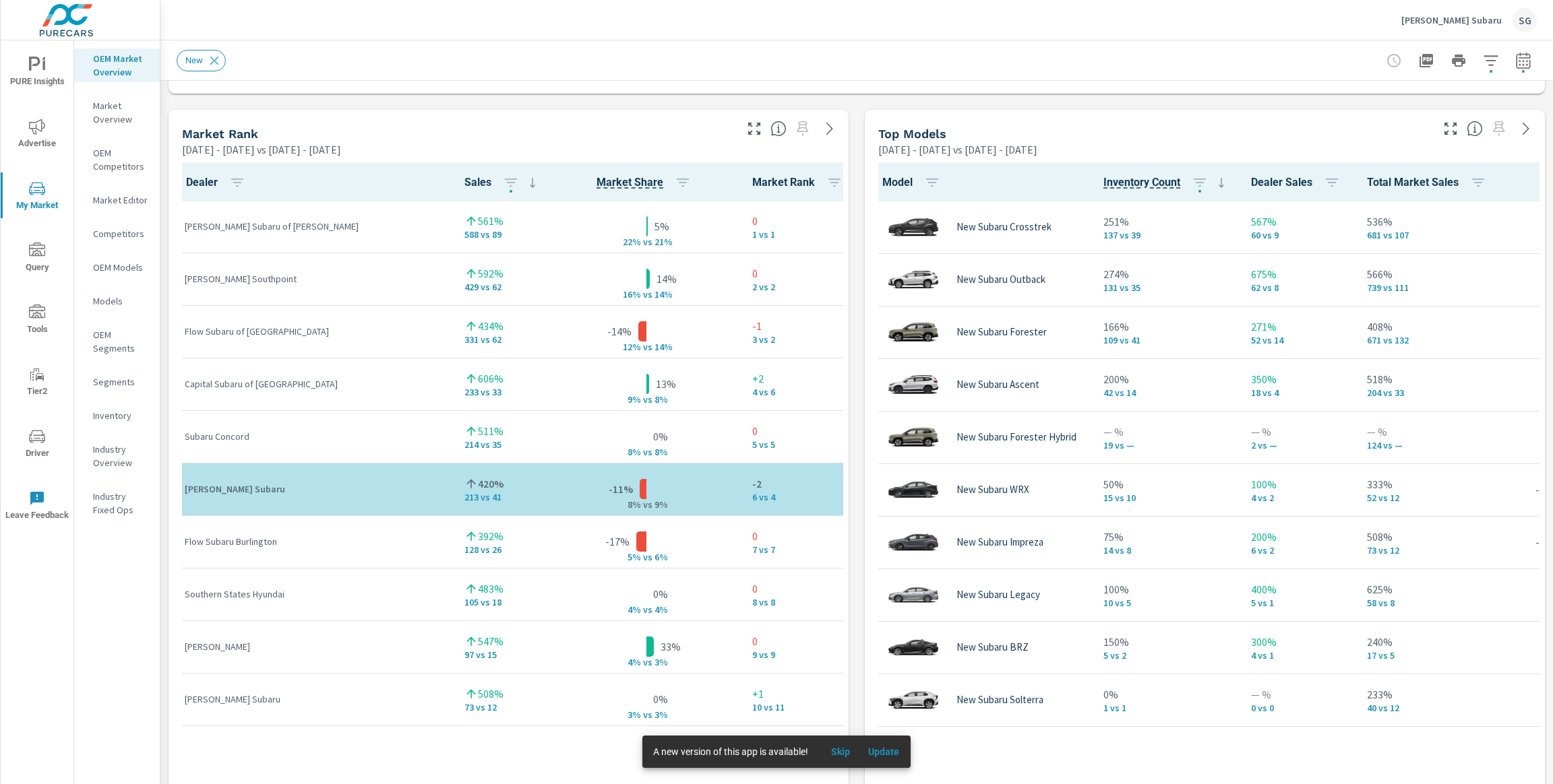
click at [858, 121] on div "Market View Feb 01, 2025 - Aug 27, 2025 vs Jan 01, 2025 - Jan 31, 2025 ← Move l…" at bounding box center [856, 389] width 1392 height 2306
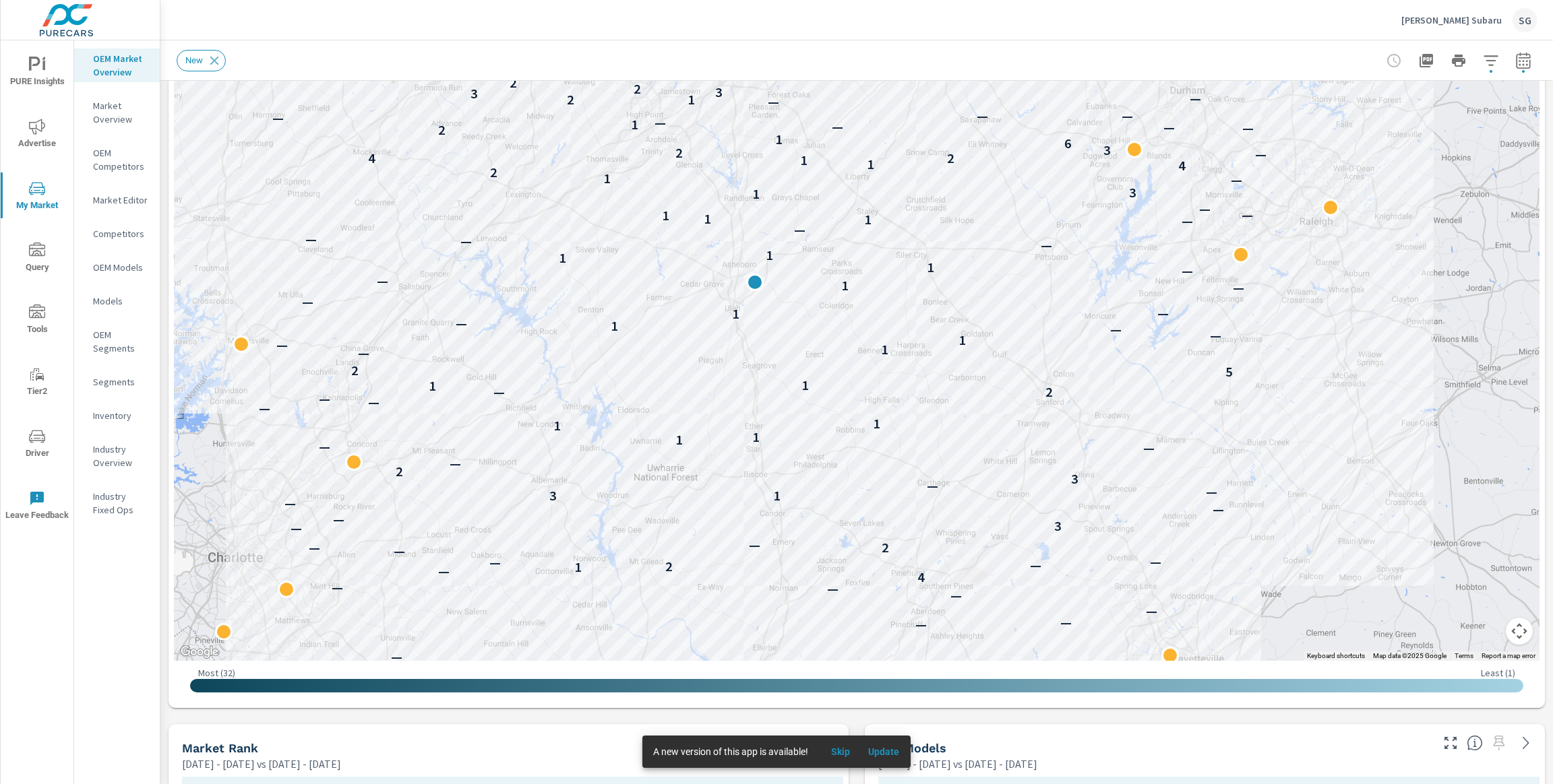
scroll to position [229, 0]
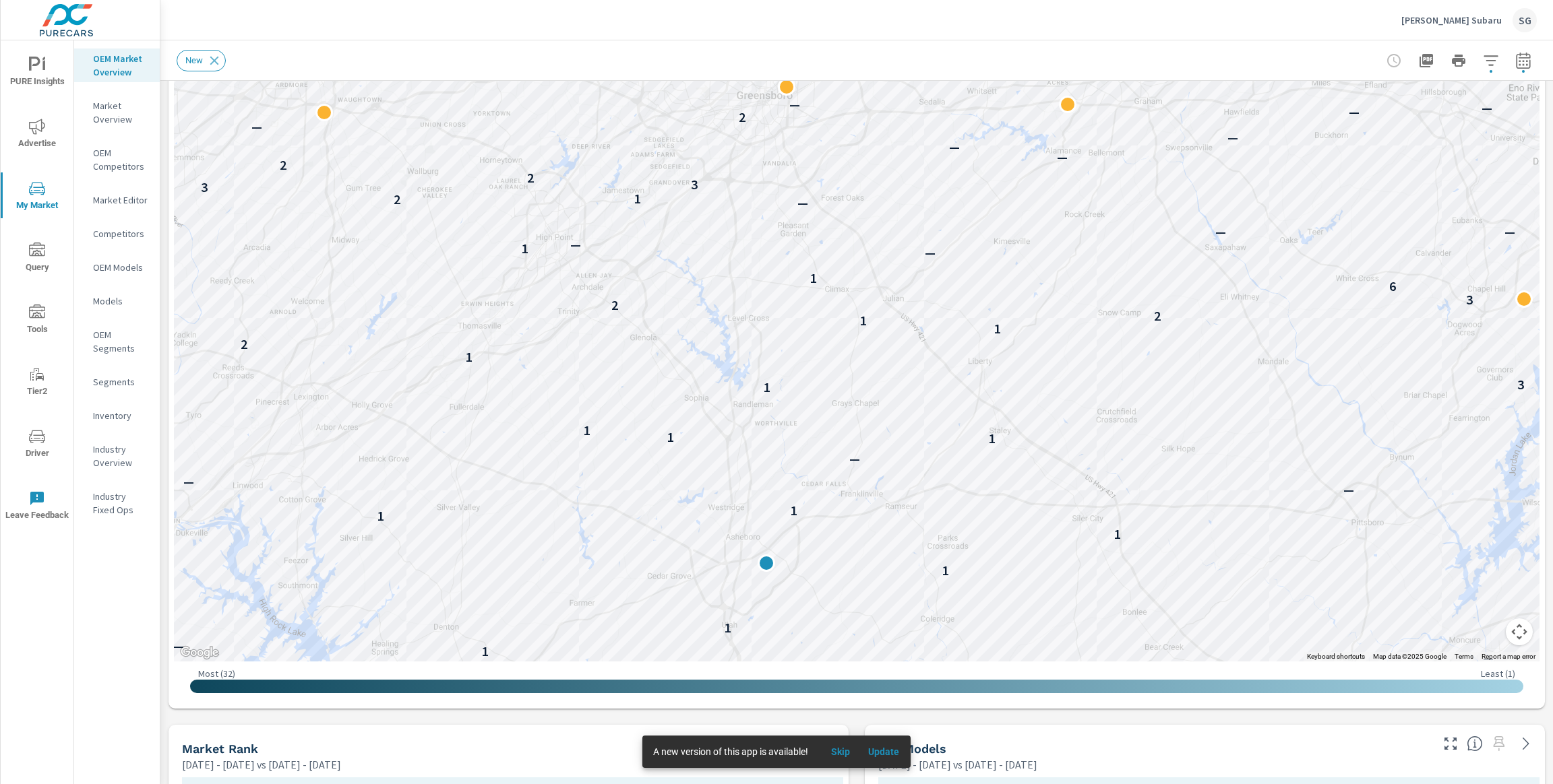
drag, startPoint x: 702, startPoint y: 304, endPoint x: 832, endPoint y: 437, distance: 186.0
click at [831, 437] on div "— — — 2 — — — 3 — — — 1 3 — — 3 2 — — — 1 1 1 1 — — — — 2 1 1 5 2 — 1 — 1 — — 1…" at bounding box center [857, 287] width 1366 height 749
click at [47, 147] on span "Advertise" at bounding box center [36, 134] width 64 height 33
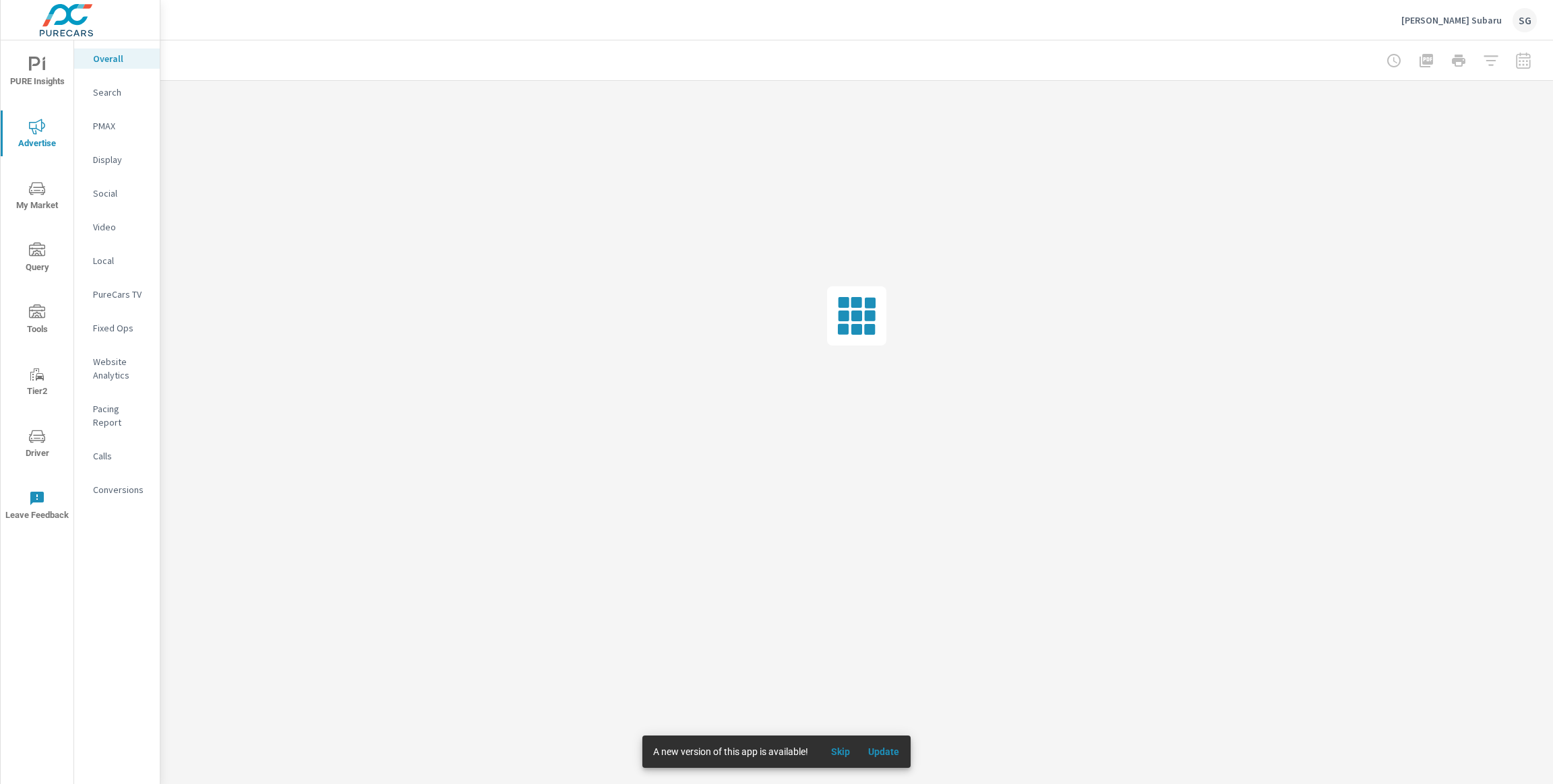
click at [1524, 72] on div at bounding box center [1458, 61] width 157 height 27
click at [1515, 61] on div at bounding box center [1458, 61] width 157 height 27
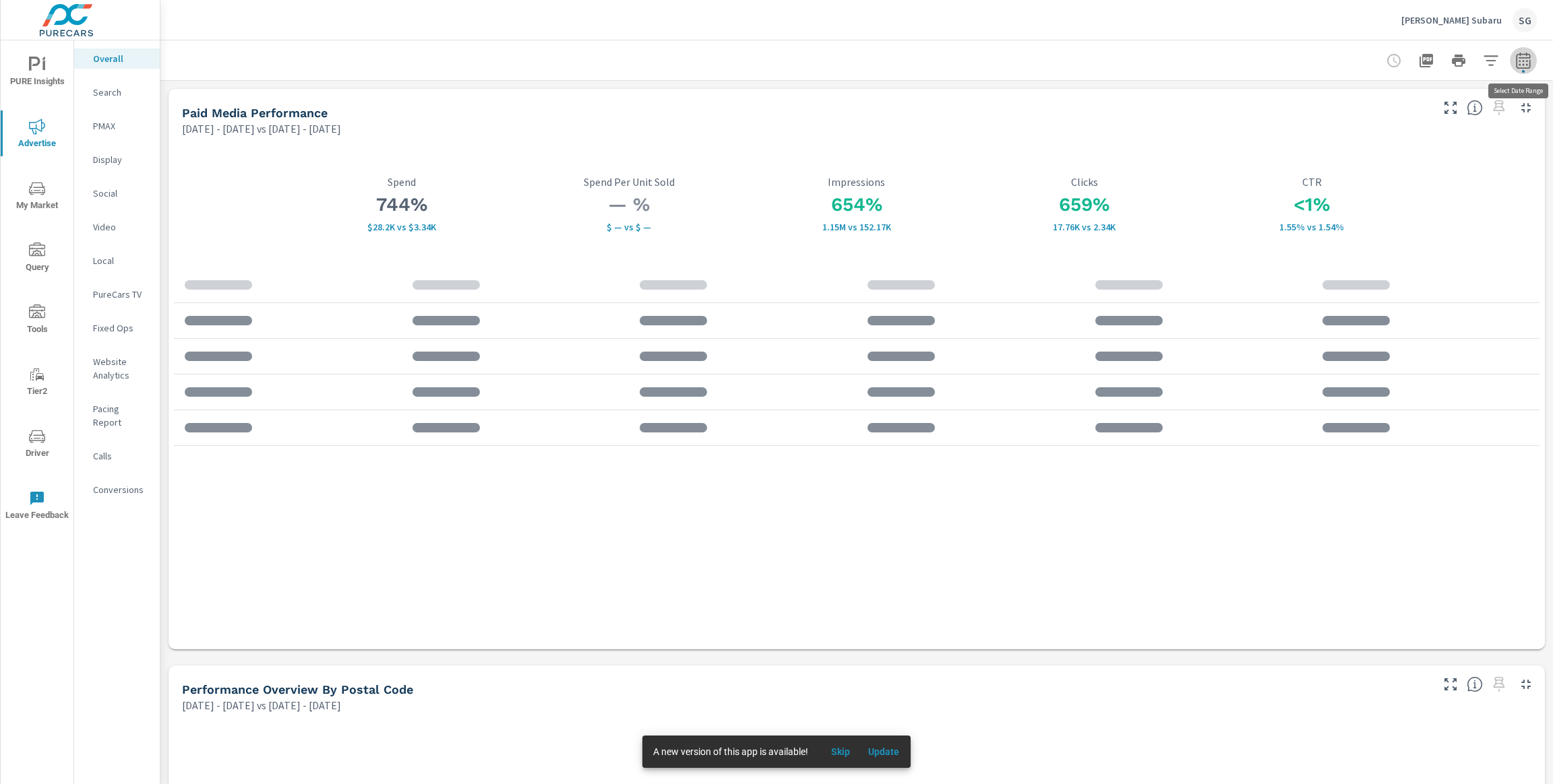
click at [1521, 65] on icon "button" at bounding box center [1522, 60] width 16 height 16
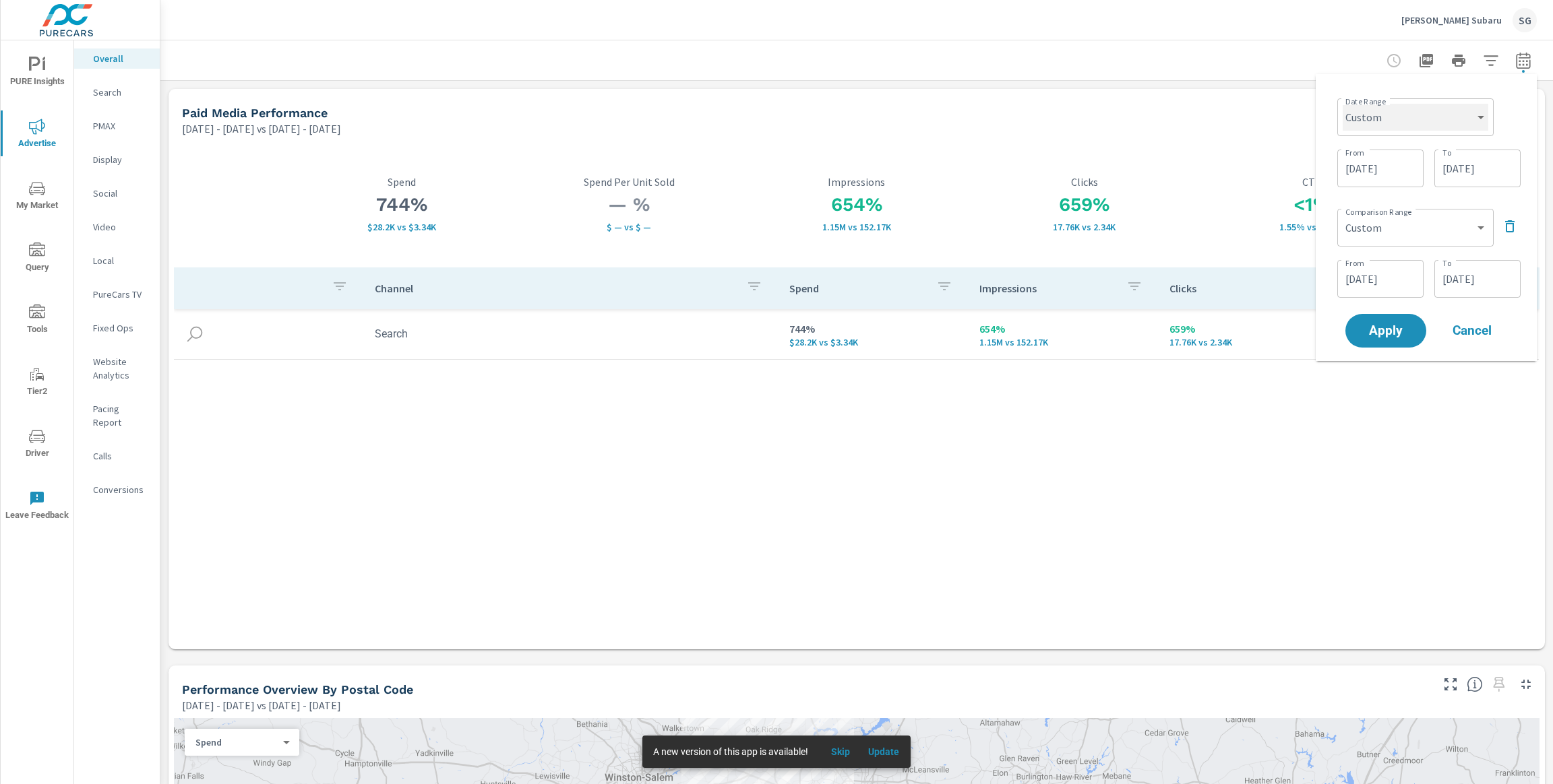
click at [1478, 121] on select "Custom Yesterday Last week Last 7 days Last 14 days Last 30 days Last 45 days L…" at bounding box center [1415, 116] width 145 height 27
click at [1342, 103] on select "Custom Yesterday Last week Last 7 days Last 14 days Last 30 days Last 45 days L…" at bounding box center [1415, 116] width 145 height 27
select select "Last 60 days"
click at [1514, 177] on icon "button" at bounding box center [1509, 174] width 16 height 16
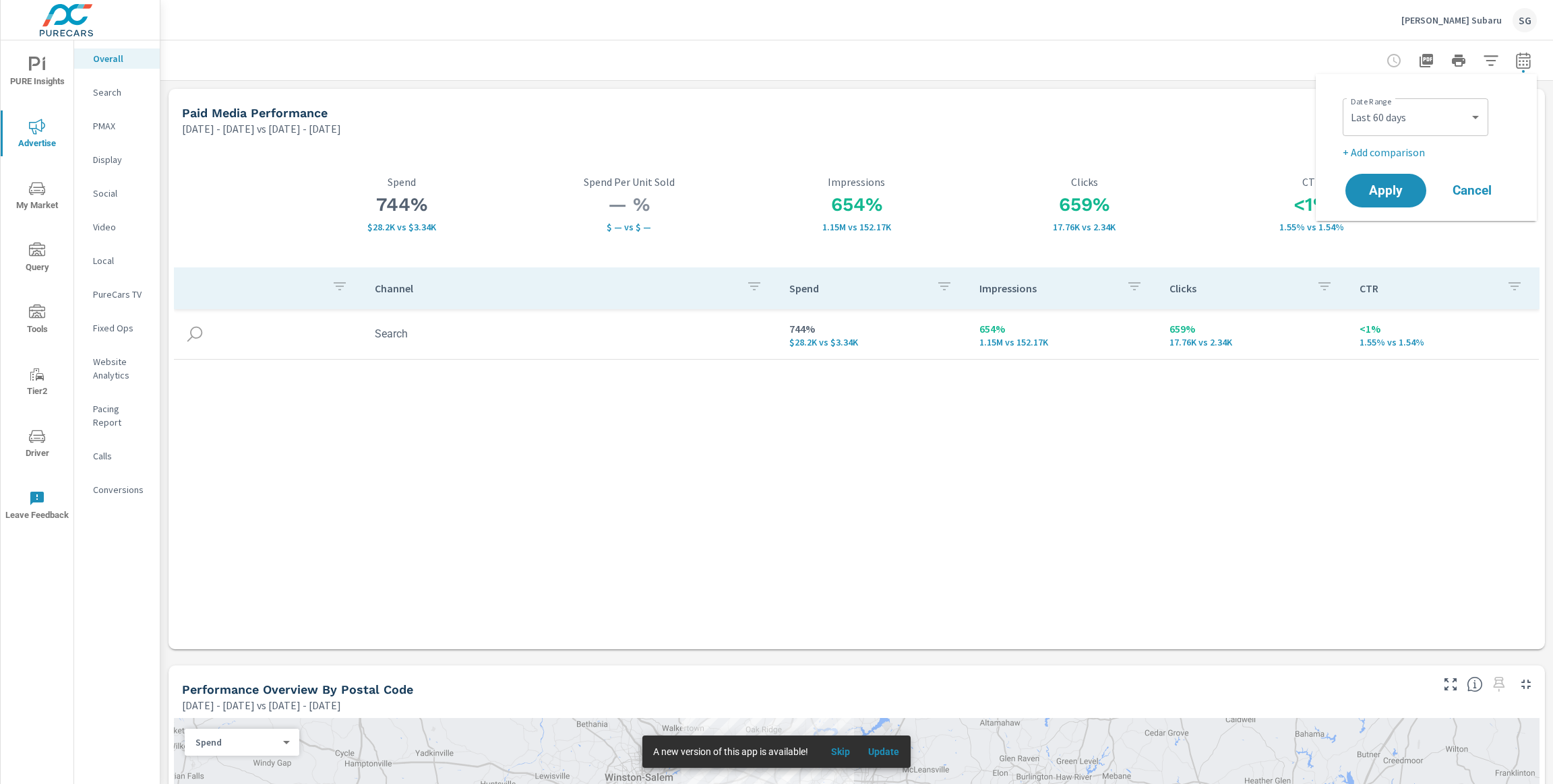
click at [1404, 155] on p "+ Add comparison" at bounding box center [1428, 152] width 172 height 16
select select "Previous period"
click at [1396, 236] on button "Apply" at bounding box center [1385, 228] width 84 height 35
click at [115, 101] on div "Search" at bounding box center [117, 92] width 86 height 20
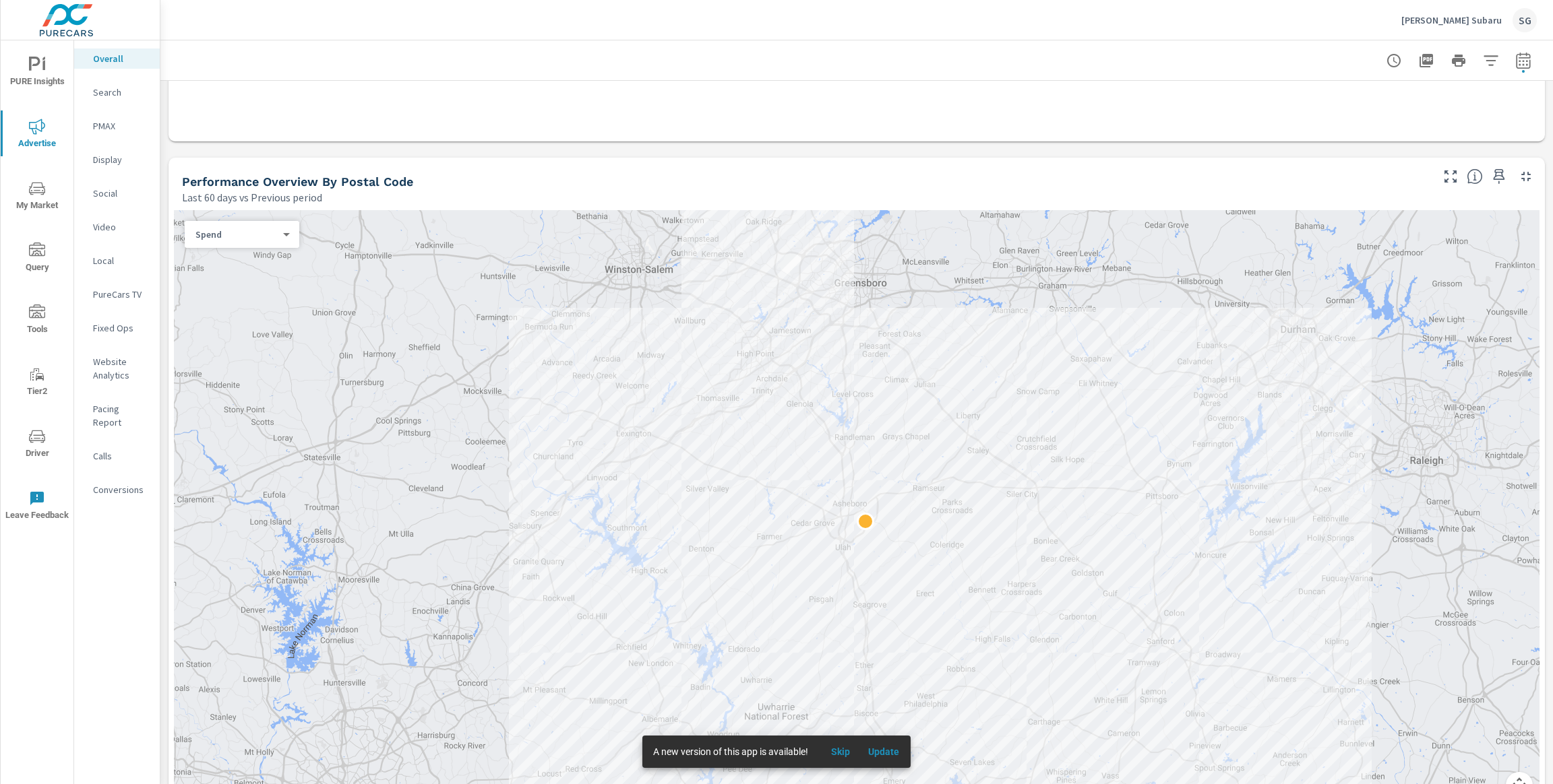
scroll to position [512, 0]
click at [225, 243] on div at bounding box center [857, 508] width 1366 height 605
click at [235, 228] on body "PURE Insights Advertise My Market Query Tools Tier2 Driver Leave Feedback Overa…" at bounding box center [776, 392] width 1553 height 784
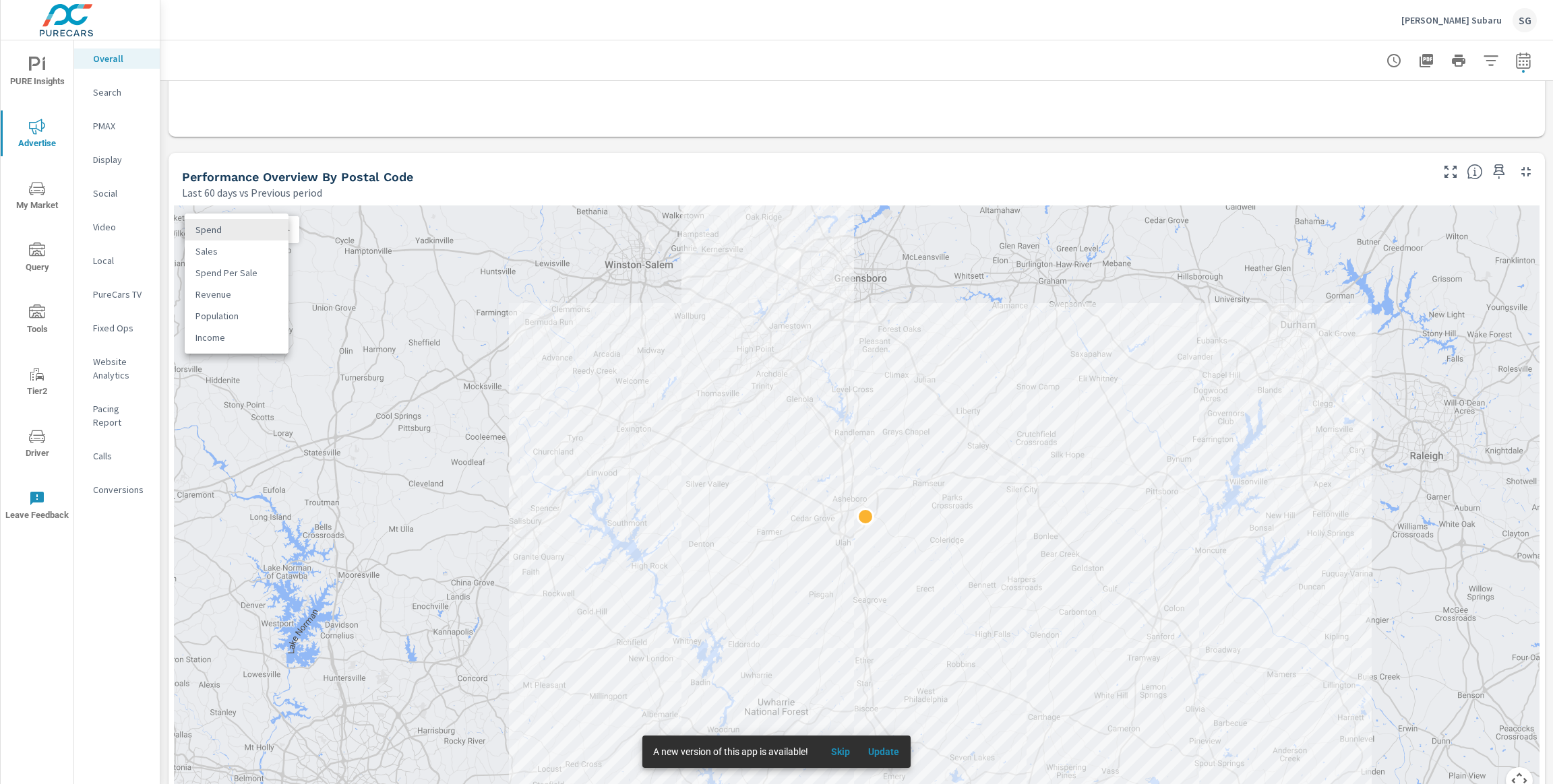
click at [122, 98] on div at bounding box center [776, 392] width 1553 height 784
click at [113, 96] on p "Search" at bounding box center [121, 92] width 56 height 13
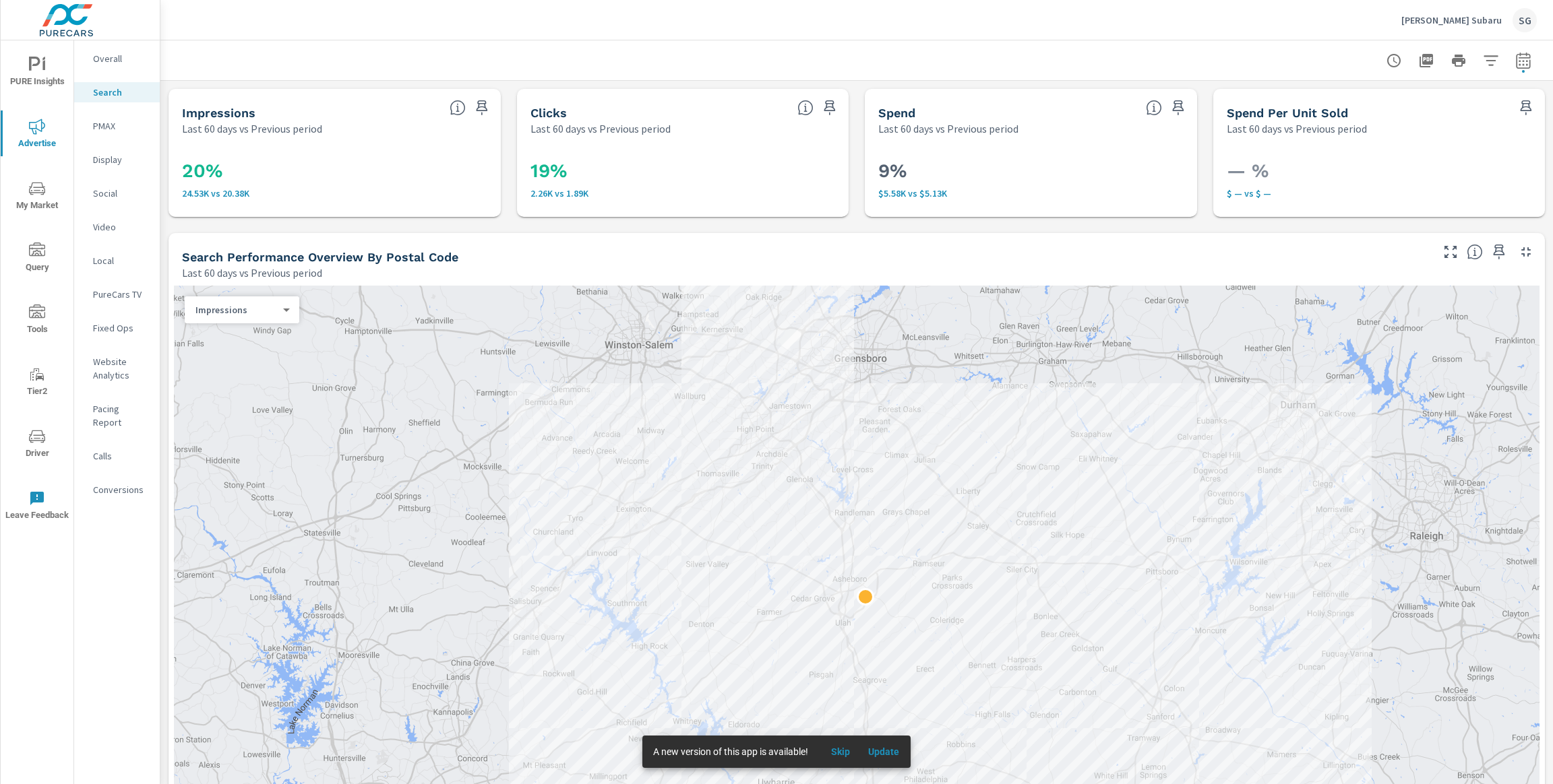
click at [954, 420] on div at bounding box center [857, 588] width 1366 height 605
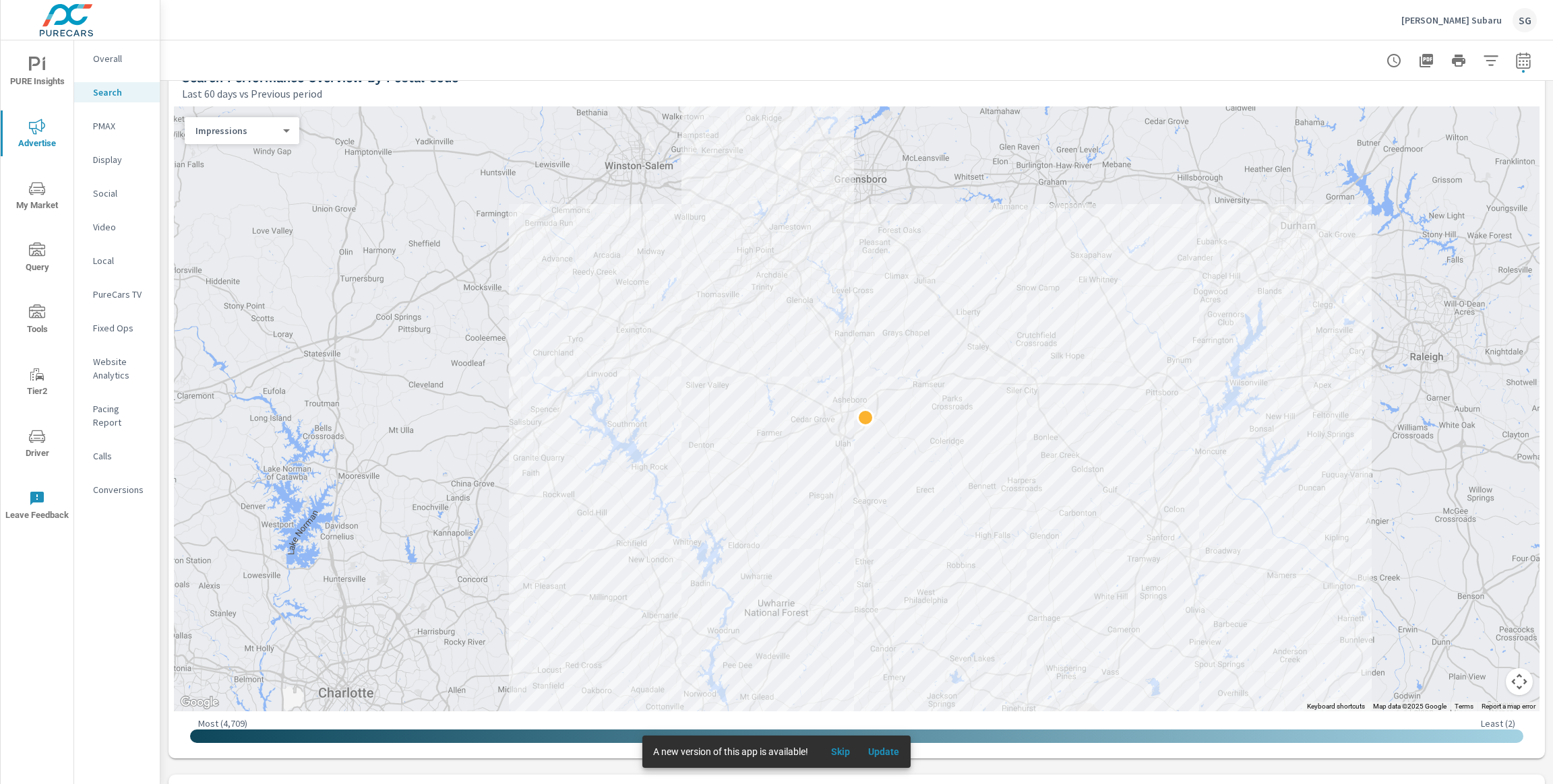
scroll to position [205, 0]
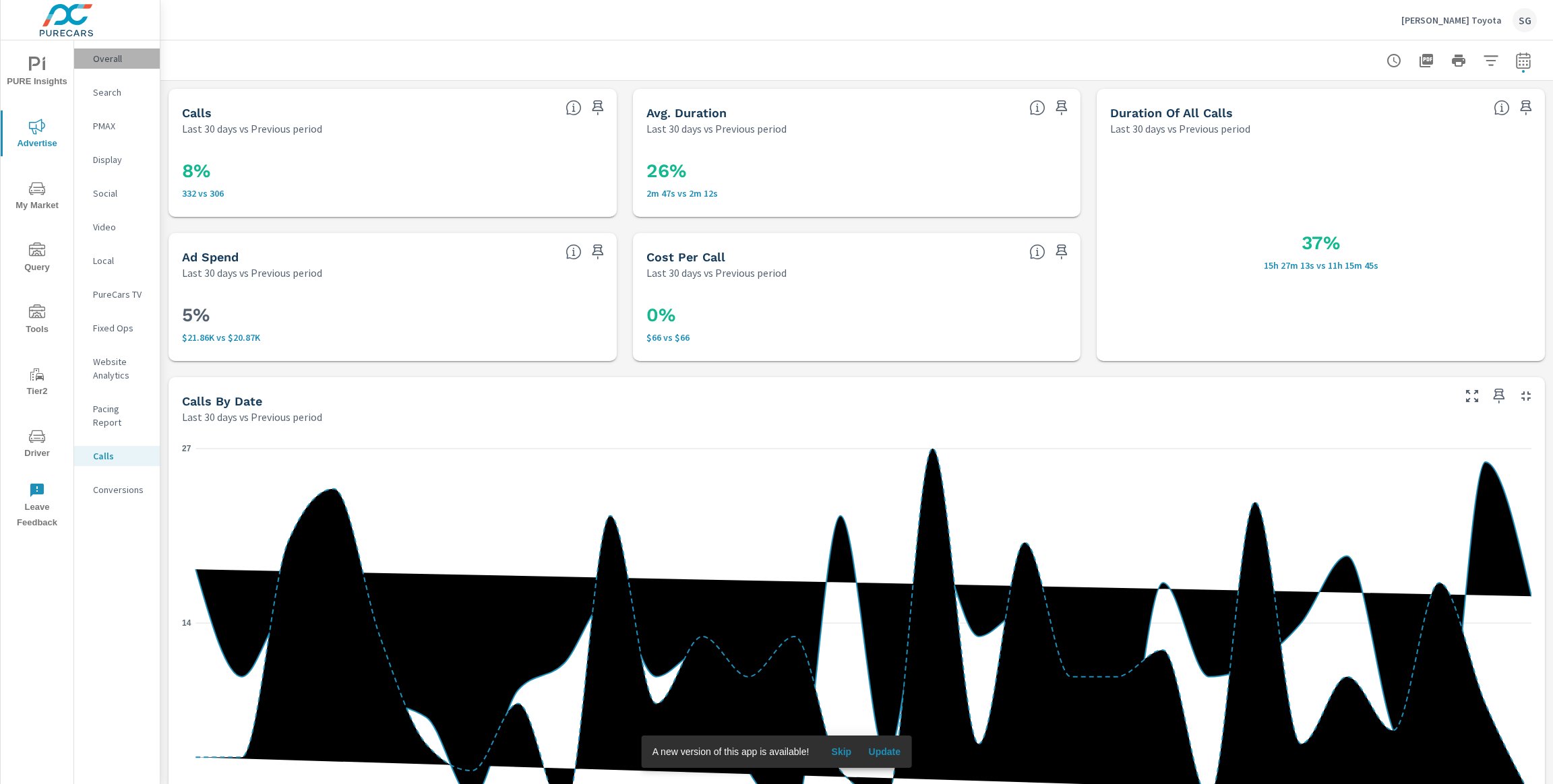
click at [106, 52] on p "Overall" at bounding box center [121, 59] width 56 height 13
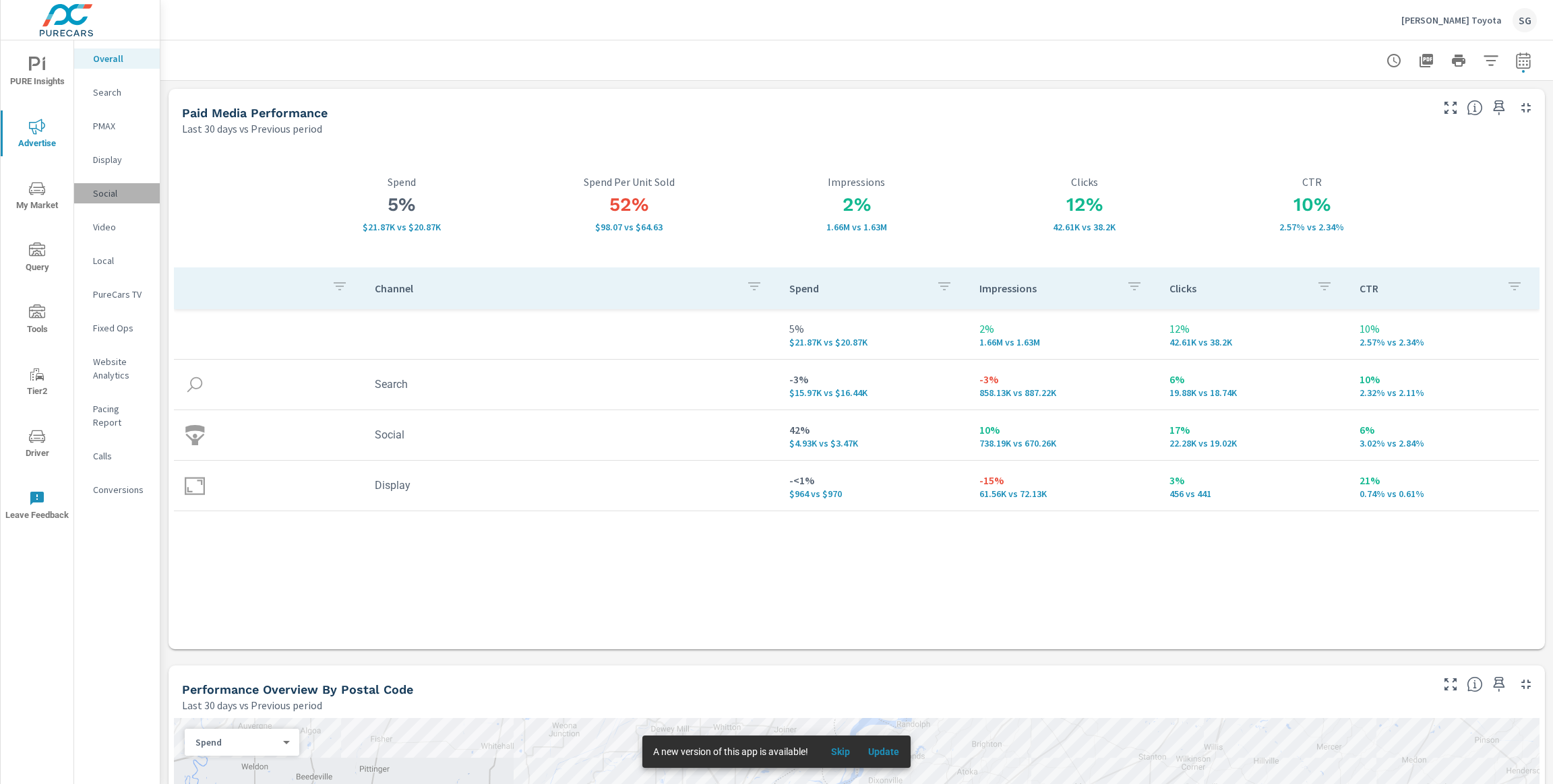
click at [111, 198] on p "Social" at bounding box center [121, 193] width 56 height 13
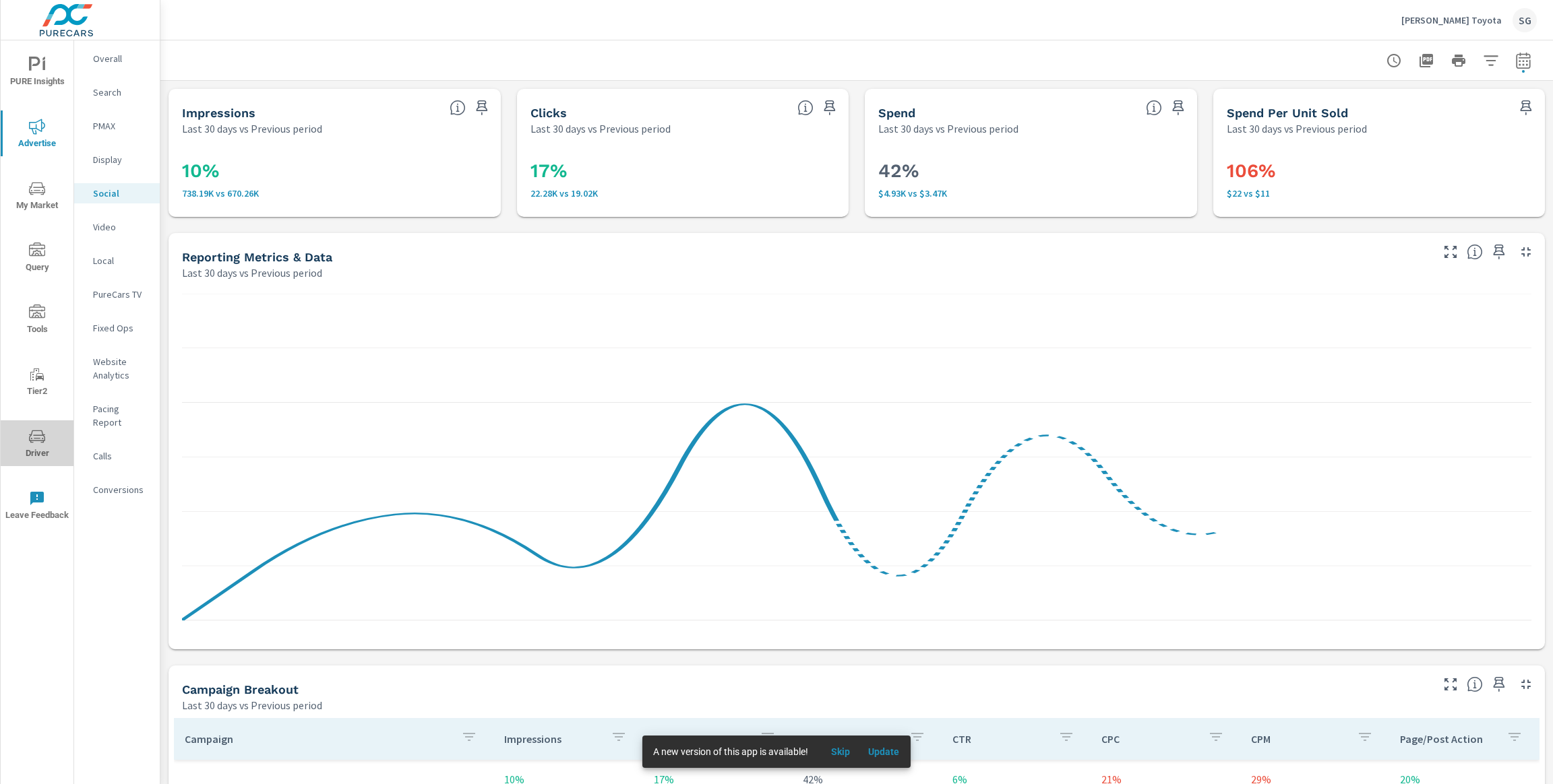
click at [40, 444] on icon "nav menu" at bounding box center [36, 436] width 16 height 16
